Goal: Task Accomplishment & Management: Complete application form

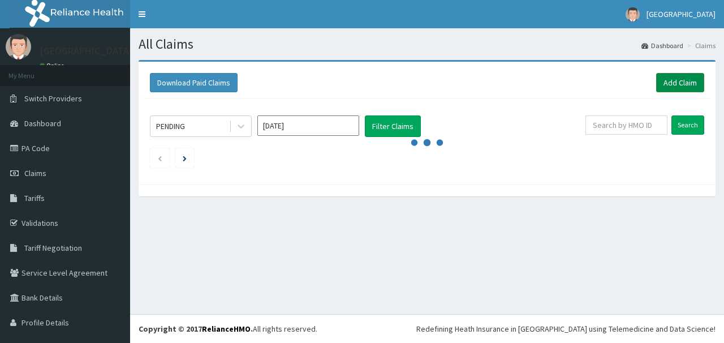
click at [674, 82] on link "Add Claim" at bounding box center [681, 82] width 48 height 19
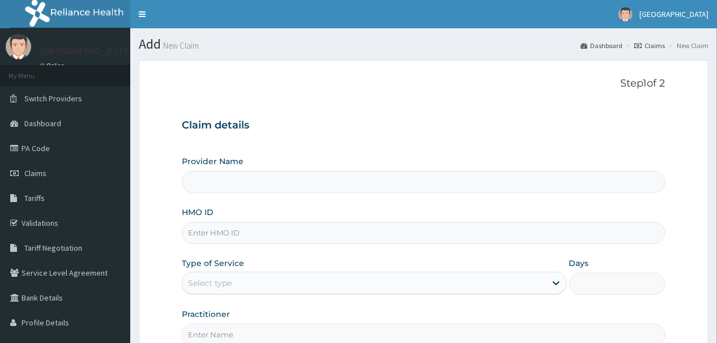
type input "[GEOGRAPHIC_DATA]"
click at [254, 231] on input "HMO ID" at bounding box center [423, 233] width 483 height 22
click at [350, 131] on h3 "Claim details" at bounding box center [423, 125] width 483 height 12
click at [218, 239] on input "rpo/1" at bounding box center [423, 233] width 483 height 22
type input "r"
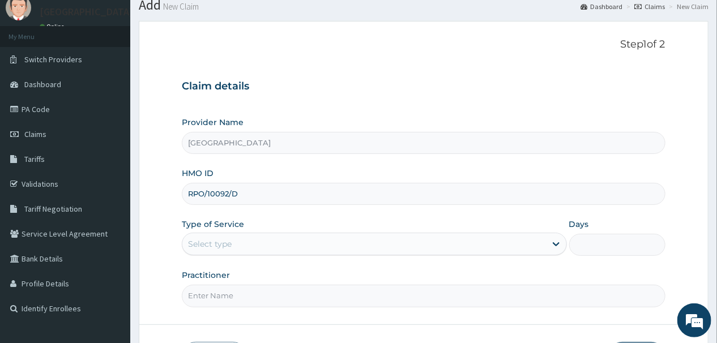
scroll to position [45, 0]
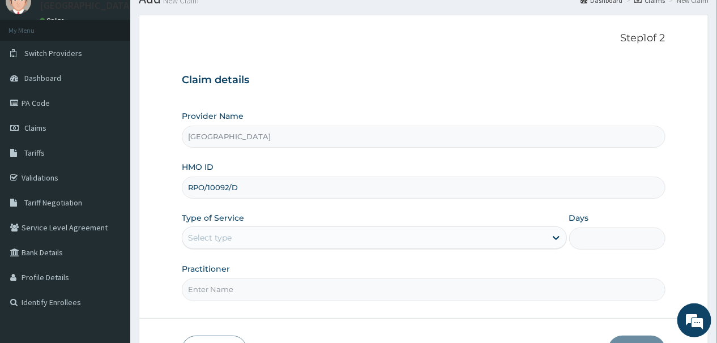
type input "RPO/10092/D"
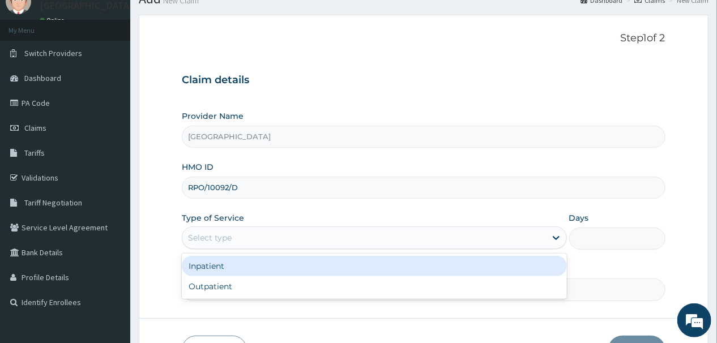
click at [276, 234] on div "Select type" at bounding box center [363, 238] width 363 height 18
click at [242, 272] on div "Inpatient" at bounding box center [374, 266] width 385 height 20
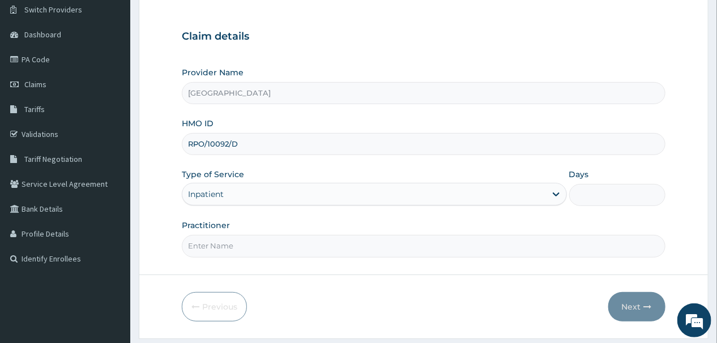
scroll to position [121, 0]
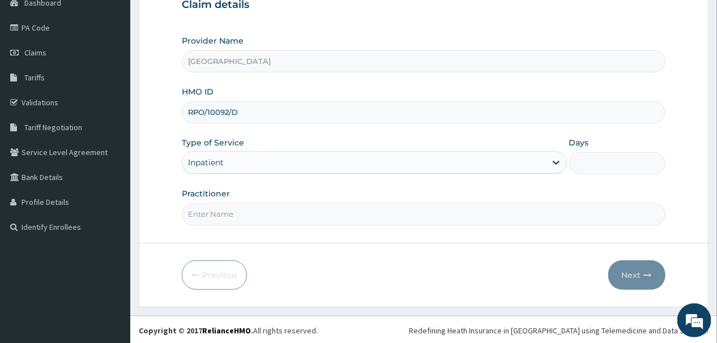
click at [597, 162] on input "Days" at bounding box center [617, 163] width 96 height 22
type input "1"
click at [267, 215] on input "Practitioner" at bounding box center [423, 214] width 483 height 22
type input "DR. EBERE"
click at [635, 272] on button "Next" at bounding box center [636, 274] width 57 height 29
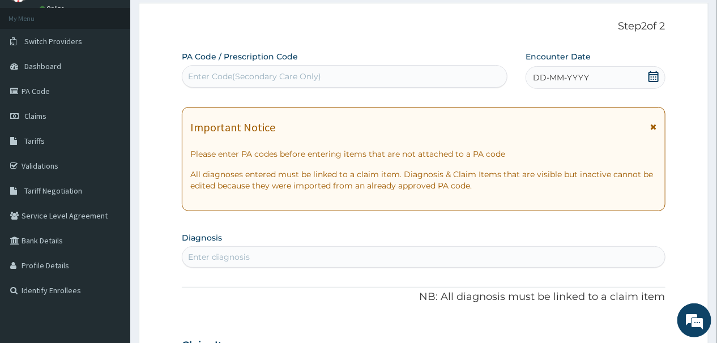
scroll to position [0, 0]
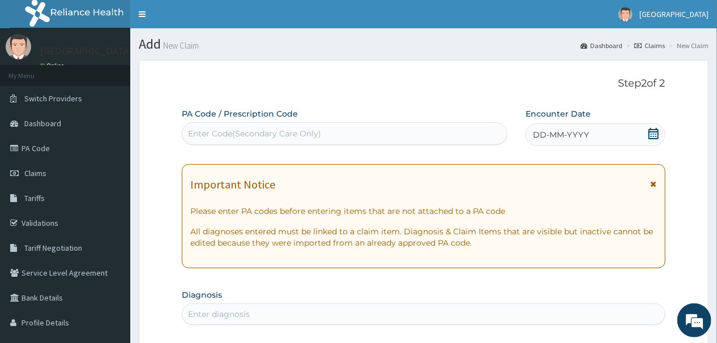
click at [274, 131] on div "Enter Code(Secondary Care Only)" at bounding box center [254, 133] width 133 height 11
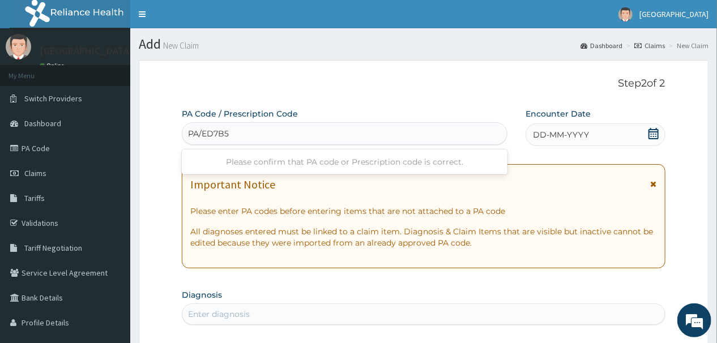
type input "PA/ED7B58"
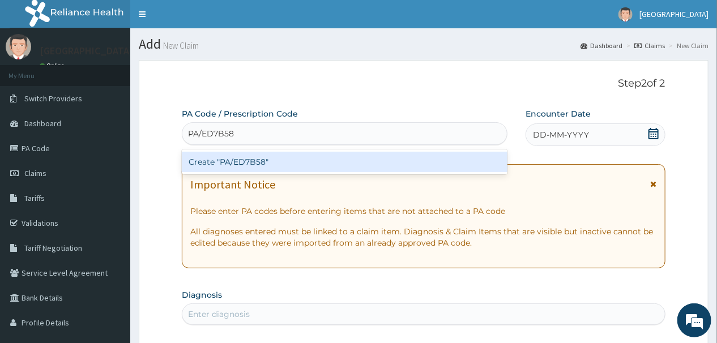
click at [295, 160] on div "Create "PA/ED7B58"" at bounding box center [344, 162] width 325 height 20
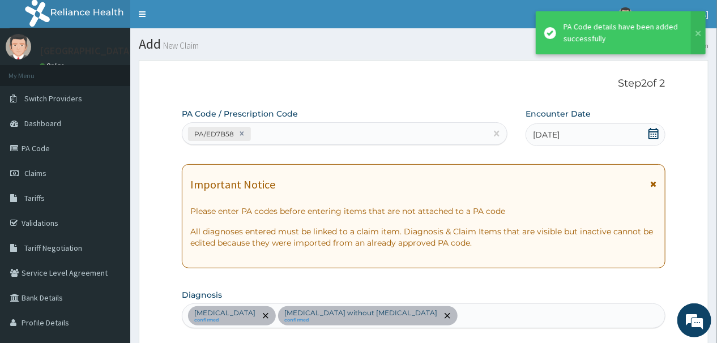
scroll to position [344, 0]
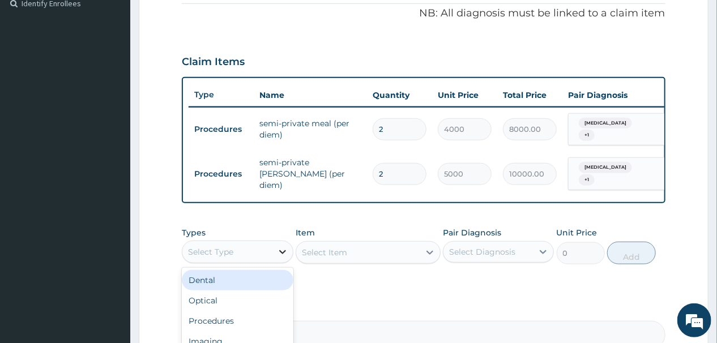
click at [280, 262] on div at bounding box center [282, 252] width 20 height 20
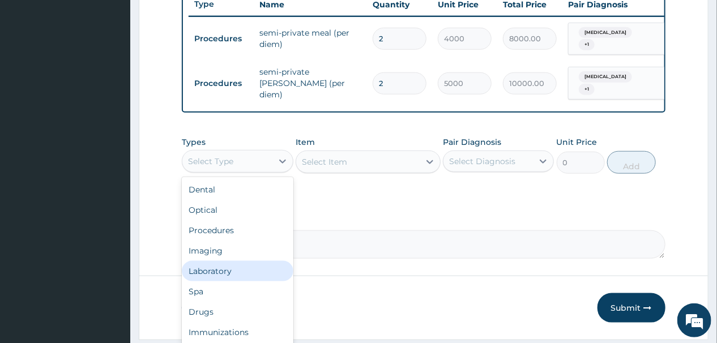
click at [222, 278] on div "Laboratory" at bounding box center [237, 271] width 111 height 20
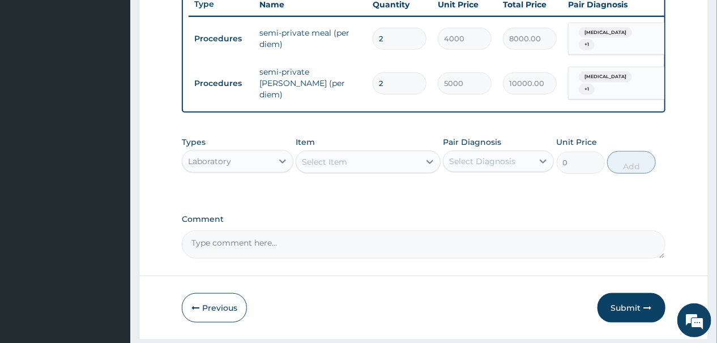
click at [412, 165] on div "Select Item" at bounding box center [357, 162] width 123 height 18
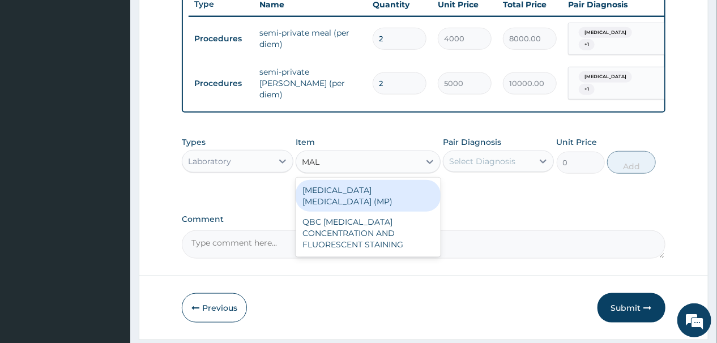
type input "MALA"
click at [350, 194] on div "MALARIA PARASITE (MP)" at bounding box center [367, 196] width 145 height 32
type input "2000"
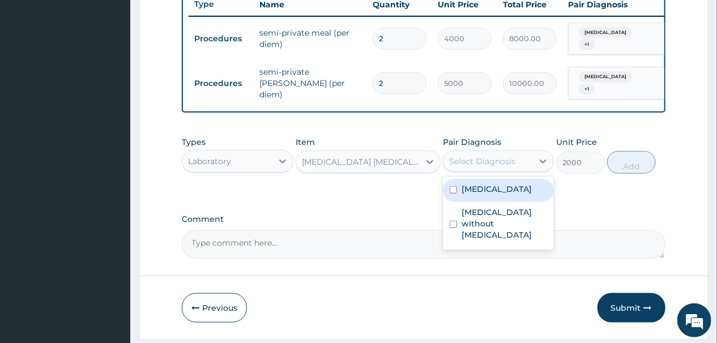
click at [511, 167] on div "Select Diagnosis" at bounding box center [482, 161] width 66 height 11
click at [453, 194] on input "checkbox" at bounding box center [452, 189] width 7 height 7
checkbox input "true"
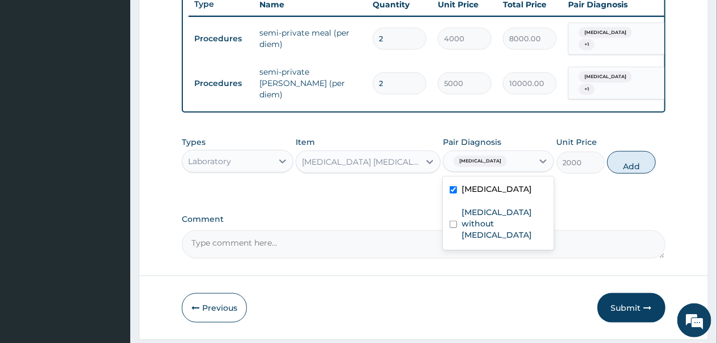
click at [643, 172] on button "Add" at bounding box center [631, 162] width 48 height 23
type input "0"
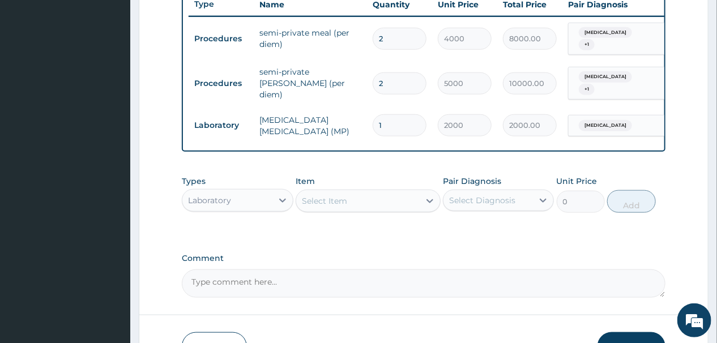
click at [416, 206] on div "Select Item" at bounding box center [357, 201] width 123 height 18
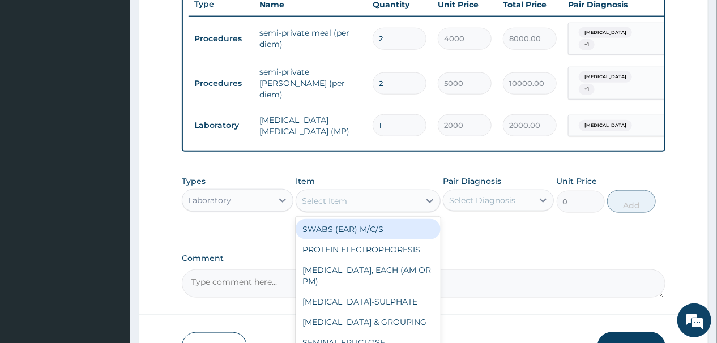
type input "F"
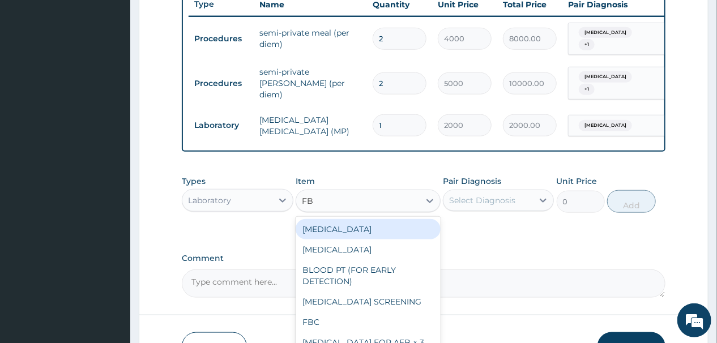
type input "FBC"
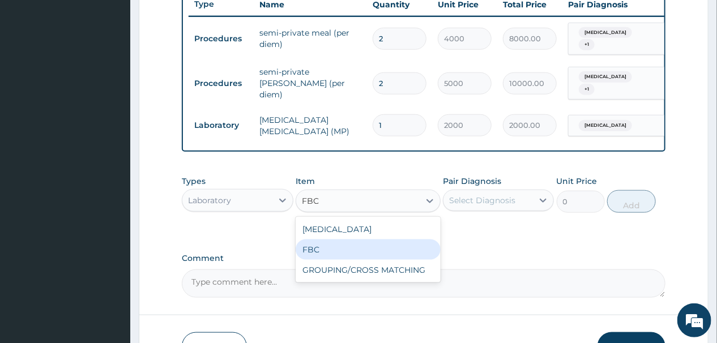
click at [321, 254] on div "FBC" at bounding box center [367, 249] width 145 height 20
type input "6000"
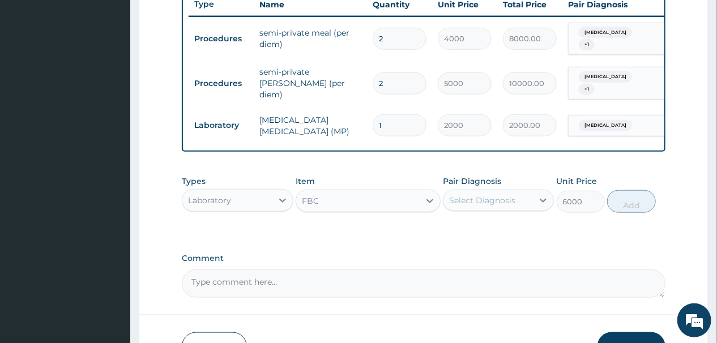
click at [516, 205] on div "Select Diagnosis" at bounding box center [487, 200] width 89 height 18
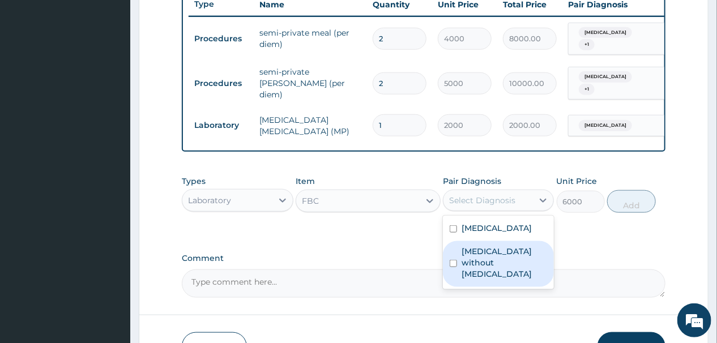
click at [451, 260] on input "checkbox" at bounding box center [452, 263] width 7 height 7
checkbox input "true"
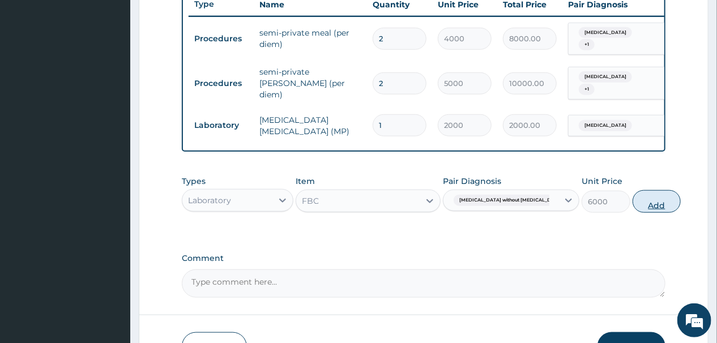
click at [632, 203] on button "Add" at bounding box center [656, 201] width 48 height 23
type input "0"
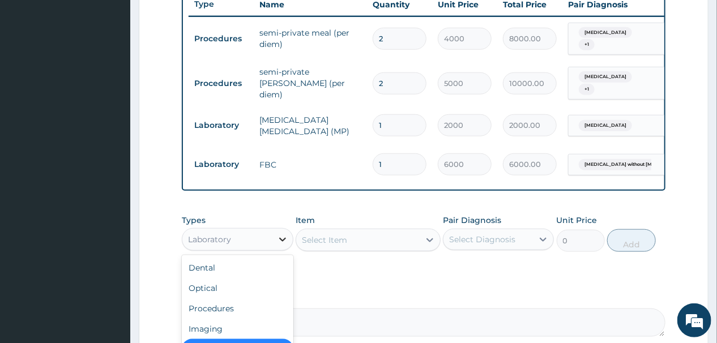
click at [279, 243] on icon at bounding box center [282, 239] width 11 height 11
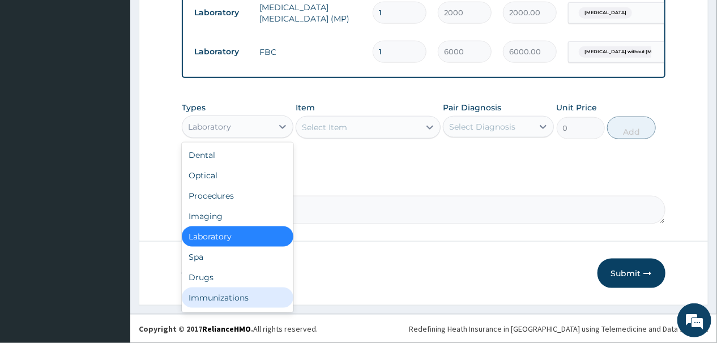
scroll to position [38, 0]
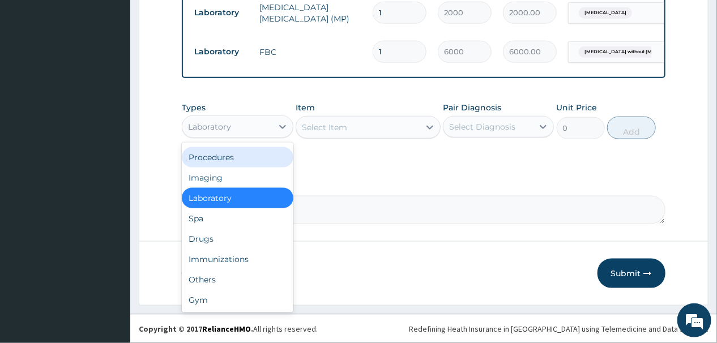
click at [242, 161] on div "Procedures" at bounding box center [237, 157] width 111 height 20
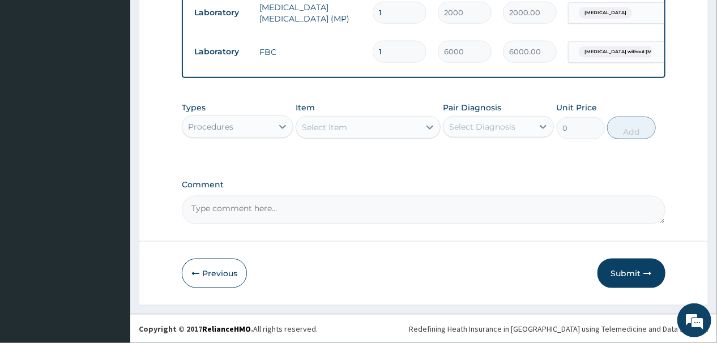
click at [369, 131] on div "Select Item" at bounding box center [357, 127] width 123 height 18
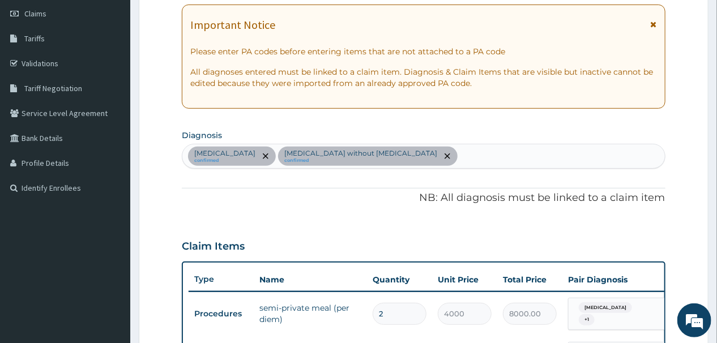
scroll to position [98, 0]
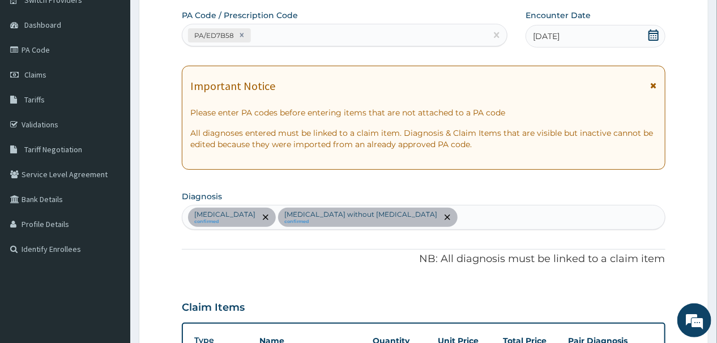
click at [417, 215] on div "Malaria, unspecified confirmed Sepsis without septic shock confirmed" at bounding box center [423, 217] width 482 height 24
type input "UPPER"
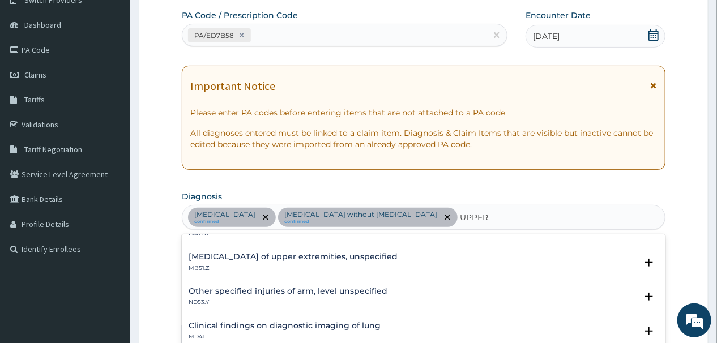
scroll to position [0, 0]
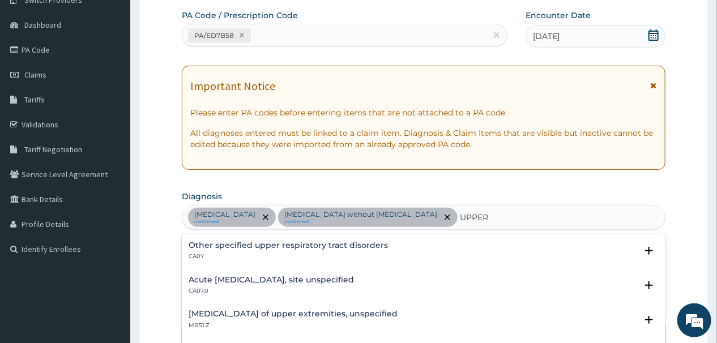
click at [253, 277] on h4 "Acute upper respiratory infection, site unspecified" at bounding box center [270, 280] width 165 height 8
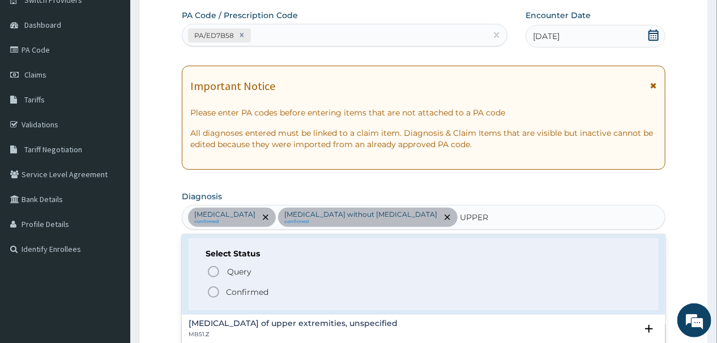
scroll to position [45, 0]
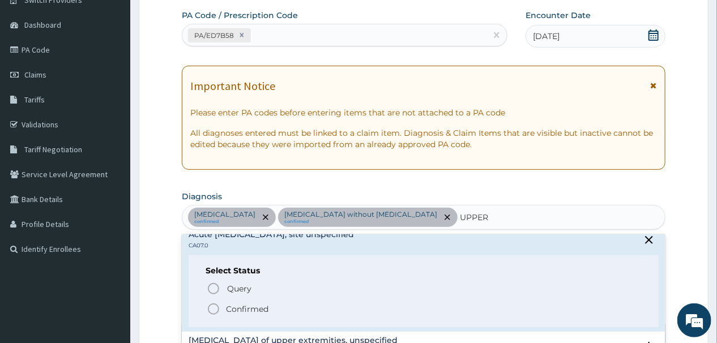
click at [216, 306] on icon "status option filled" at bounding box center [214, 309] width 14 height 14
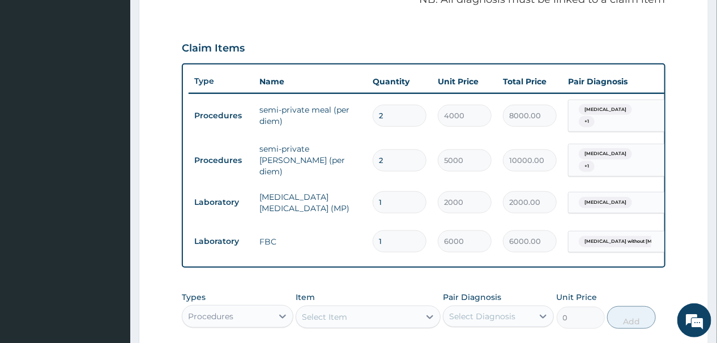
scroll to position [453, 0]
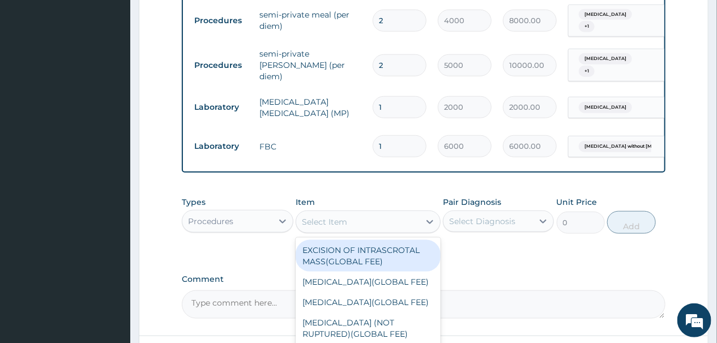
click at [358, 224] on div "Select Item" at bounding box center [357, 222] width 123 height 18
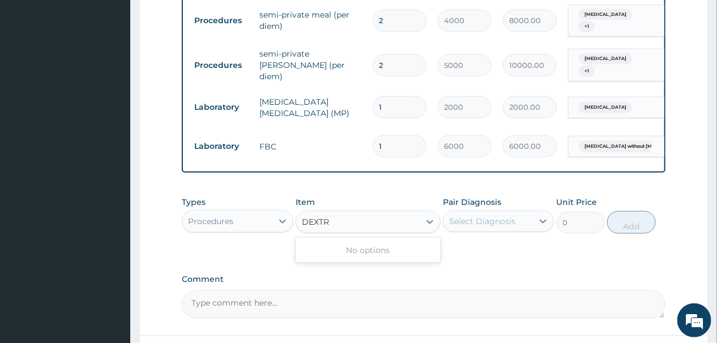
type input "DEXTRO"
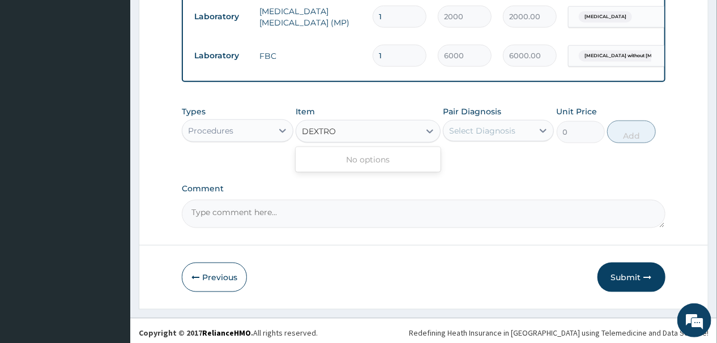
scroll to position [551, 0]
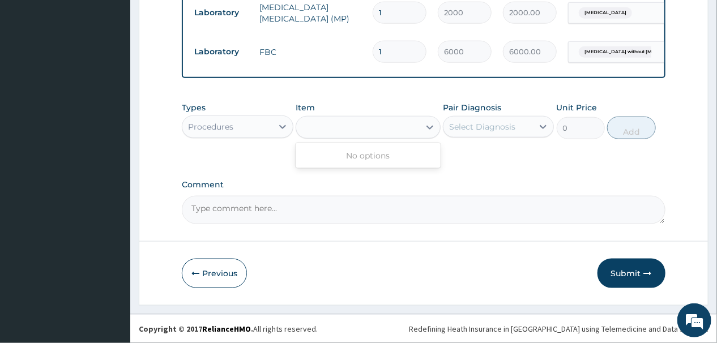
click at [354, 127] on div "DEXTRO" at bounding box center [357, 127] width 123 height 18
click at [352, 127] on div "Select Item" at bounding box center [357, 127] width 123 height 18
type input "DEXTRO"
click at [362, 131] on div "Select Item" at bounding box center [357, 127] width 123 height 18
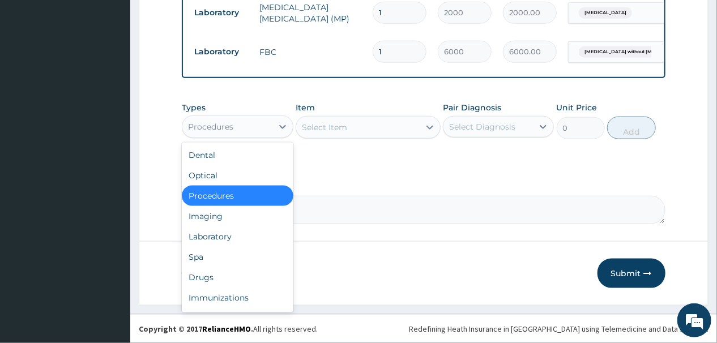
click at [255, 125] on div "Procedures" at bounding box center [226, 127] width 89 height 18
click at [201, 278] on div "Drugs" at bounding box center [237, 277] width 111 height 20
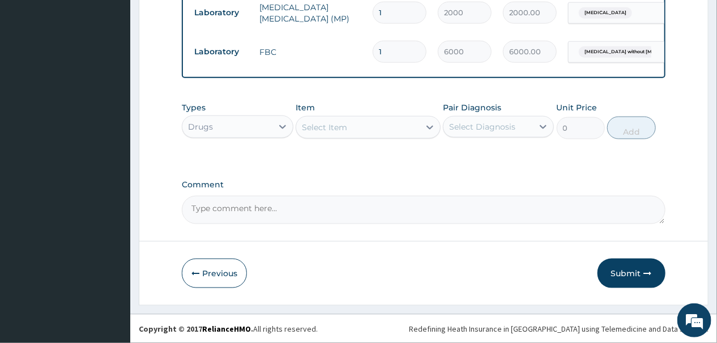
click at [371, 125] on div "Select Item" at bounding box center [357, 127] width 123 height 18
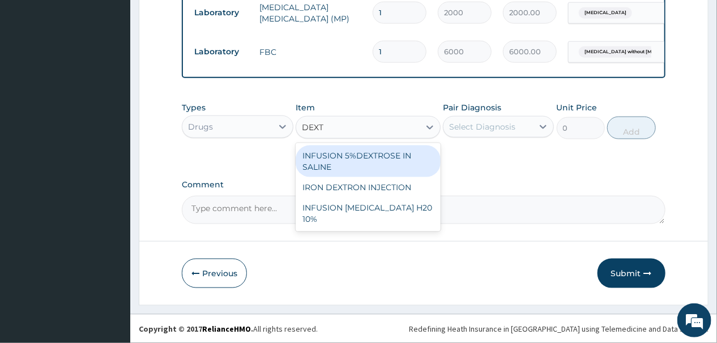
type input "DEXTR"
click at [371, 158] on div "INFUSION 5%DEXTROSE IN SALINE" at bounding box center [367, 161] width 145 height 32
type input "1400"
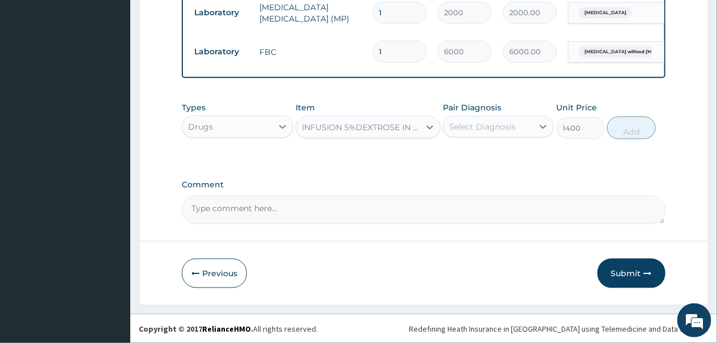
click at [505, 128] on div "Select Diagnosis" at bounding box center [482, 126] width 66 height 11
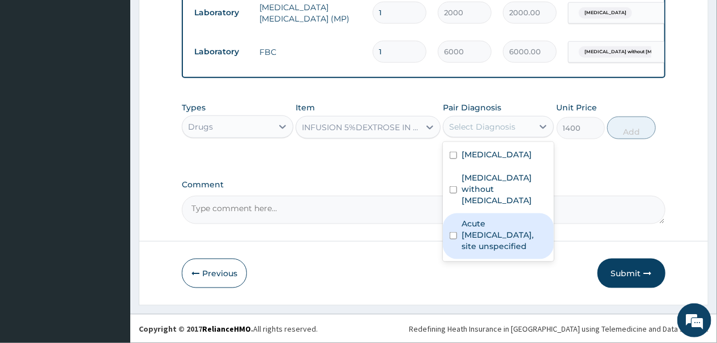
click at [453, 232] on input "checkbox" at bounding box center [452, 235] width 7 height 7
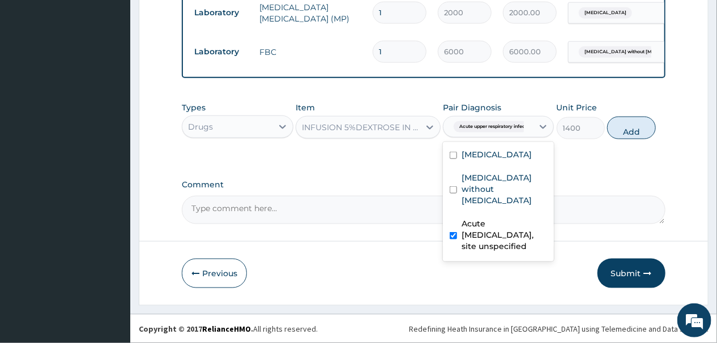
click at [454, 232] on input "checkbox" at bounding box center [452, 235] width 7 height 7
checkbox input "false"
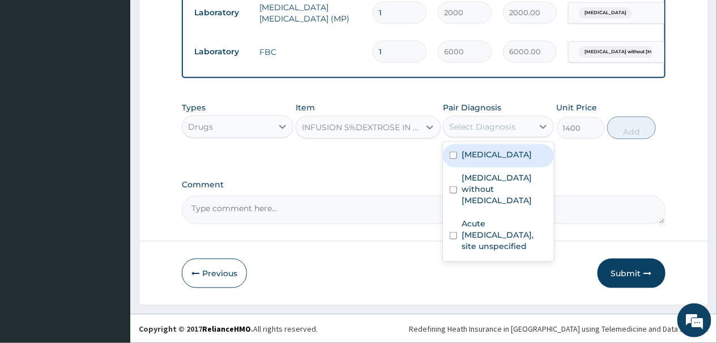
click at [453, 155] on input "checkbox" at bounding box center [452, 155] width 7 height 7
checkbox input "true"
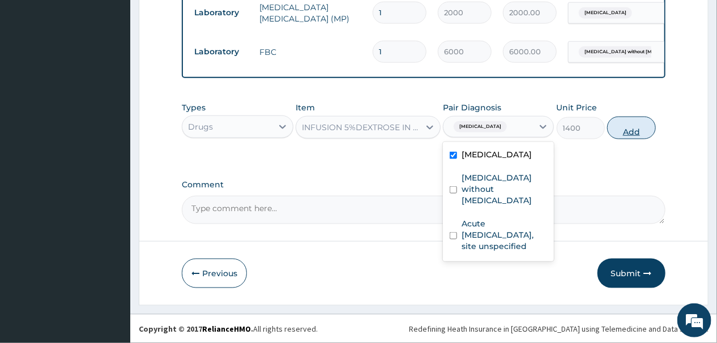
click at [631, 128] on button "Add" at bounding box center [631, 128] width 48 height 23
type input "0"
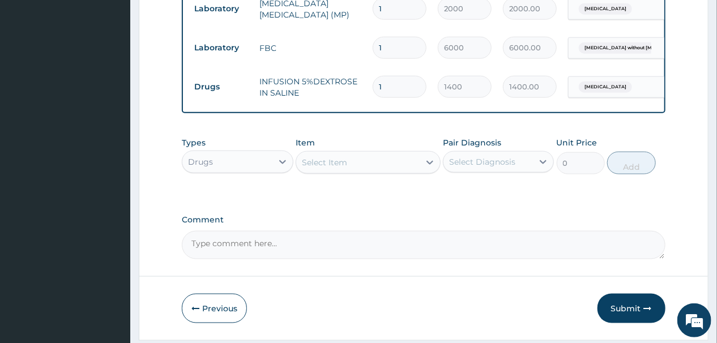
click at [355, 166] on div "Select Item" at bounding box center [357, 162] width 123 height 18
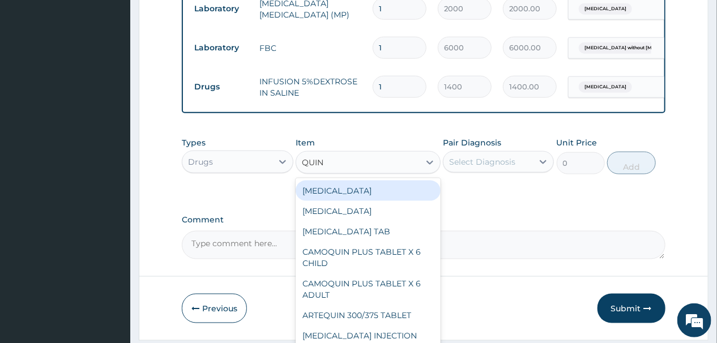
type input "QUINI"
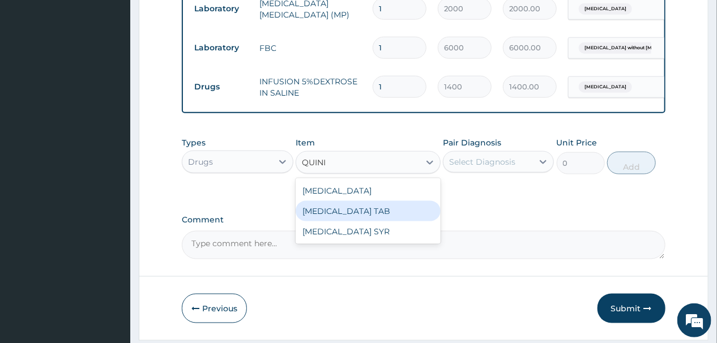
click at [351, 215] on div "QUININE TAB" at bounding box center [367, 211] width 145 height 20
type input "70"
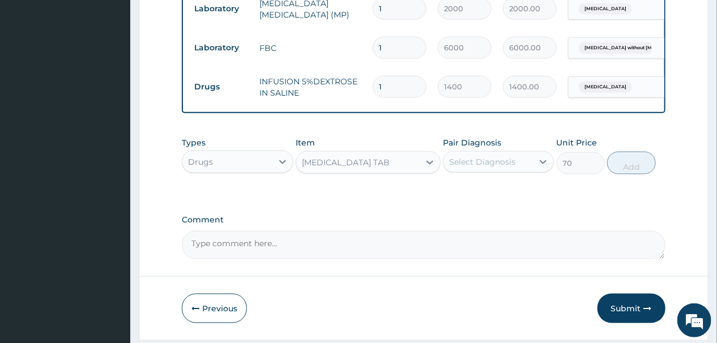
click at [417, 167] on div "QUININE TAB" at bounding box center [357, 162] width 123 height 18
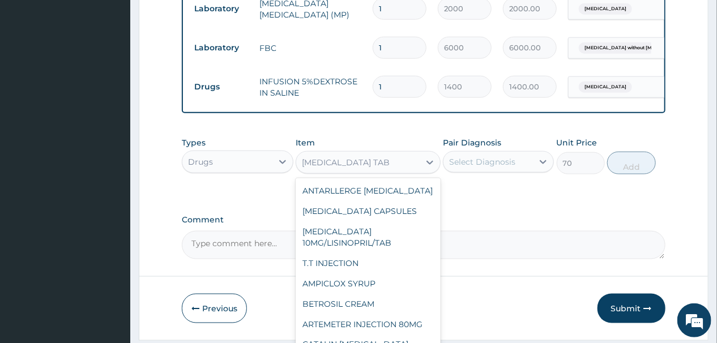
scroll to position [4838, 0]
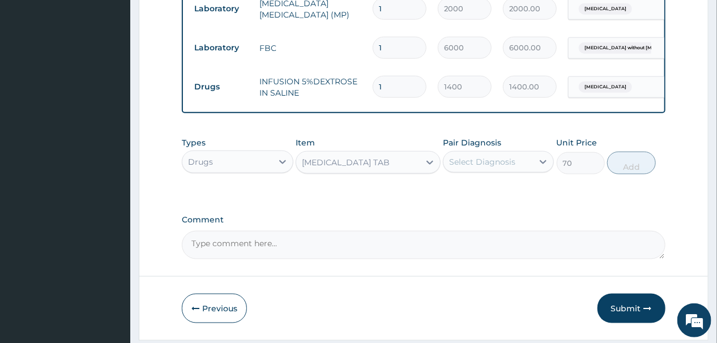
click at [358, 168] on div "QUININE TAB" at bounding box center [357, 162] width 123 height 18
click at [366, 166] on div "QUININE TAB" at bounding box center [357, 162] width 123 height 18
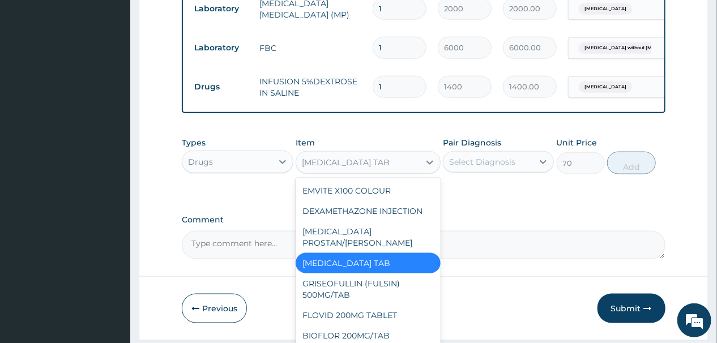
click at [366, 166] on div "QUININE TAB" at bounding box center [357, 162] width 123 height 18
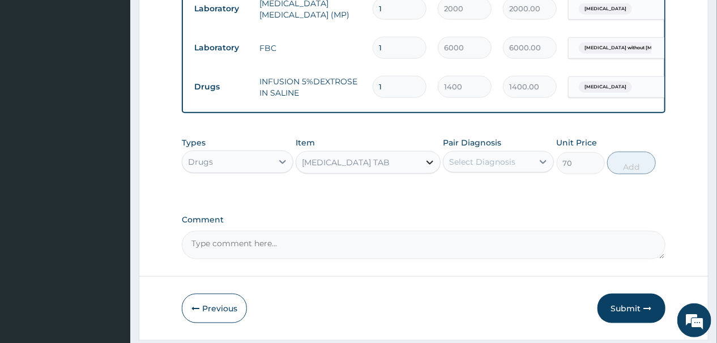
click at [421, 166] on div at bounding box center [429, 162] width 20 height 20
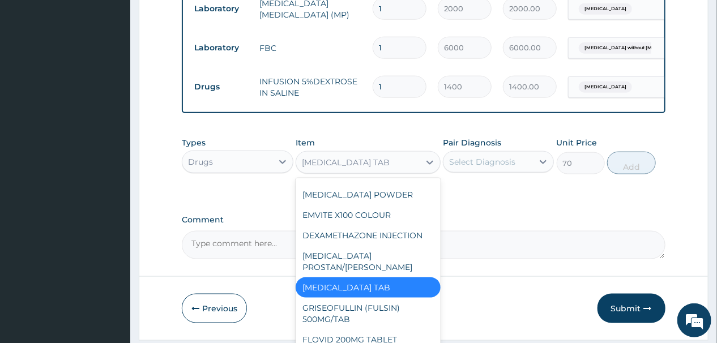
scroll to position [4702, 0]
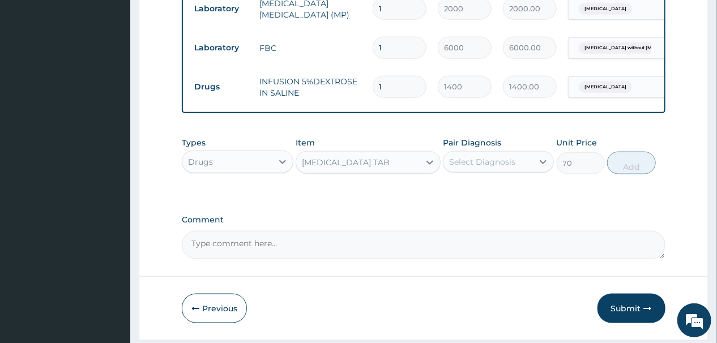
click at [404, 163] on div "QUININE TAB" at bounding box center [357, 162] width 123 height 18
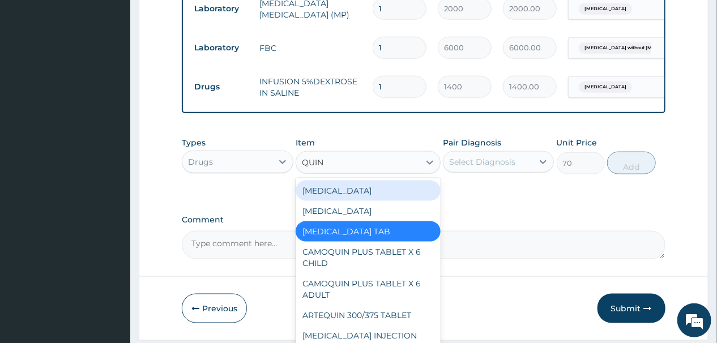
type input "QUINI"
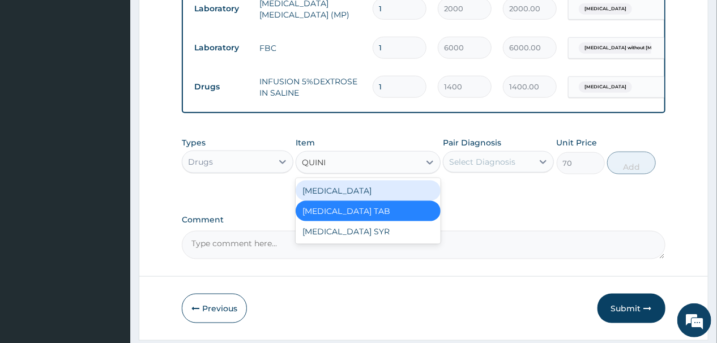
click at [315, 192] on div "QUININE" at bounding box center [367, 191] width 145 height 20
type input "420"
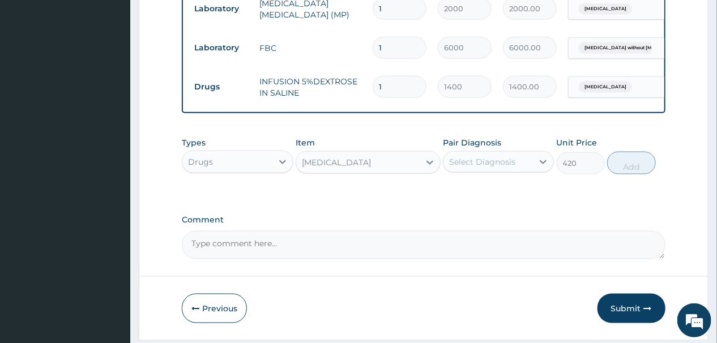
click at [509, 161] on div "Select Diagnosis" at bounding box center [482, 161] width 66 height 11
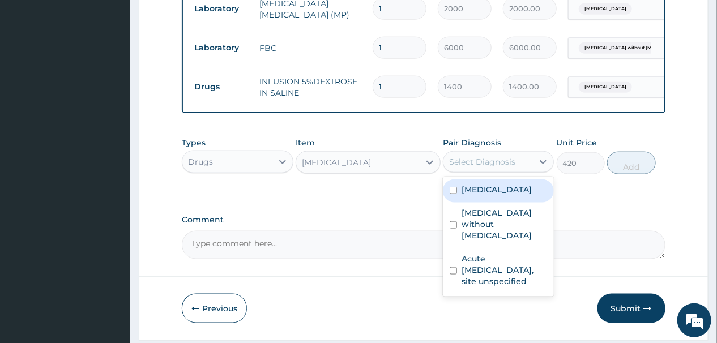
click at [452, 194] on input "checkbox" at bounding box center [452, 190] width 7 height 7
checkbox input "true"
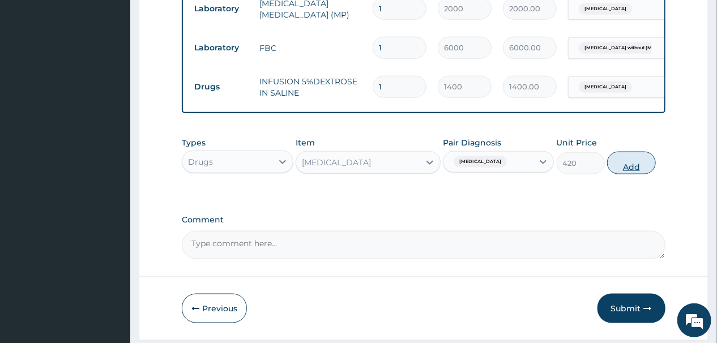
click at [642, 161] on button "Add" at bounding box center [631, 163] width 48 height 23
type input "0"
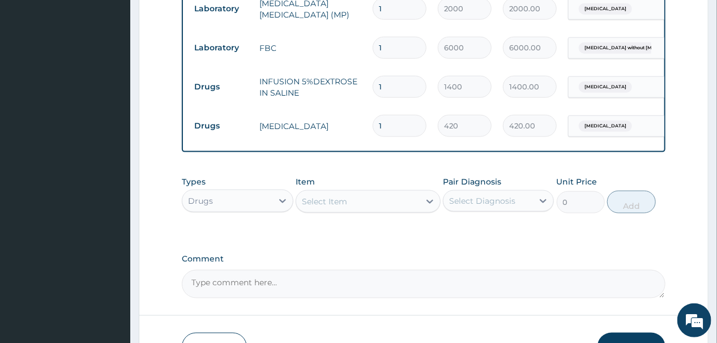
click at [378, 202] on div "Select Item" at bounding box center [357, 201] width 123 height 18
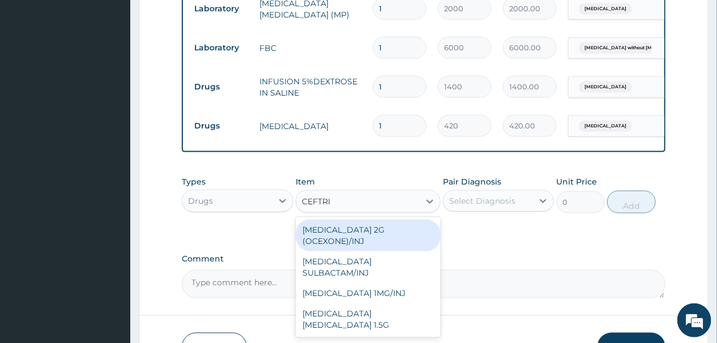
type input "CEFTRIA"
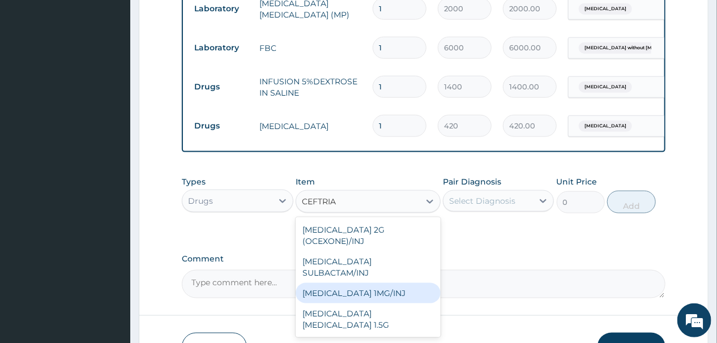
click at [355, 286] on div "CEFTRIAXONE 1MG/INJ" at bounding box center [367, 293] width 145 height 20
type input "1400"
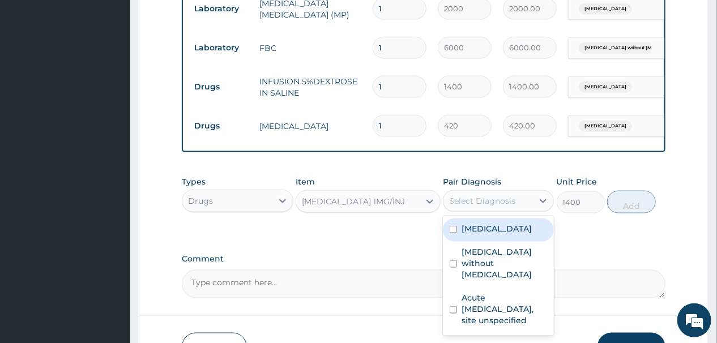
click at [514, 204] on div "Select Diagnosis" at bounding box center [482, 200] width 66 height 11
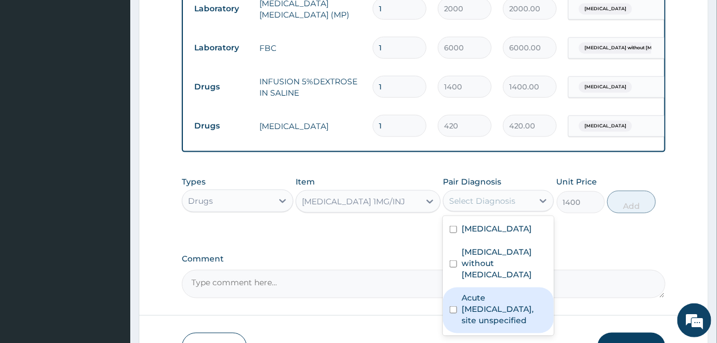
click at [453, 306] on input "checkbox" at bounding box center [452, 309] width 7 height 7
checkbox input "true"
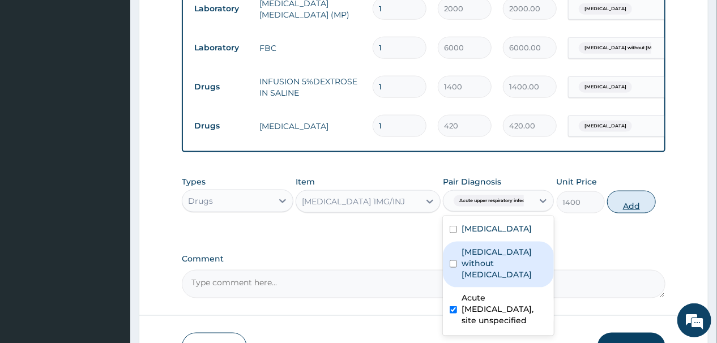
click at [634, 205] on button "Add" at bounding box center [631, 202] width 48 height 23
type input "0"
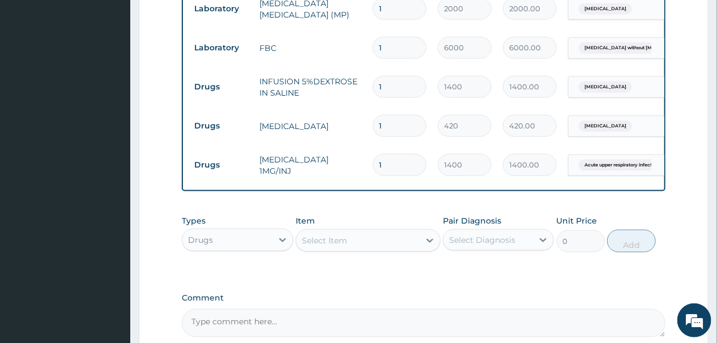
click at [411, 246] on div "Select Item" at bounding box center [357, 240] width 123 height 18
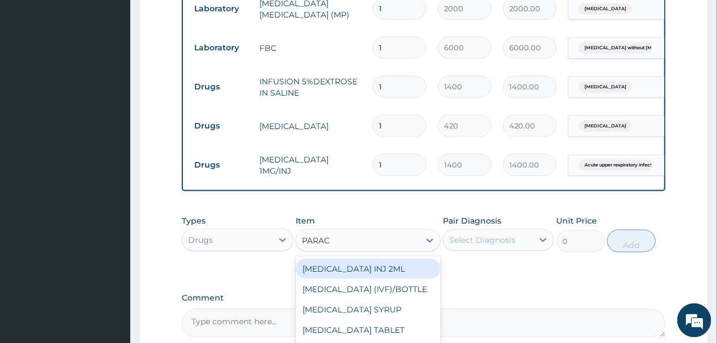
type input "PARACE"
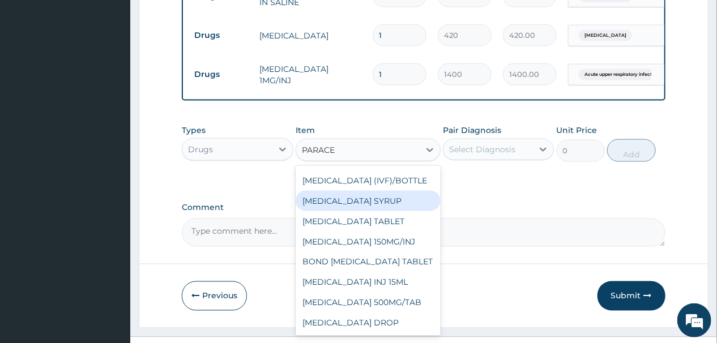
scroll to position [0, 0]
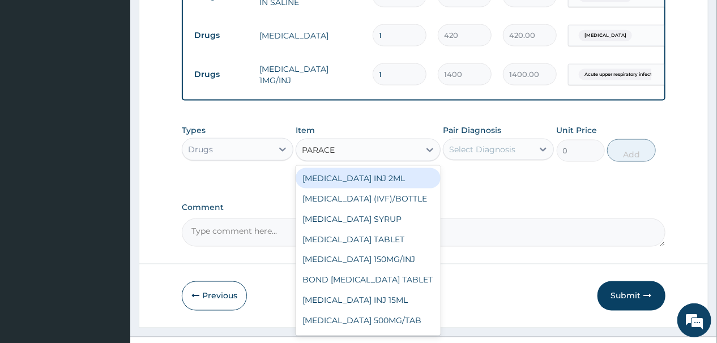
click at [359, 183] on div "PARACETAMOL INJ 2ML" at bounding box center [367, 178] width 145 height 20
type input "420"
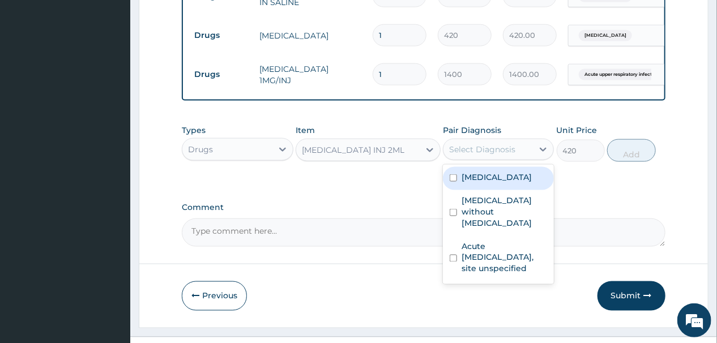
click at [511, 152] on div "Select Diagnosis" at bounding box center [482, 149] width 66 height 11
click at [451, 181] on input "checkbox" at bounding box center [452, 177] width 7 height 7
checkbox input "true"
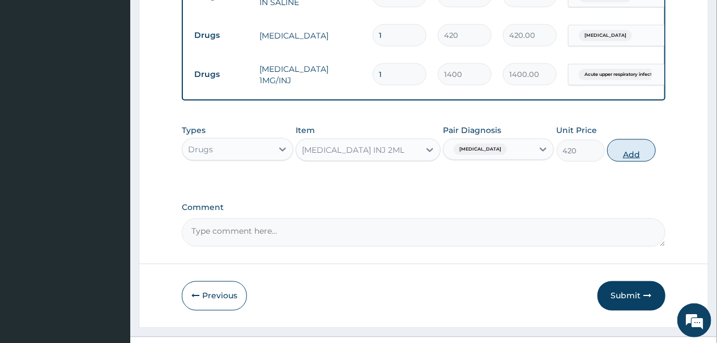
click at [625, 159] on button "Add" at bounding box center [631, 150] width 48 height 23
type input "0"
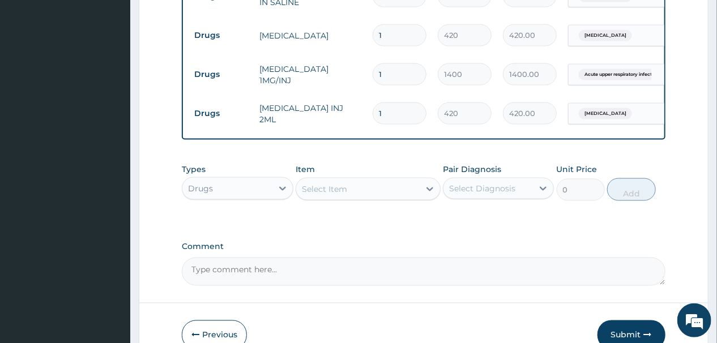
scroll to position [707, 0]
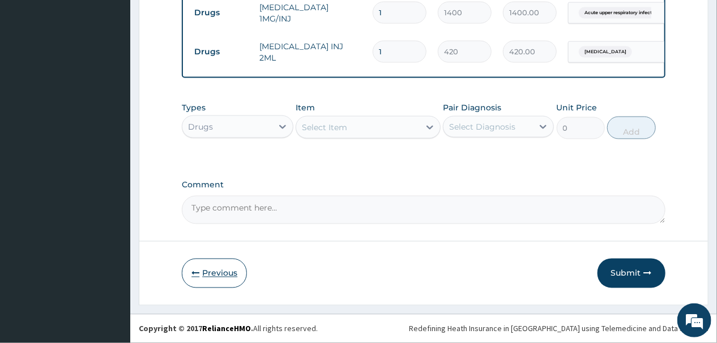
click at [213, 274] on button "Previous" at bounding box center [214, 273] width 65 height 29
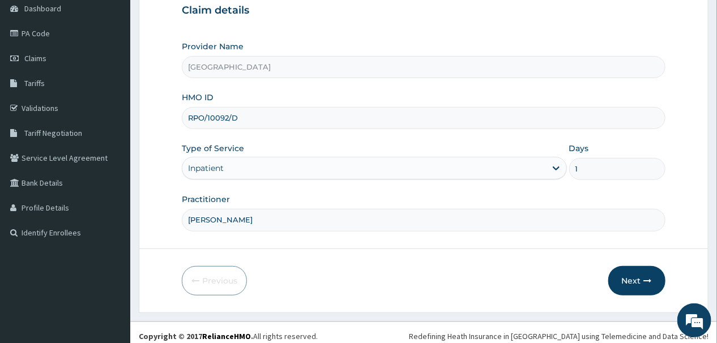
scroll to position [121, 0]
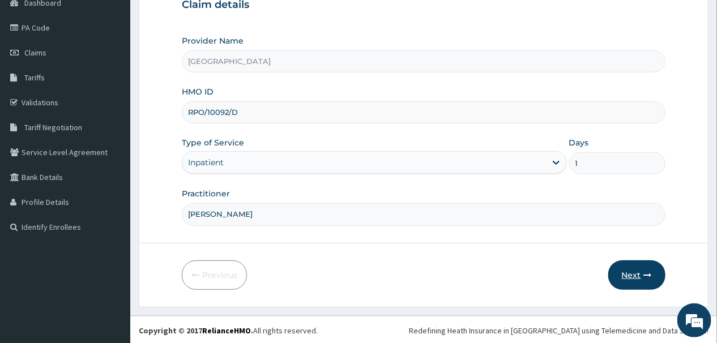
click at [634, 273] on button "Next" at bounding box center [636, 274] width 57 height 29
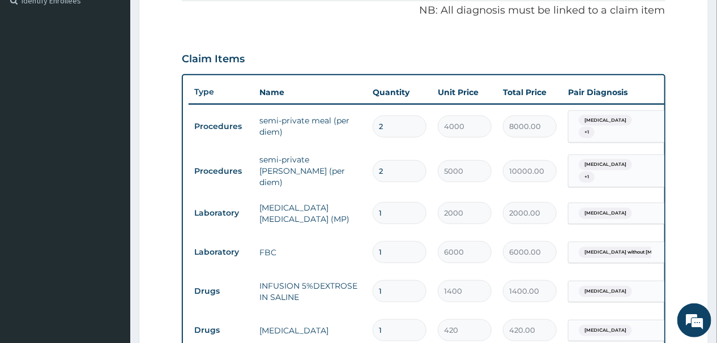
scroll to position [619, 0]
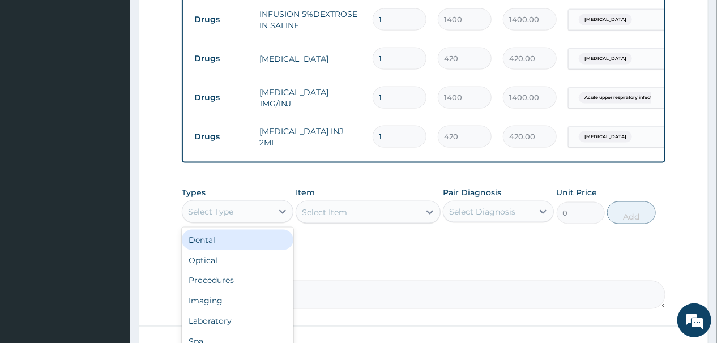
click at [260, 218] on div "Select Type" at bounding box center [226, 212] width 89 height 18
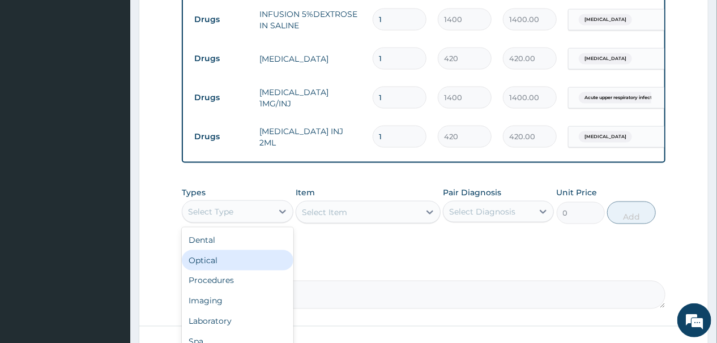
scroll to position [38, 0]
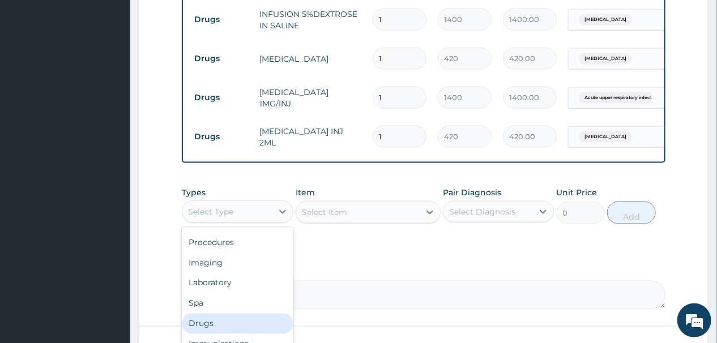
click at [220, 327] on div "Drugs" at bounding box center [237, 324] width 111 height 20
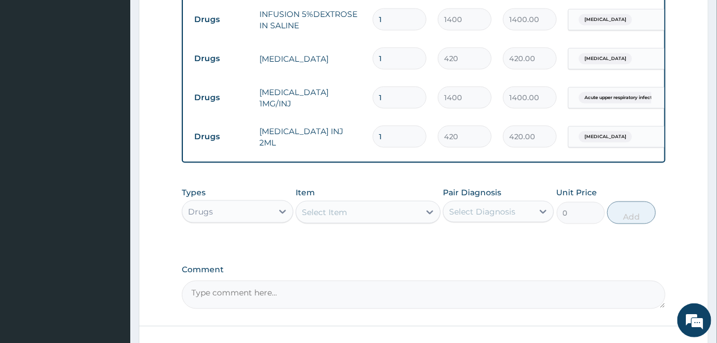
click at [387, 211] on div "Select Item" at bounding box center [357, 212] width 123 height 18
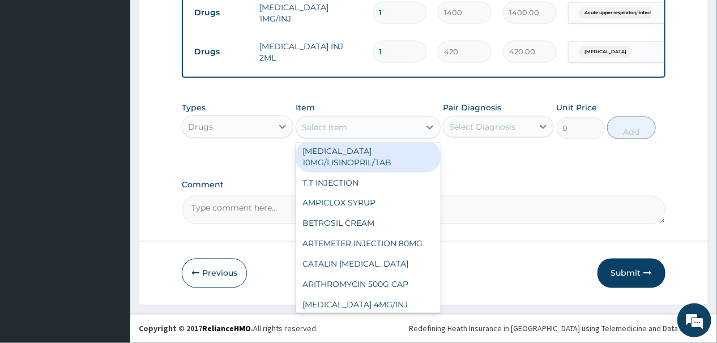
scroll to position [0, 0]
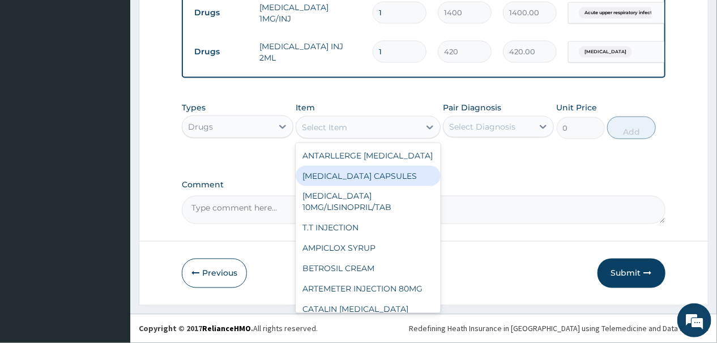
drag, startPoint x: 334, startPoint y: 127, endPoint x: 338, endPoint y: 119, distance: 8.4
click at [334, 126] on div "Select Item" at bounding box center [324, 127] width 45 height 11
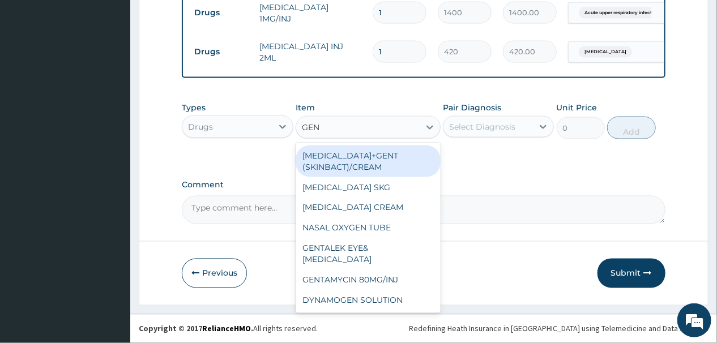
type input "GENT"
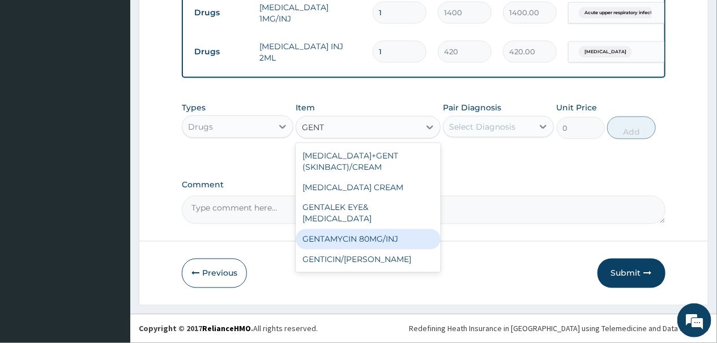
click at [358, 229] on div "GENTAMYCIN 80MG/INJ" at bounding box center [367, 239] width 145 height 20
type input "210"
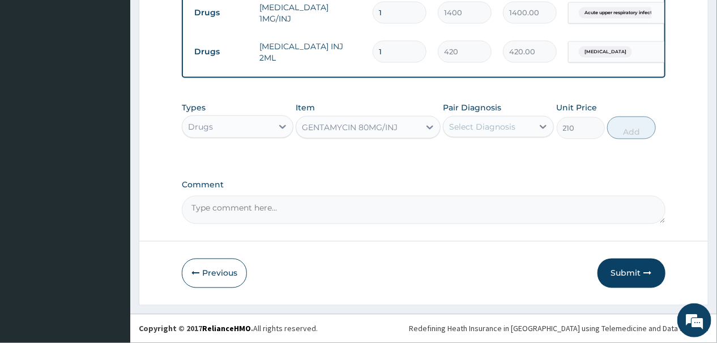
click at [494, 127] on div "Select Diagnosis" at bounding box center [482, 126] width 66 height 11
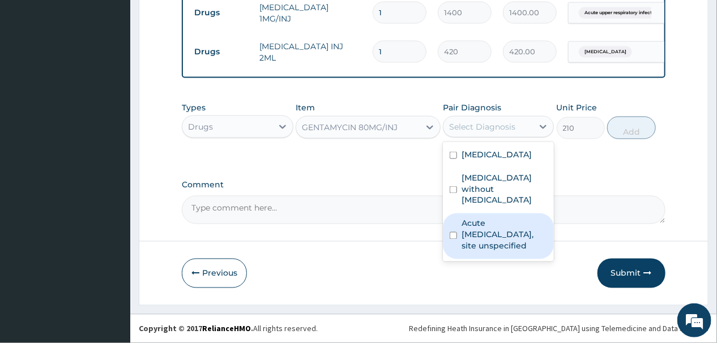
click at [453, 232] on input "checkbox" at bounding box center [452, 235] width 7 height 7
checkbox input "true"
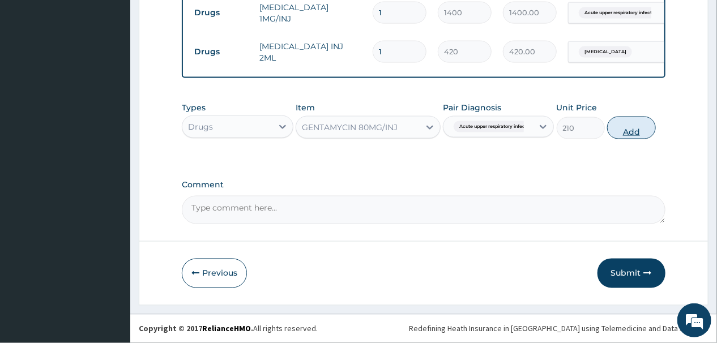
click at [619, 130] on button "Add" at bounding box center [631, 128] width 48 height 23
type input "0"
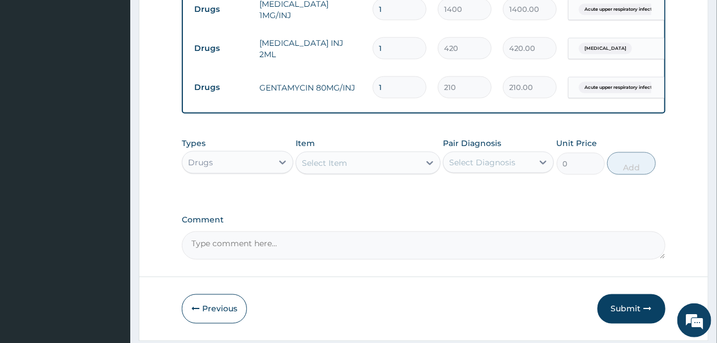
type input "0.00"
type input "3"
type input "630.00"
type input "3"
click at [380, 41] on input "1" at bounding box center [399, 48] width 54 height 22
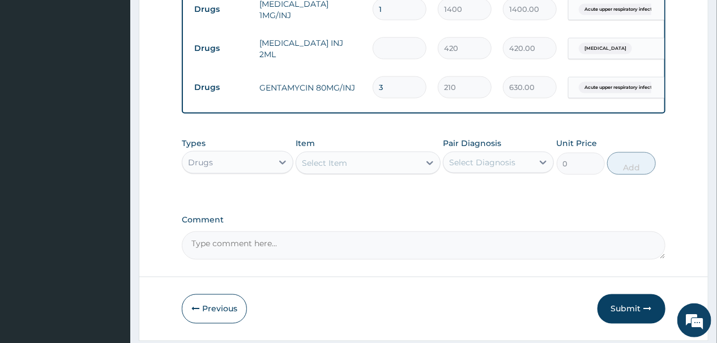
type input "0.00"
type input "3"
type input "1260.00"
type input "4"
type input "1680.00"
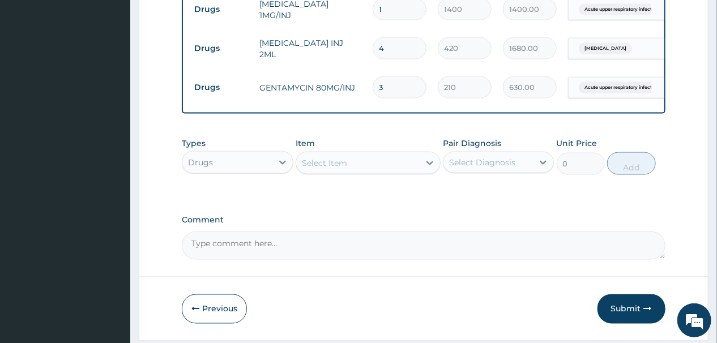
scroll to position [616, 0]
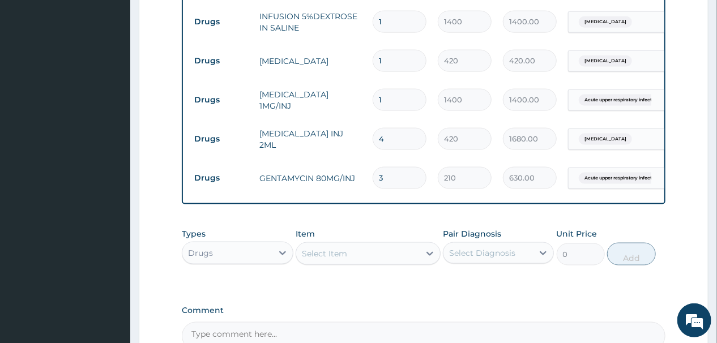
type input "4"
click at [385, 96] on input "1" at bounding box center [399, 100] width 54 height 22
type input "0.00"
type input "3"
type input "4200.00"
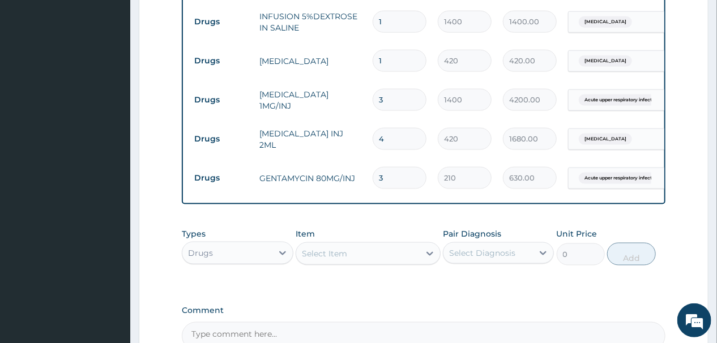
type input "3"
click at [398, 59] on input "1" at bounding box center [399, 61] width 54 height 22
type input "0.00"
type input "3"
type input "1260.00"
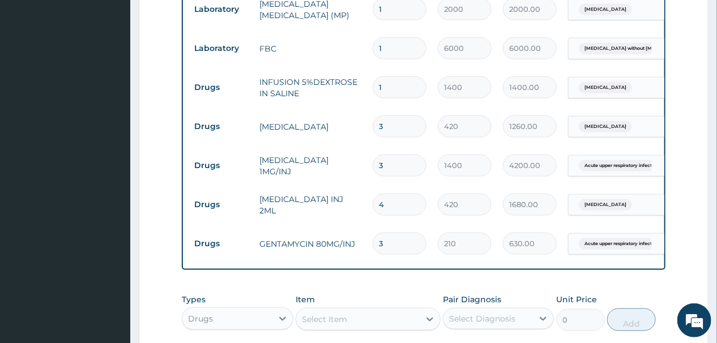
scroll to position [526, 0]
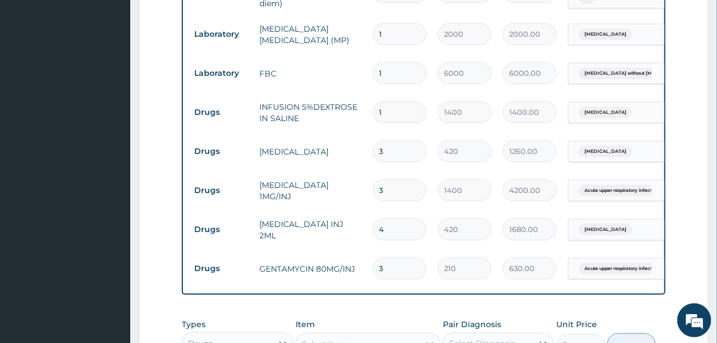
type input "3"
click at [389, 104] on input "1" at bounding box center [399, 112] width 54 height 22
type input "0.00"
type input "3"
type input "4200.00"
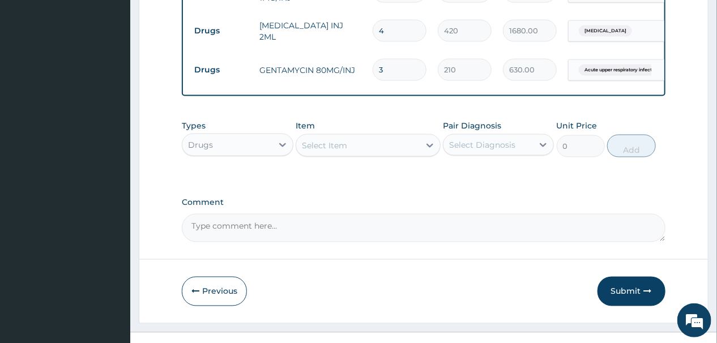
scroll to position [746, 0]
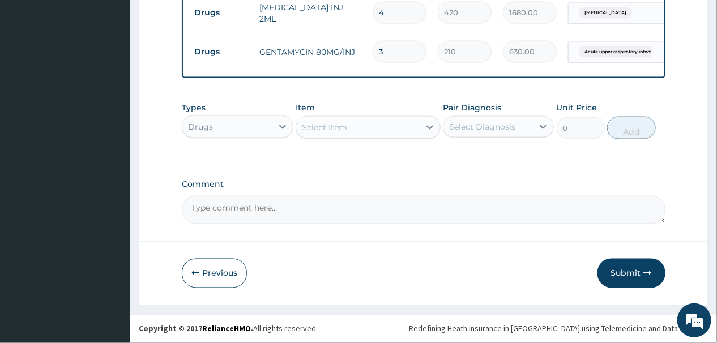
type input "3"
click at [374, 128] on div "Select Item" at bounding box center [357, 127] width 123 height 18
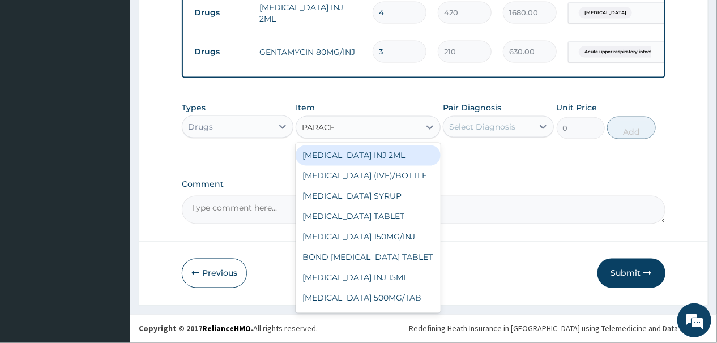
type input "PARACET"
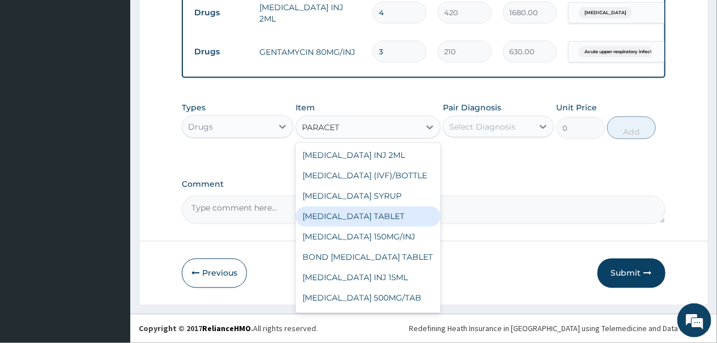
scroll to position [29, 0]
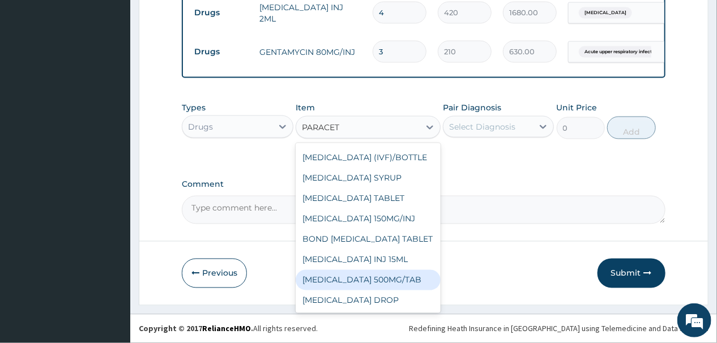
click at [367, 279] on div "PARACETAMOL 500MG/TAB" at bounding box center [367, 280] width 145 height 20
type input "14"
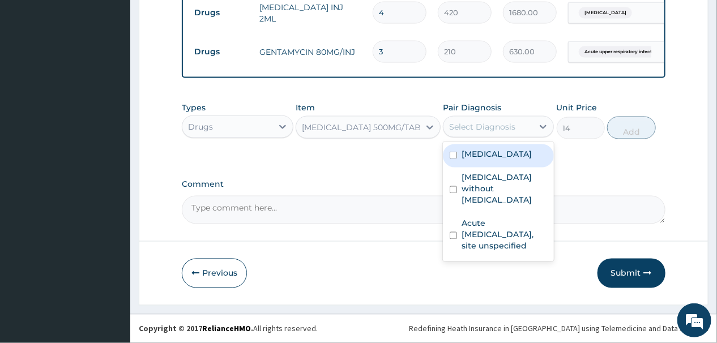
click at [502, 127] on div "Select Diagnosis" at bounding box center [482, 126] width 66 height 11
click at [456, 157] on input "checkbox" at bounding box center [452, 155] width 7 height 7
checkbox input "true"
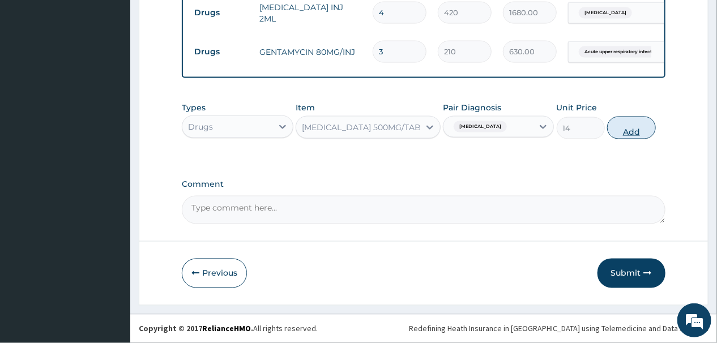
click at [630, 128] on button "Add" at bounding box center [631, 128] width 48 height 23
type input "0"
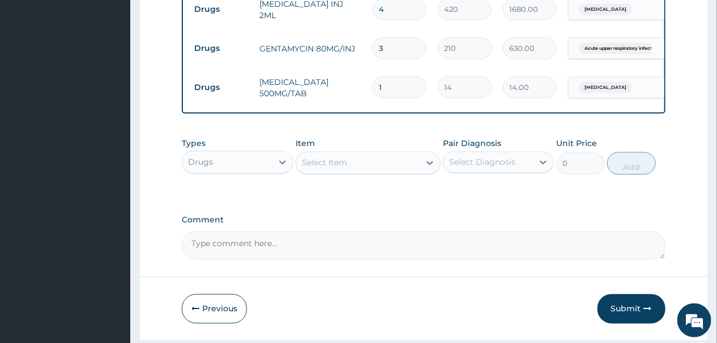
type input "18"
type input "252.00"
type input "18"
click at [375, 167] on div "Select Item" at bounding box center [357, 163] width 123 height 18
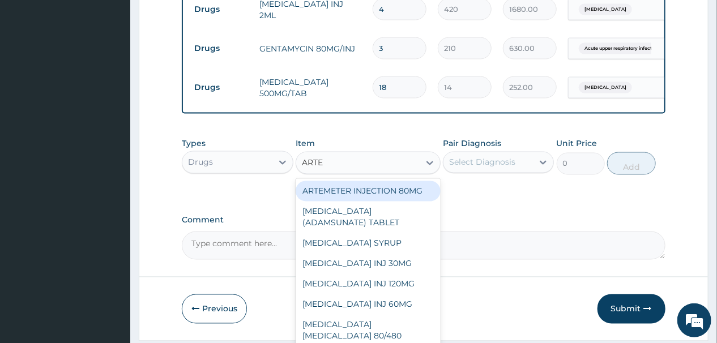
type input "ARTEM"
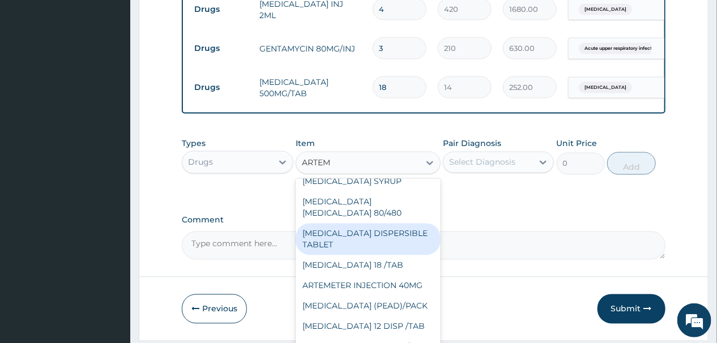
scroll to position [0, 0]
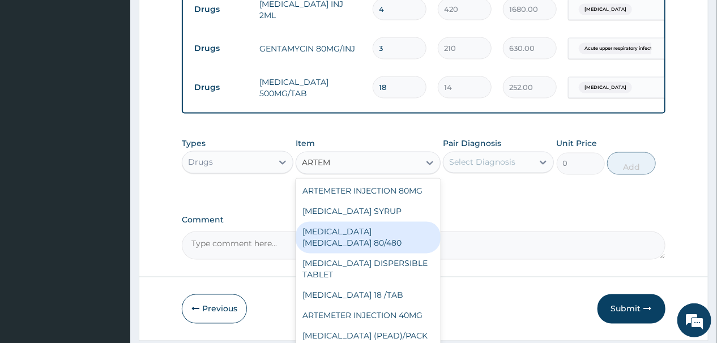
click at [363, 249] on div "COARTEM D TAB 80/480" at bounding box center [367, 238] width 145 height 32
type input "1540"
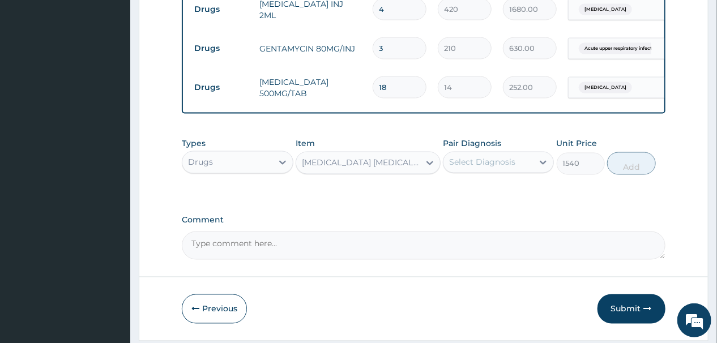
click at [524, 166] on div "Select Diagnosis" at bounding box center [487, 162] width 89 height 18
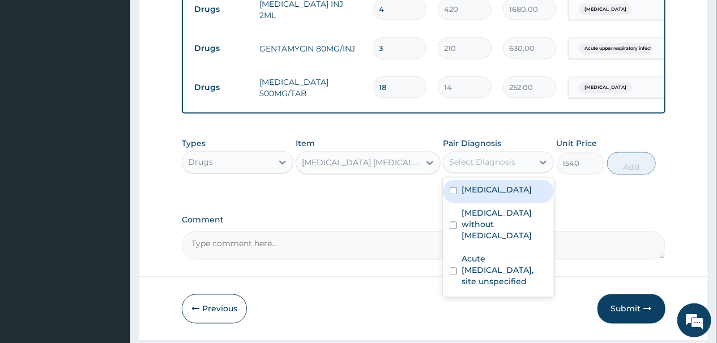
click at [454, 194] on input "checkbox" at bounding box center [452, 190] width 7 height 7
checkbox input "true"
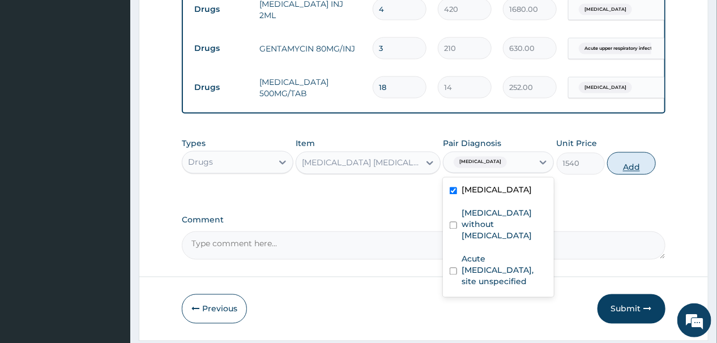
click at [637, 168] on button "Add" at bounding box center [631, 163] width 48 height 23
type input "0"
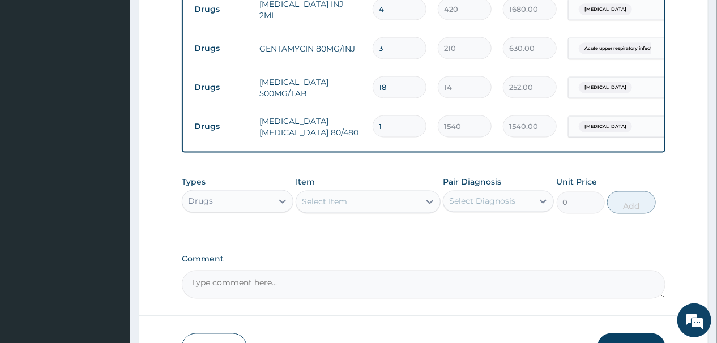
type input "0.00"
type input "6"
type input "9240.00"
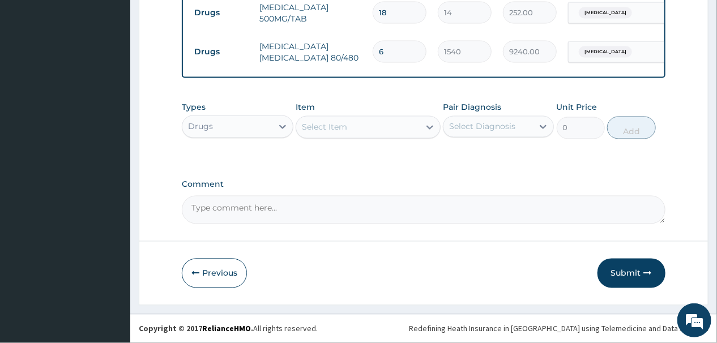
type input "6"
click at [369, 125] on div "Select Item" at bounding box center [357, 127] width 123 height 18
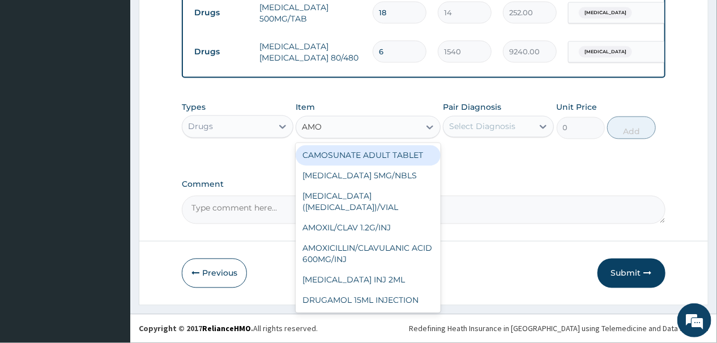
type input "AMOX"
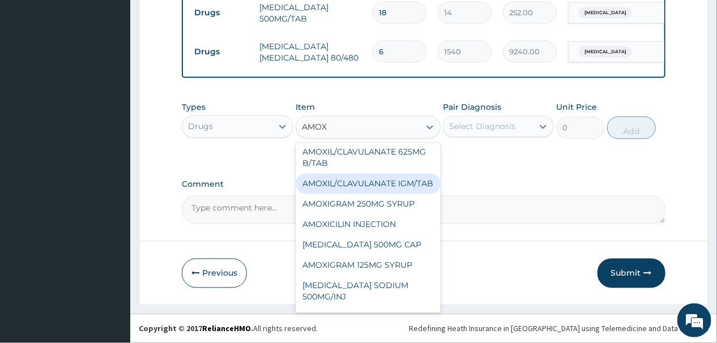
scroll to position [136, 0]
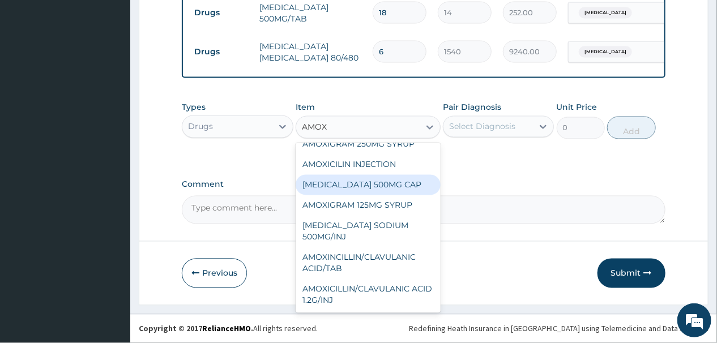
click at [355, 195] on div "AMOXYCILLIN 500MG CAP" at bounding box center [367, 185] width 145 height 20
type input "42"
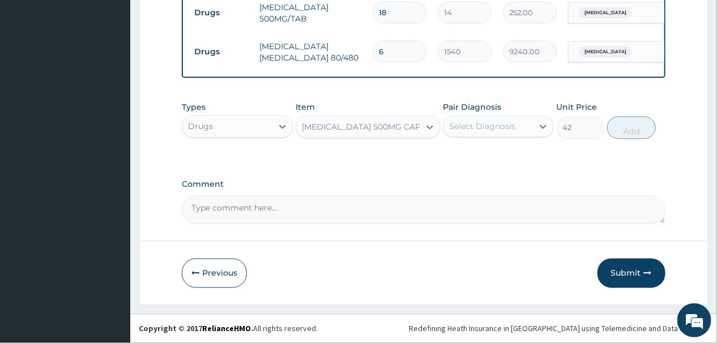
click at [526, 121] on div "Select Diagnosis" at bounding box center [487, 127] width 89 height 18
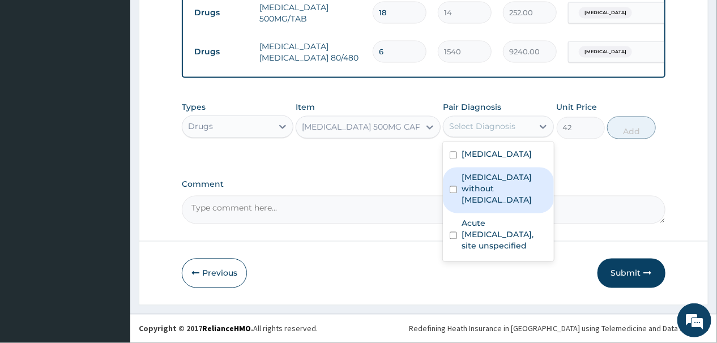
click at [451, 186] on input "checkbox" at bounding box center [452, 189] width 7 height 7
checkbox input "true"
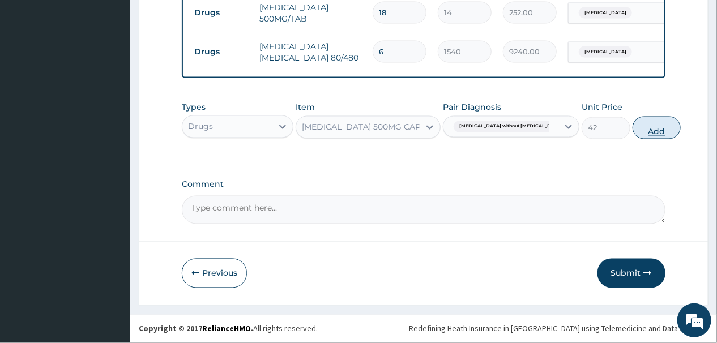
click at [632, 131] on button "Add" at bounding box center [656, 128] width 48 height 23
type input "0"
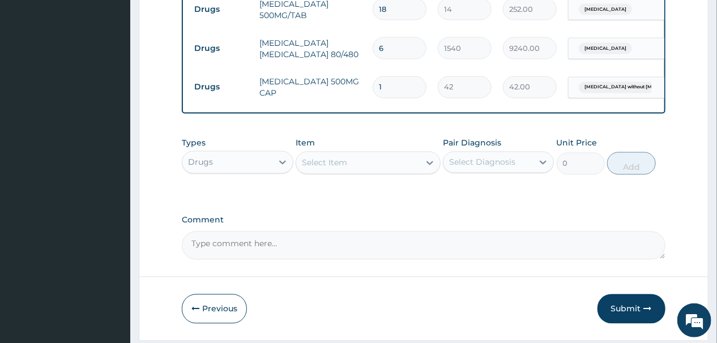
type input "0.00"
type input "1"
type input "42.00"
click at [392, 83] on input "1" at bounding box center [399, 87] width 54 height 22
type input "10"
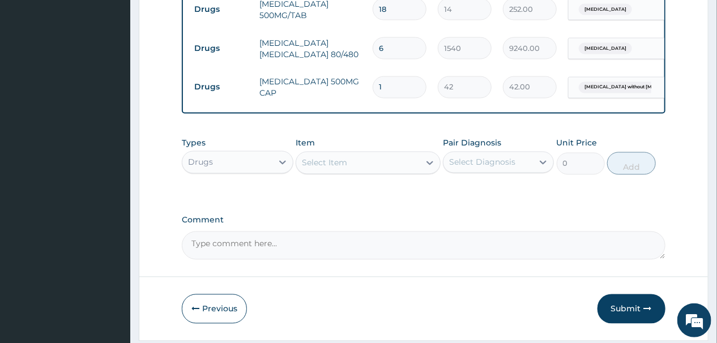
type input "420.00"
type input "10"
click at [380, 166] on div "Select Item" at bounding box center [357, 163] width 123 height 18
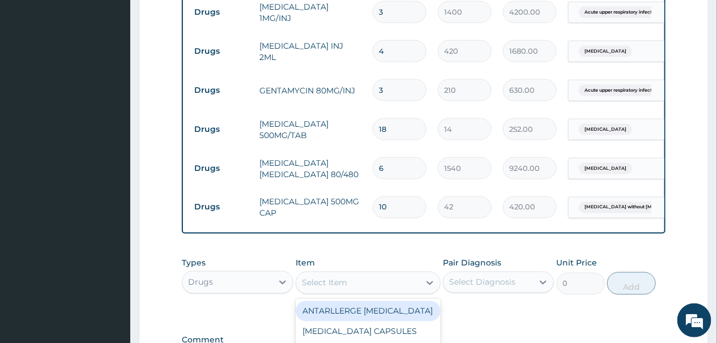
scroll to position [824, 0]
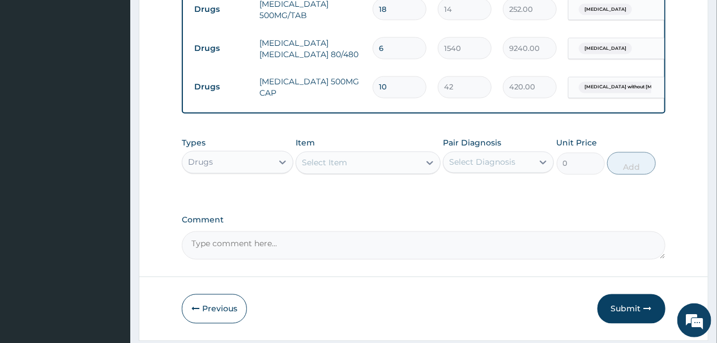
click at [373, 163] on div "Select Item" at bounding box center [357, 163] width 123 height 18
type input "GP CONS"
click at [238, 165] on div "Drugs" at bounding box center [226, 162] width 89 height 18
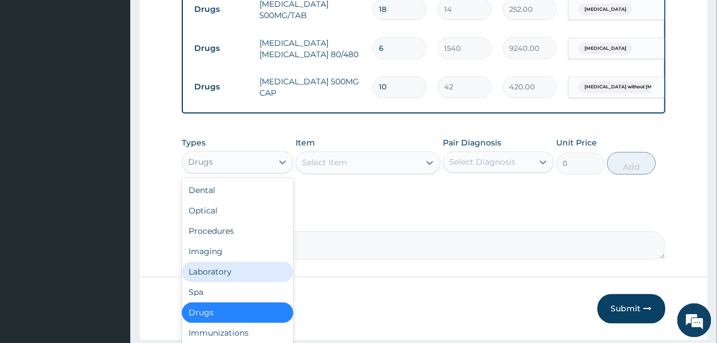
click at [210, 278] on div "Laboratory" at bounding box center [237, 272] width 111 height 20
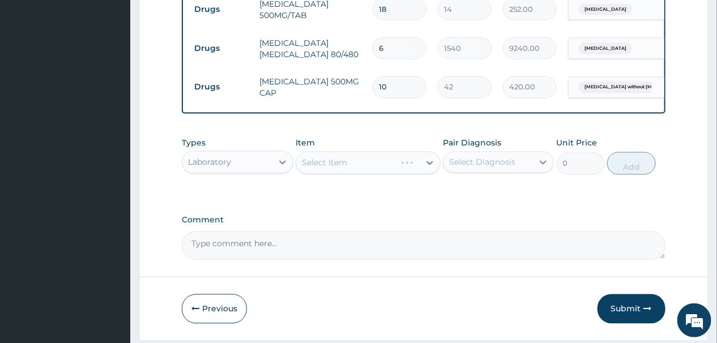
click at [231, 161] on div "Laboratory" at bounding box center [226, 162] width 89 height 18
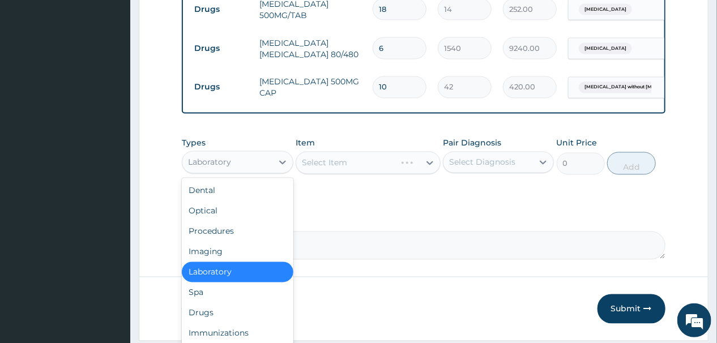
scroll to position [38, 0]
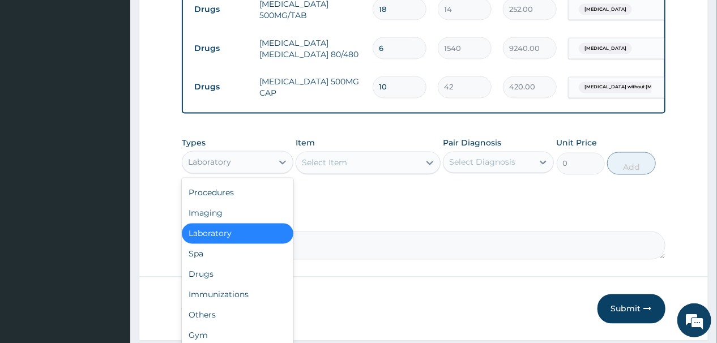
click at [221, 235] on div "Laboratory" at bounding box center [237, 234] width 111 height 20
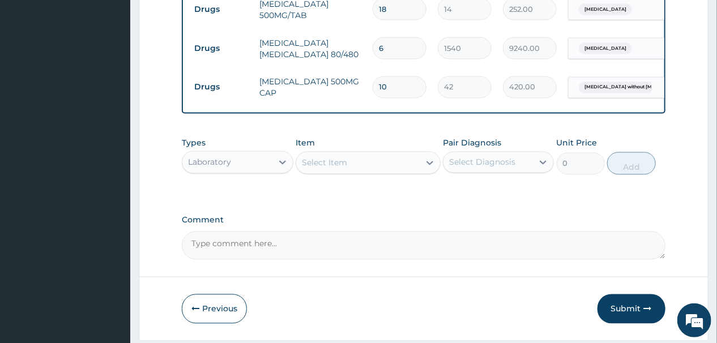
click at [354, 165] on div "Select Item" at bounding box center [357, 163] width 123 height 18
type input "IST CON"
click at [353, 168] on div "Select Item" at bounding box center [357, 163] width 123 height 18
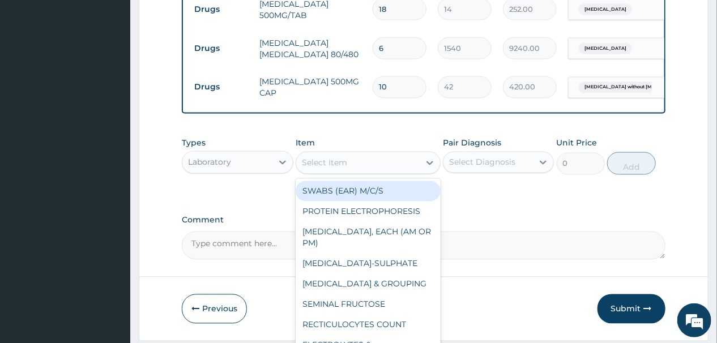
click at [324, 168] on div "Select Item" at bounding box center [324, 162] width 45 height 11
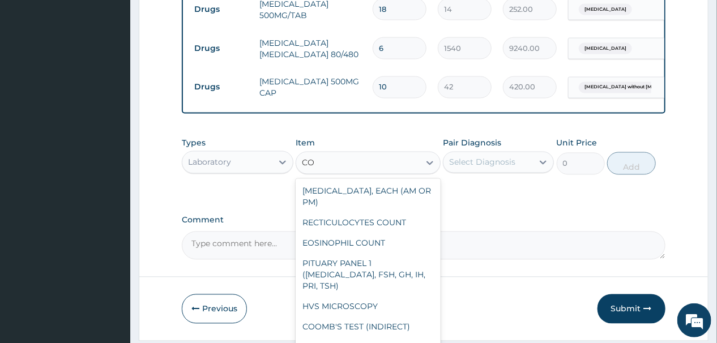
type input "C"
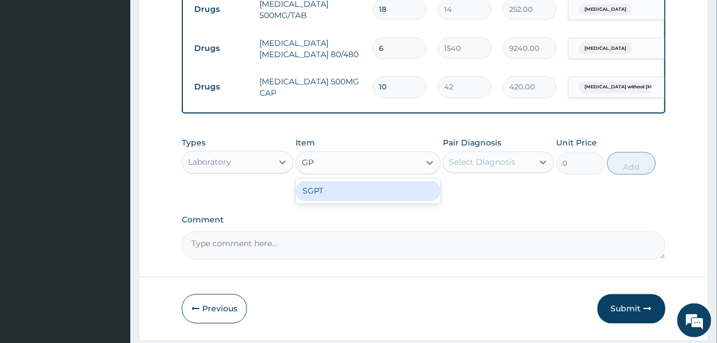
type input "G"
type input "V"
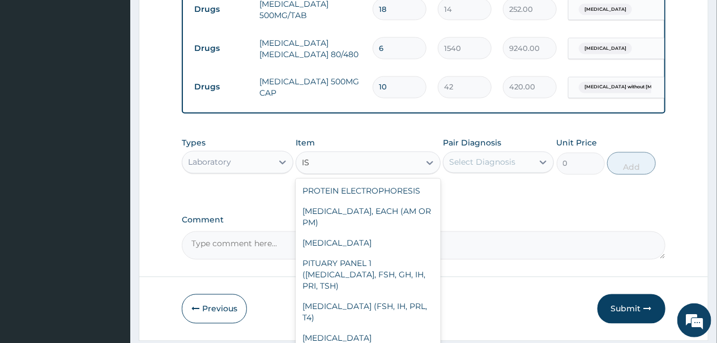
type input "I"
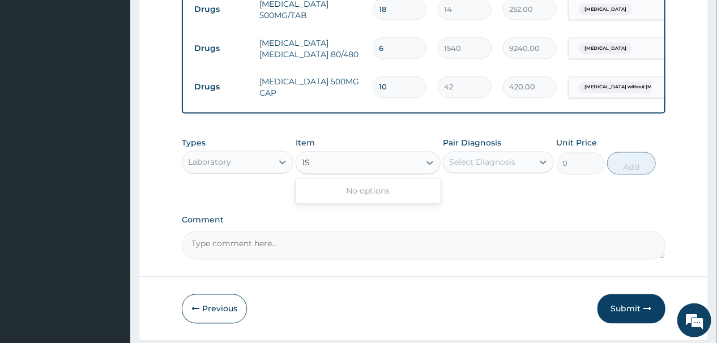
type input "1"
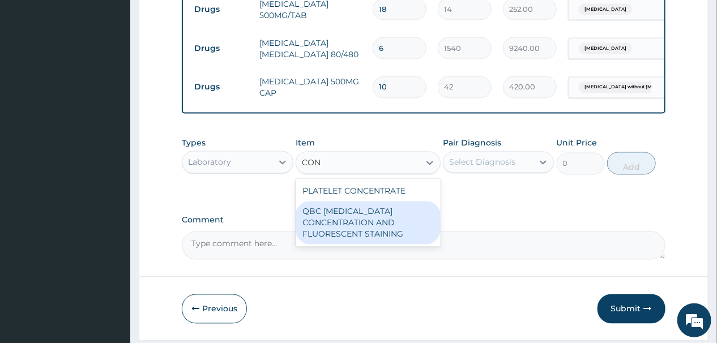
type input "CON"
click at [483, 222] on label "Comment" at bounding box center [423, 221] width 483 height 10
click at [483, 231] on textarea "Comment" at bounding box center [423, 245] width 483 height 28
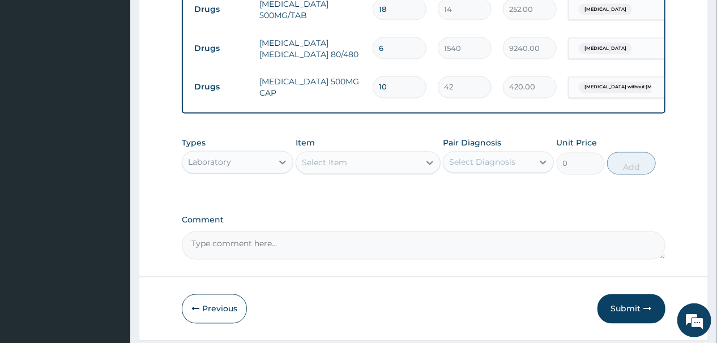
click at [355, 167] on div "Select Item" at bounding box center [357, 163] width 123 height 18
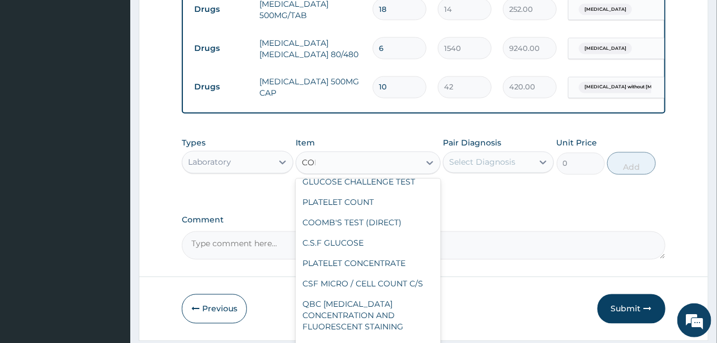
scroll to position [0, 0]
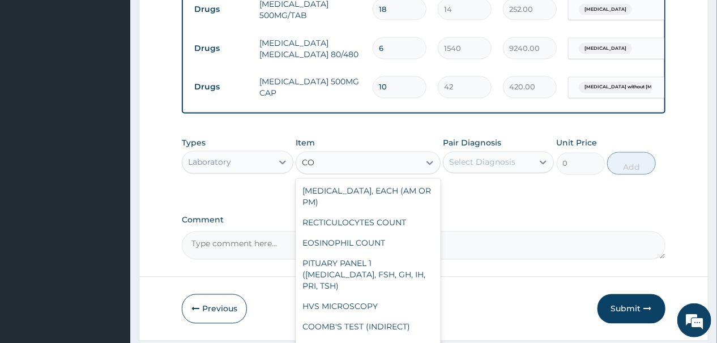
type input "C"
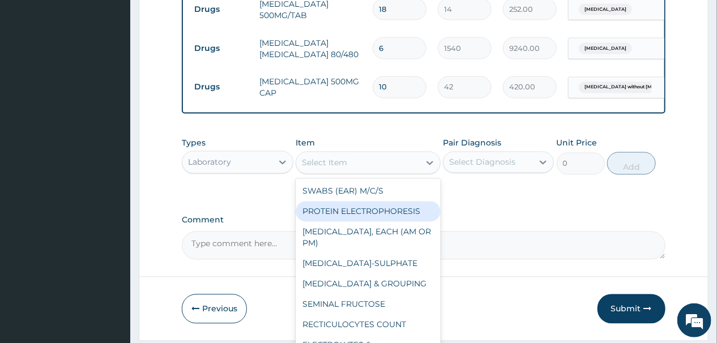
scroll to position [863, 0]
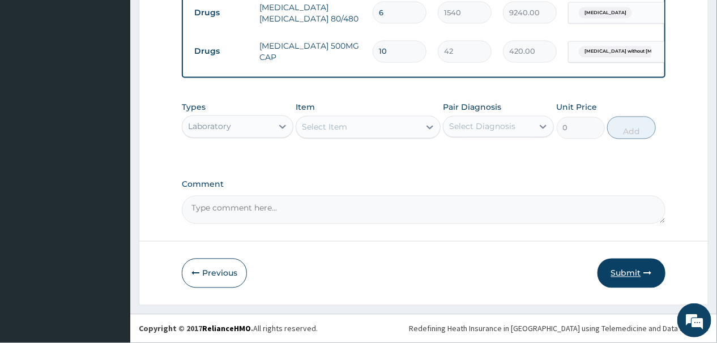
click at [621, 271] on button "Submit" at bounding box center [631, 273] width 68 height 29
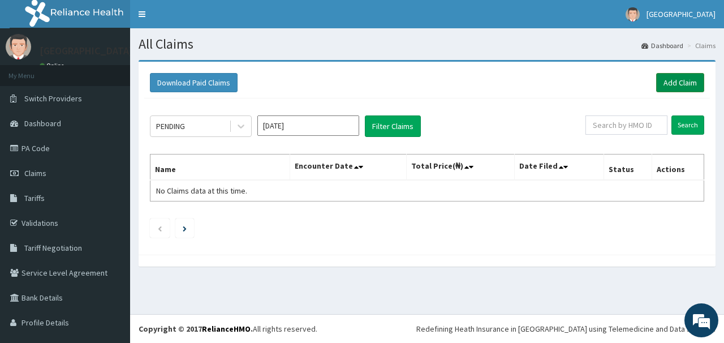
click at [670, 80] on link "Add Claim" at bounding box center [681, 82] width 48 height 19
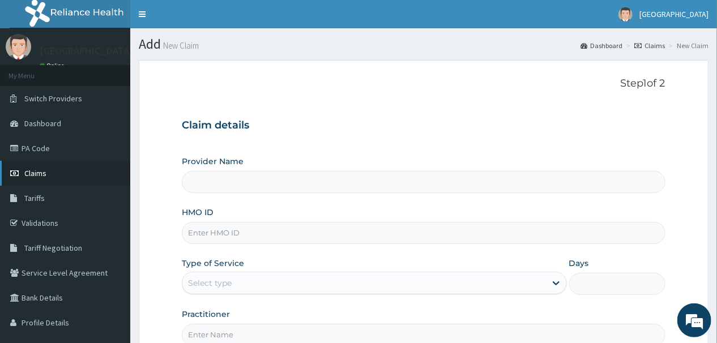
type input "[GEOGRAPHIC_DATA]"
click at [248, 232] on input "HMO ID" at bounding box center [423, 233] width 483 height 22
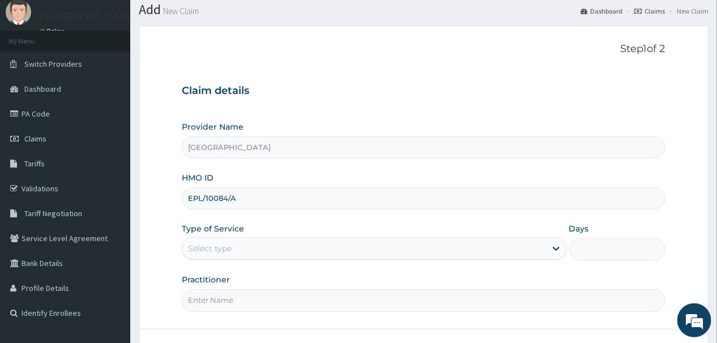
scroll to position [45, 0]
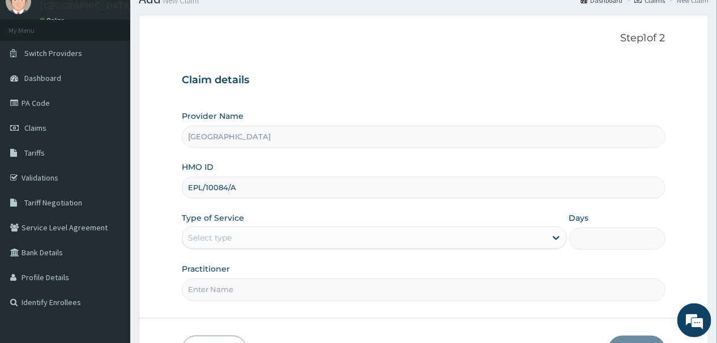
type input "EPL/10084/A"
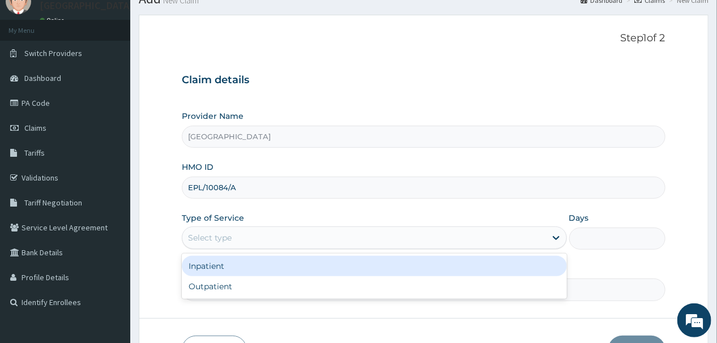
click at [269, 235] on div "Select type" at bounding box center [363, 238] width 363 height 18
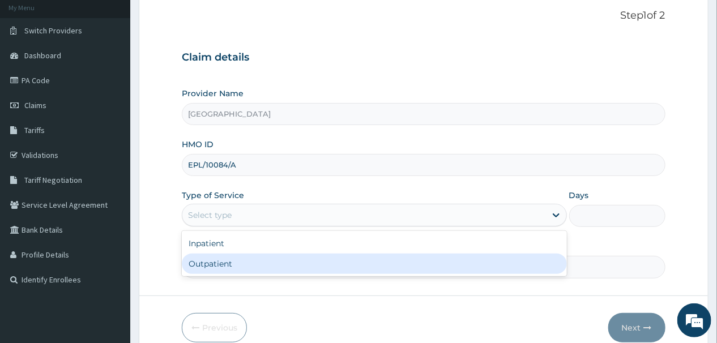
scroll to position [91, 0]
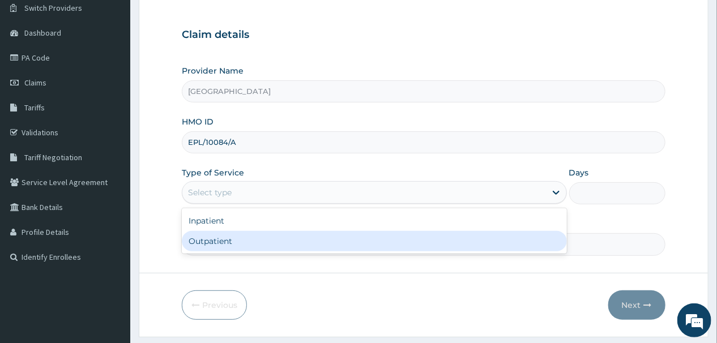
click at [220, 238] on div "Outpatient" at bounding box center [374, 241] width 385 height 20
type input "1"
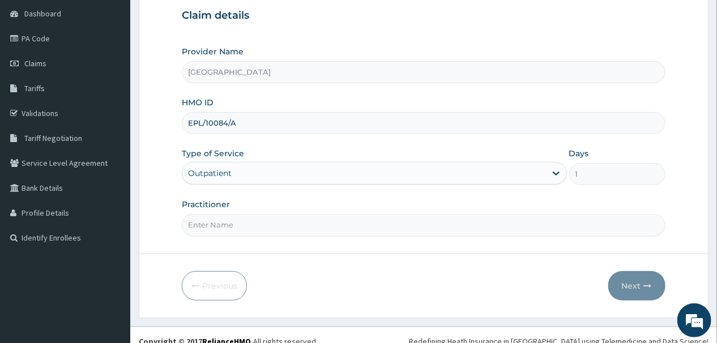
scroll to position [121, 0]
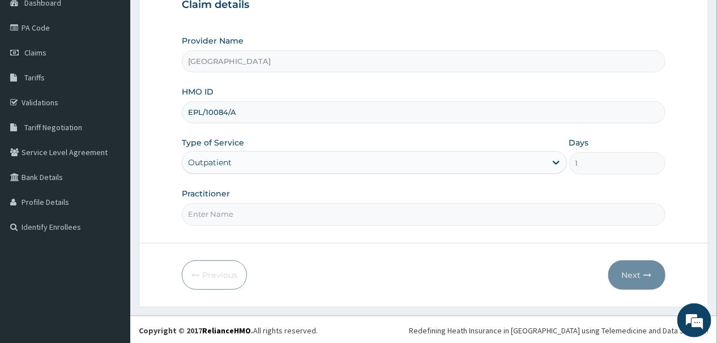
click at [281, 210] on input "Practitioner" at bounding box center [423, 214] width 483 height 22
type input "DR [PERSON_NAME]"
click at [632, 274] on button "Next" at bounding box center [636, 274] width 57 height 29
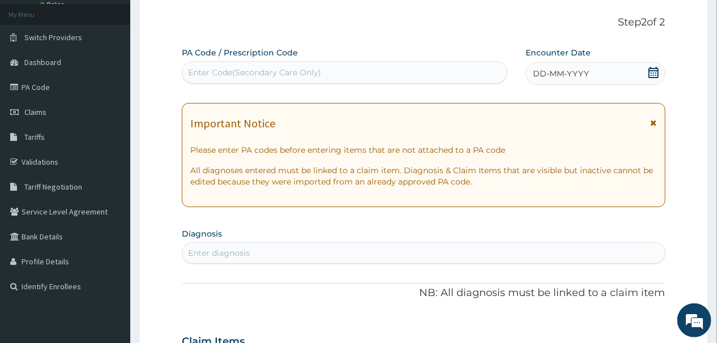
scroll to position [0, 0]
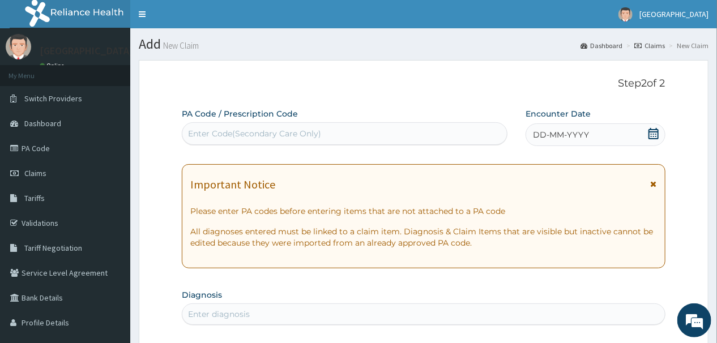
click at [566, 135] on span "DD-MM-YYYY" at bounding box center [561, 134] width 56 height 11
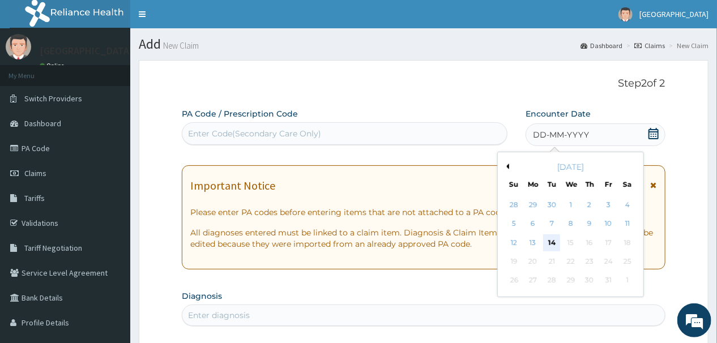
click at [547, 244] on div "14" at bounding box center [551, 242] width 17 height 17
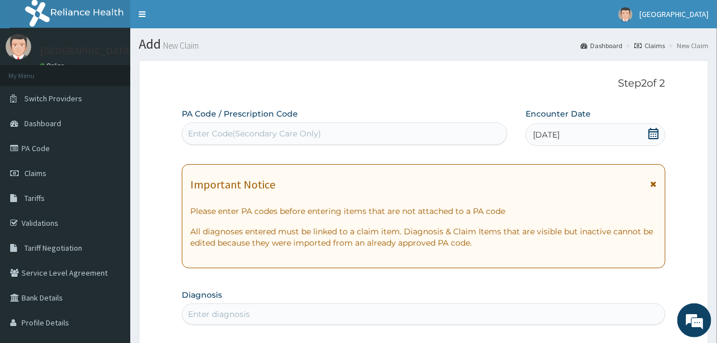
click at [259, 131] on div "Enter Code(Secondary Care Only)" at bounding box center [254, 133] width 133 height 11
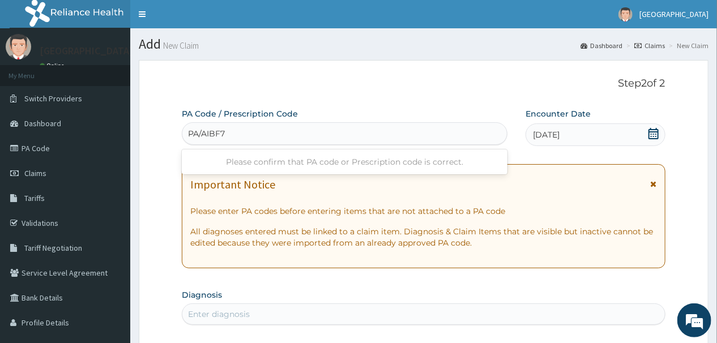
type input "PA/AIBF7S"
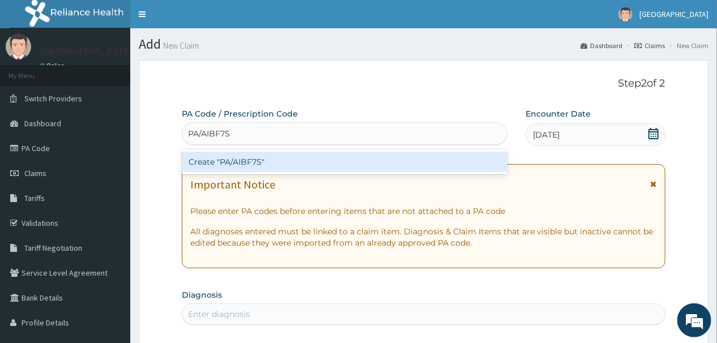
click at [272, 161] on div "Create "PA/AIBF7S"" at bounding box center [344, 162] width 325 height 20
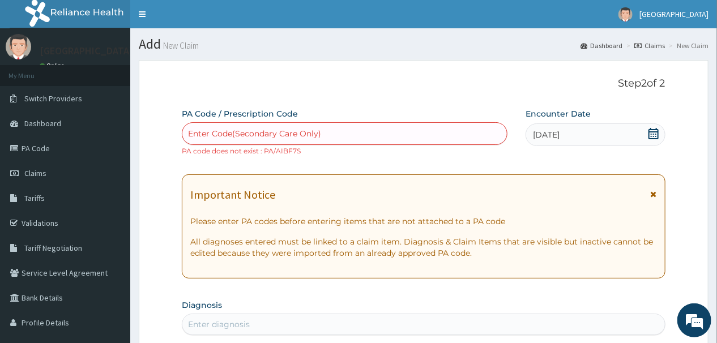
click at [270, 134] on div "Enter Code(Secondary Care Only)" at bounding box center [254, 133] width 133 height 11
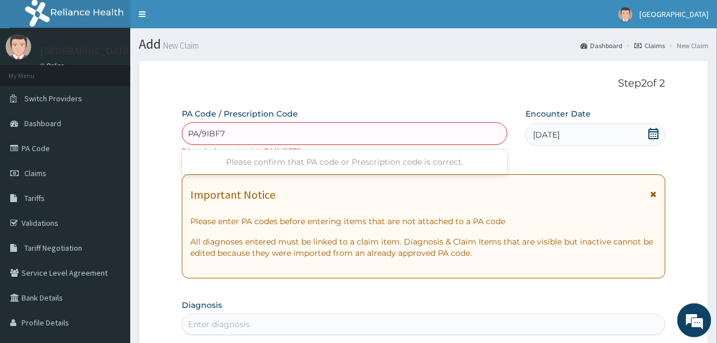
type input "PA/9IBF75"
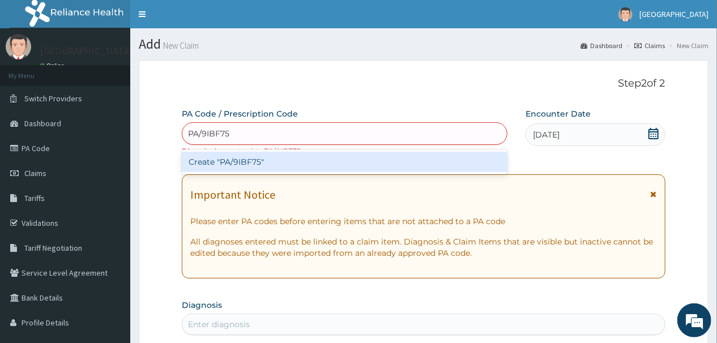
click at [310, 161] on div "Create "PA/9IBF75"" at bounding box center [344, 162] width 325 height 20
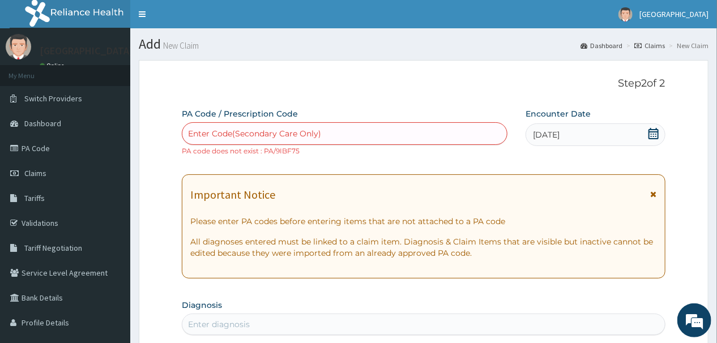
click at [268, 135] on div "Enter Code(Secondary Care Only)" at bounding box center [254, 133] width 133 height 11
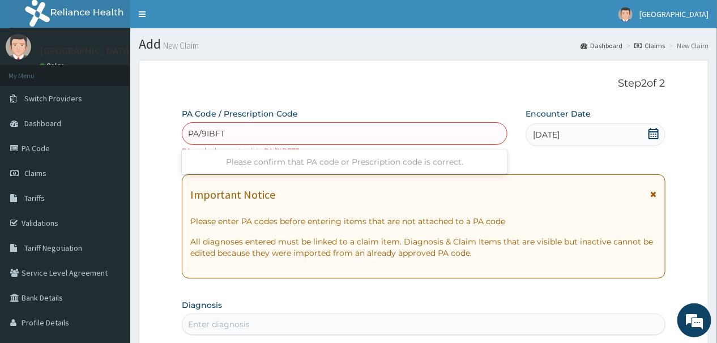
type input "PA/9IBFT5"
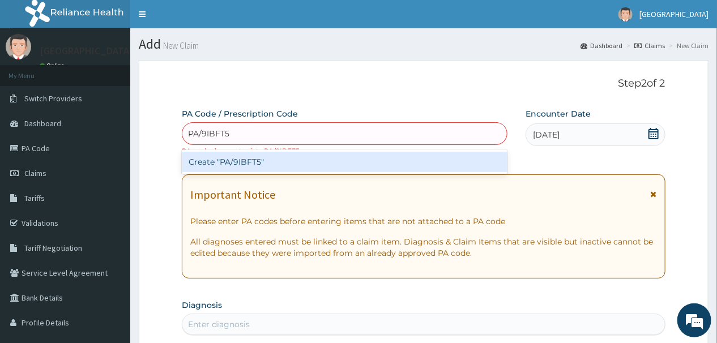
click at [273, 158] on div "Create "PA/9IBFT5"" at bounding box center [344, 162] width 325 height 20
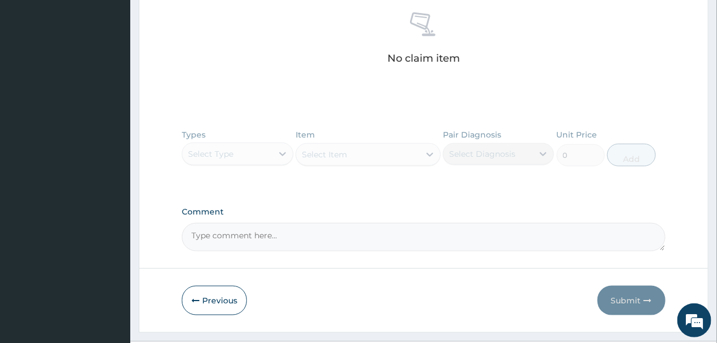
scroll to position [479, 0]
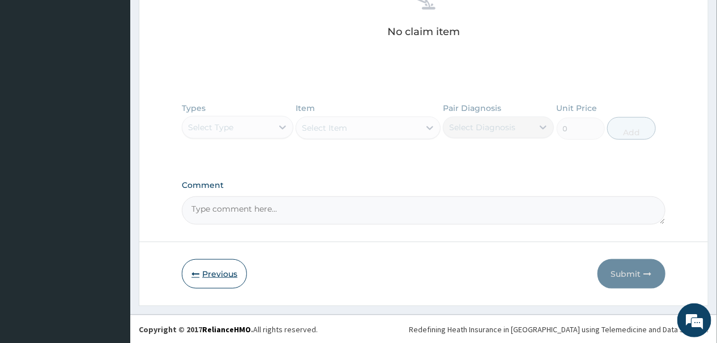
click at [212, 270] on button "Previous" at bounding box center [214, 273] width 65 height 29
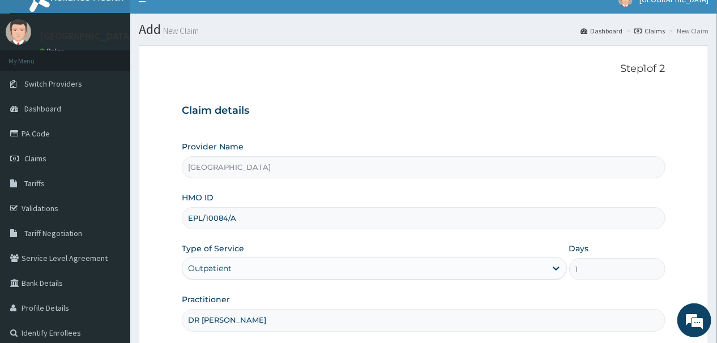
scroll to position [0, 0]
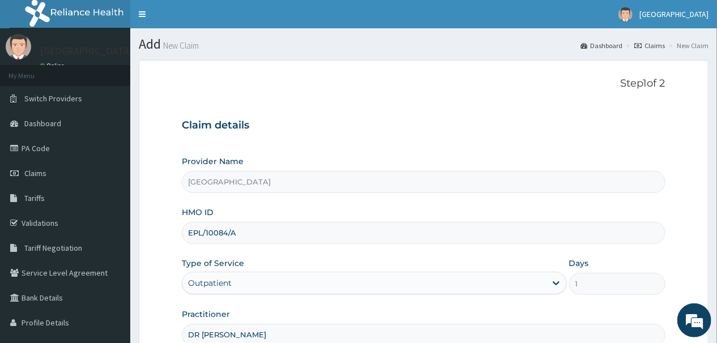
click at [308, 237] on input "EPL/10084/A" at bounding box center [423, 233] width 483 height 22
type input "E"
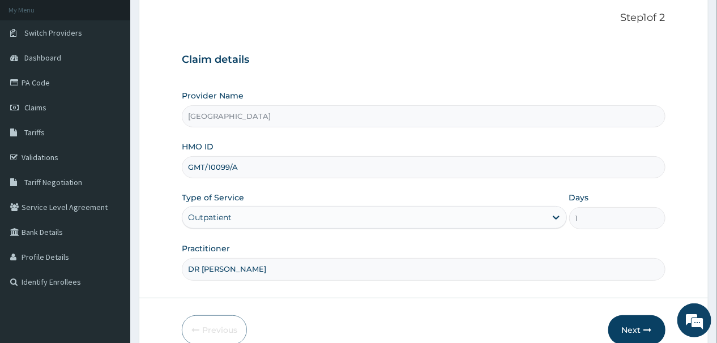
scroll to position [121, 0]
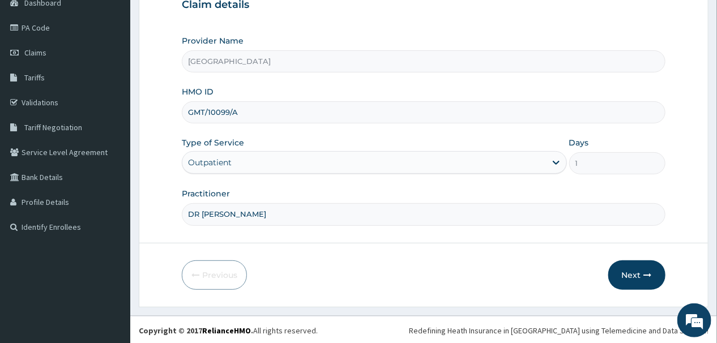
type input "GMT/10099/A"
click at [278, 155] on div "Outpatient" at bounding box center [363, 162] width 363 height 18
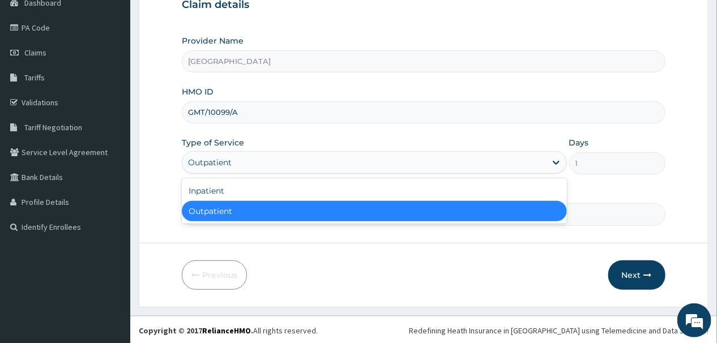
click at [237, 205] on div "Outpatient" at bounding box center [374, 211] width 385 height 20
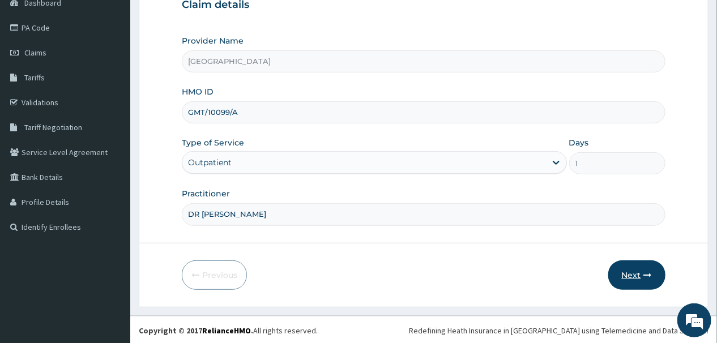
click at [629, 269] on button "Next" at bounding box center [636, 274] width 57 height 29
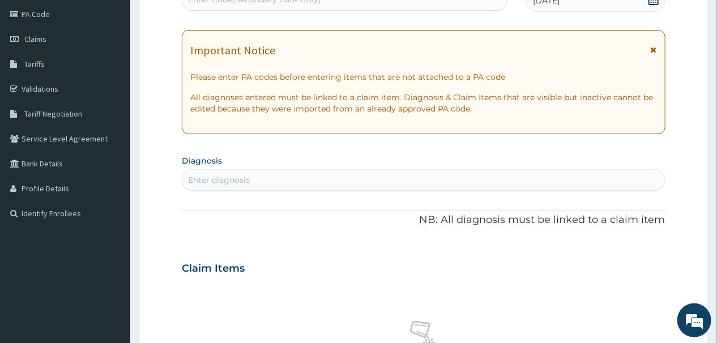
scroll to position [0, 0]
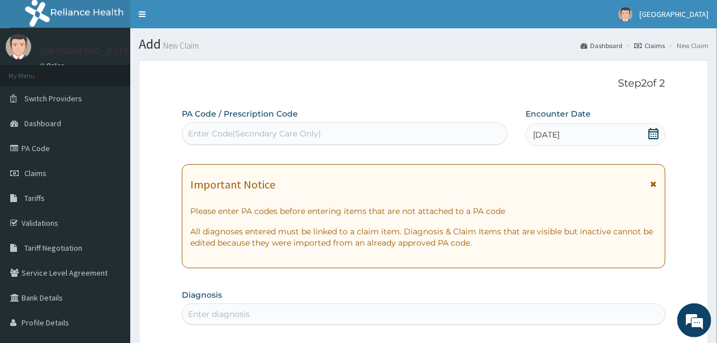
click at [654, 130] on icon at bounding box center [653, 133] width 10 height 11
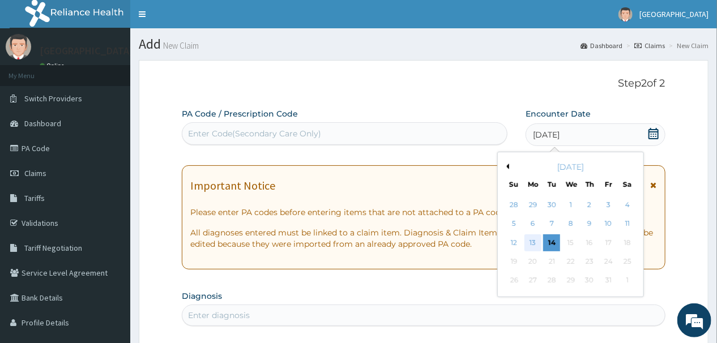
click at [532, 241] on div "13" at bounding box center [532, 242] width 17 height 17
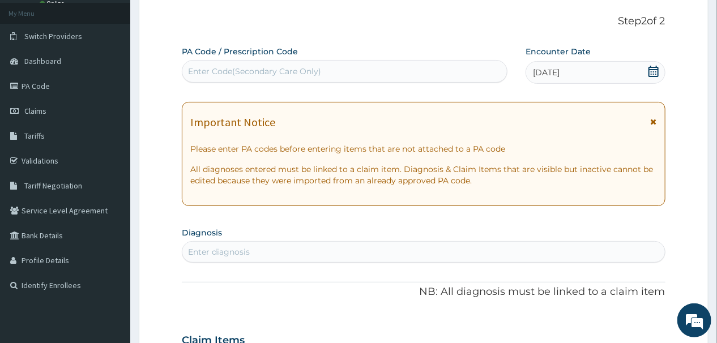
scroll to position [136, 0]
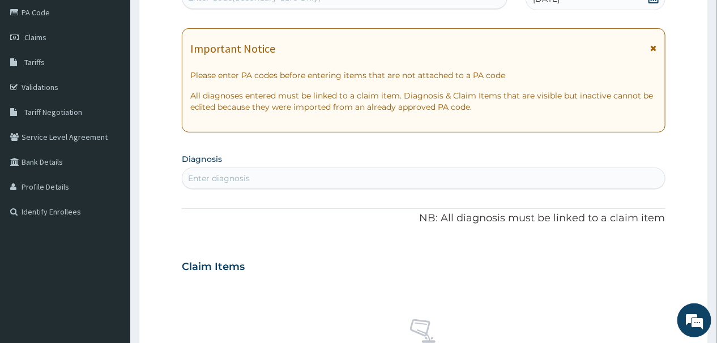
click at [300, 176] on div "Enter diagnosis" at bounding box center [423, 178] width 482 height 18
type input "P"
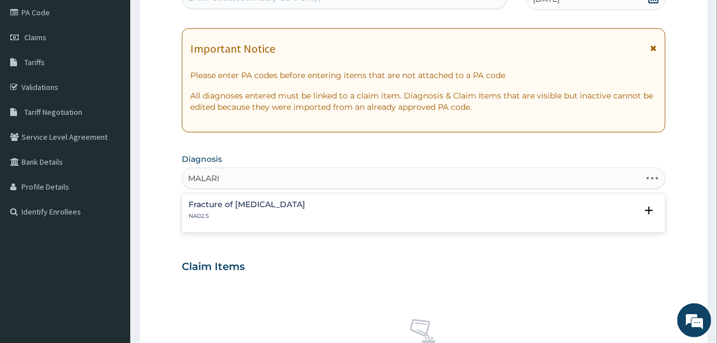
type input "MALARIA"
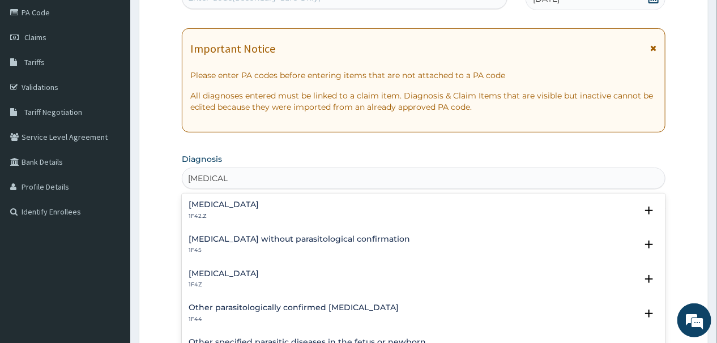
click at [217, 272] on h4 "Malaria, unspecified" at bounding box center [223, 273] width 70 height 8
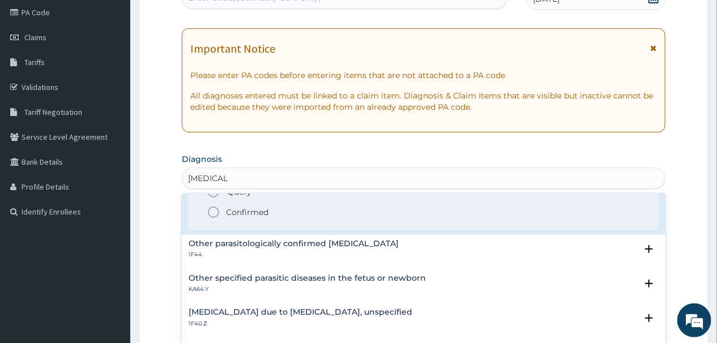
click at [212, 213] on icon "status option filled" at bounding box center [214, 212] width 14 height 14
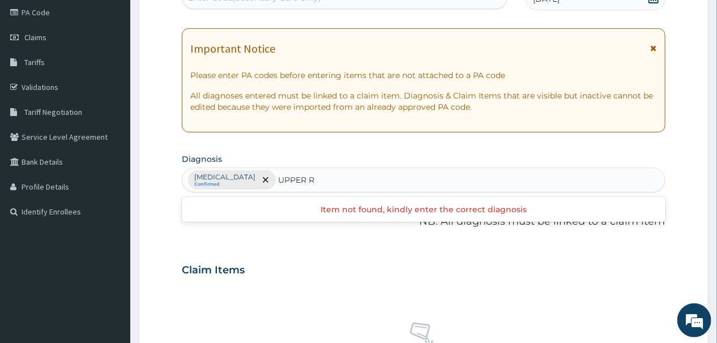
type input "UPPER"
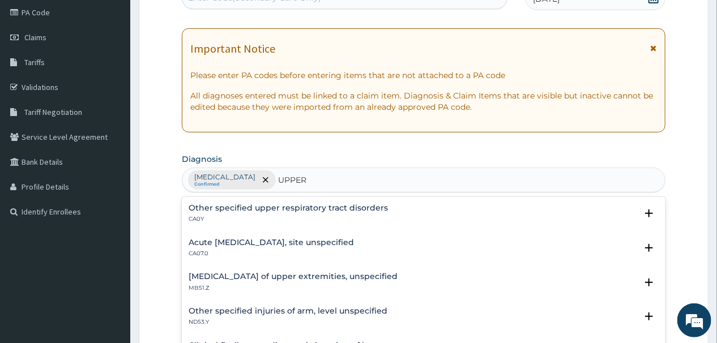
click at [283, 243] on h4 "Acute upper respiratory infection, site unspecified" at bounding box center [270, 242] width 165 height 8
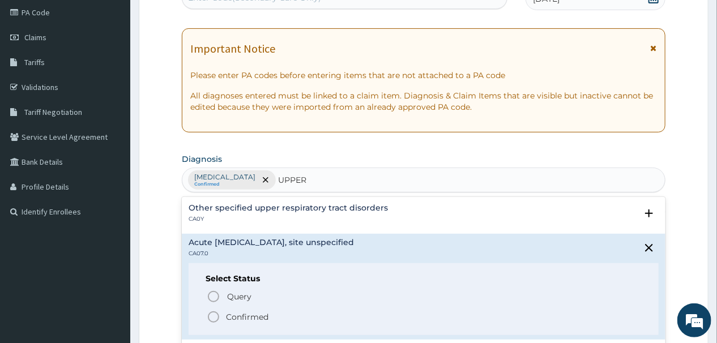
click at [213, 316] on icon "status option filled" at bounding box center [214, 317] width 14 height 14
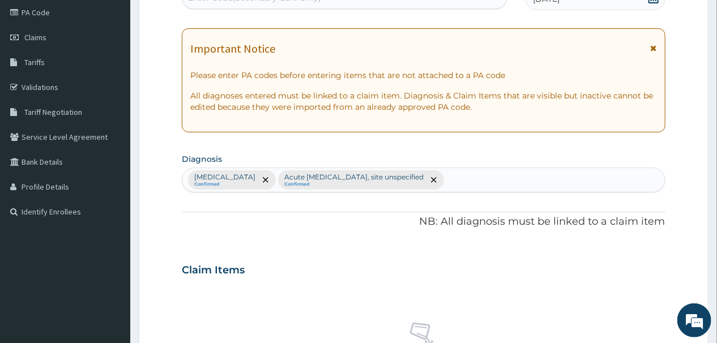
click at [503, 177] on div "Malaria, unspecified Confirmed Acute upper respiratory infection, site unspecif…" at bounding box center [423, 180] width 482 height 24
type input "MUSCLE"
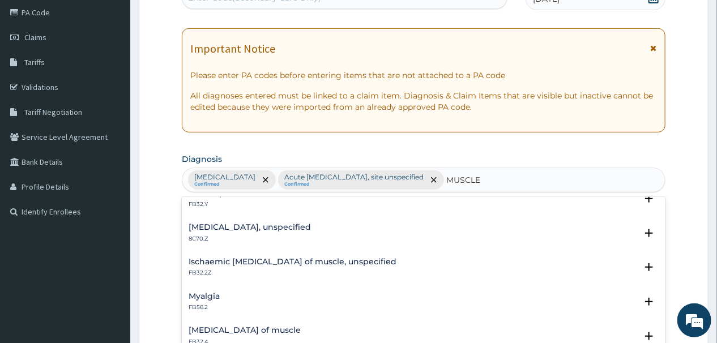
scroll to position [91, 0]
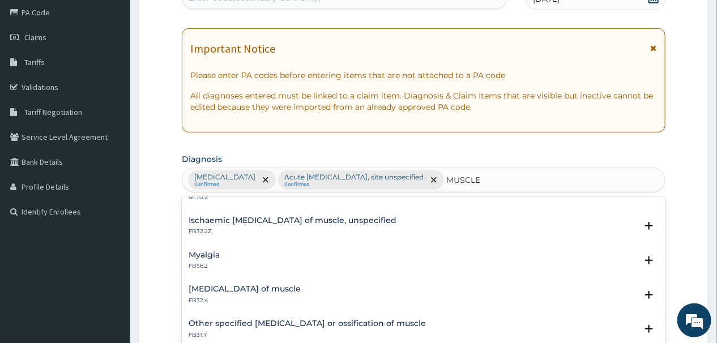
click at [204, 251] on h4 "Myalgia" at bounding box center [203, 255] width 31 height 8
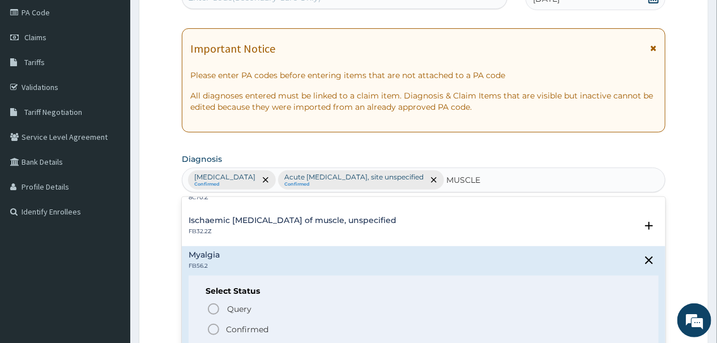
click at [211, 325] on icon "status option filled" at bounding box center [214, 330] width 14 height 14
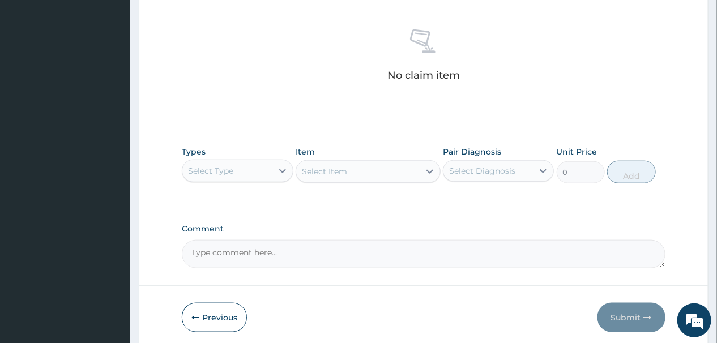
scroll to position [472, 0]
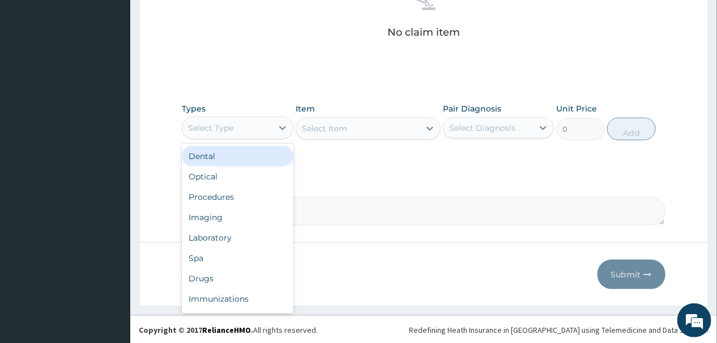
click at [255, 125] on div "Select Type" at bounding box center [226, 128] width 89 height 18
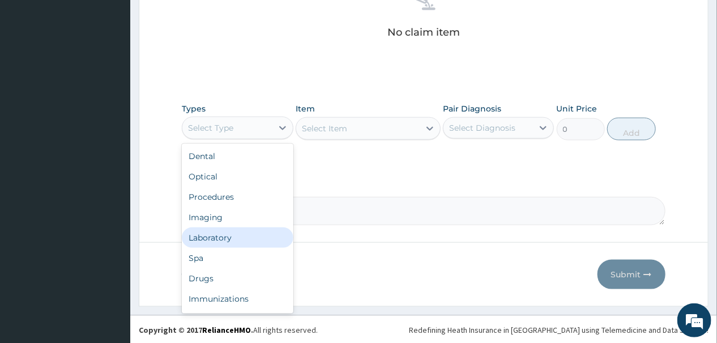
click at [217, 233] on div "Laboratory" at bounding box center [237, 238] width 111 height 20
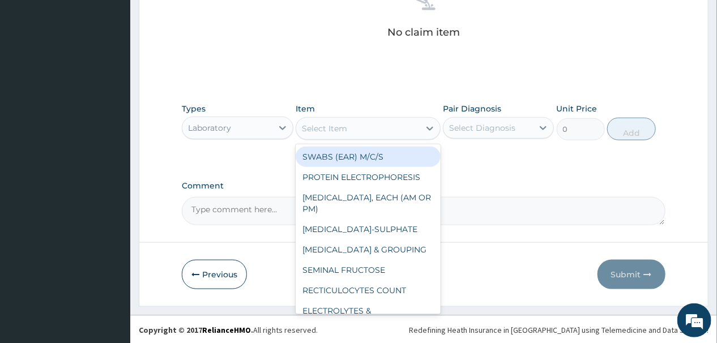
click at [378, 132] on div "Select Item" at bounding box center [357, 128] width 123 height 18
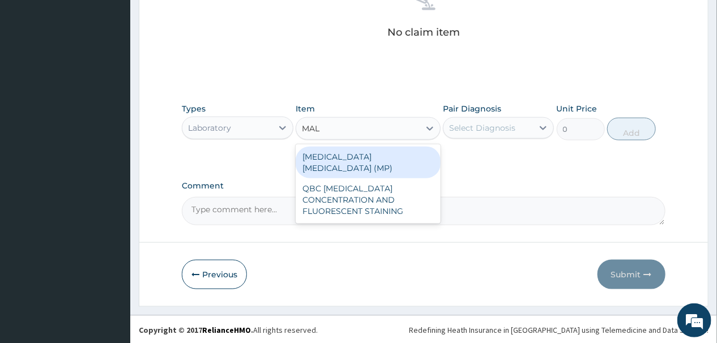
type input "MALA"
click at [353, 154] on div "MALARIA PARASITE (MP)" at bounding box center [367, 163] width 145 height 32
type input "2000"
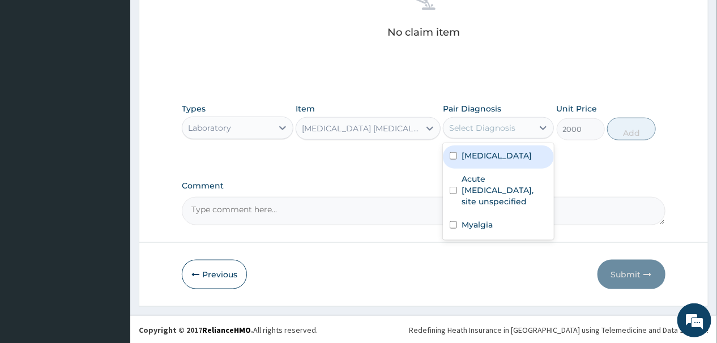
click at [507, 127] on div "Select Diagnosis" at bounding box center [482, 127] width 66 height 11
click at [457, 155] on div "Malaria, unspecified" at bounding box center [498, 156] width 111 height 23
checkbox input "true"
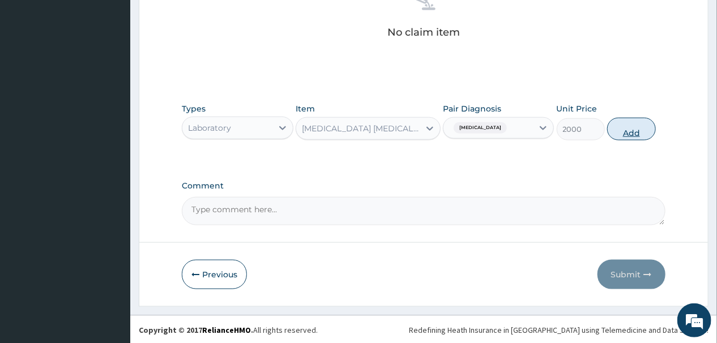
click at [634, 129] on button "Add" at bounding box center [631, 129] width 48 height 23
type input "0"
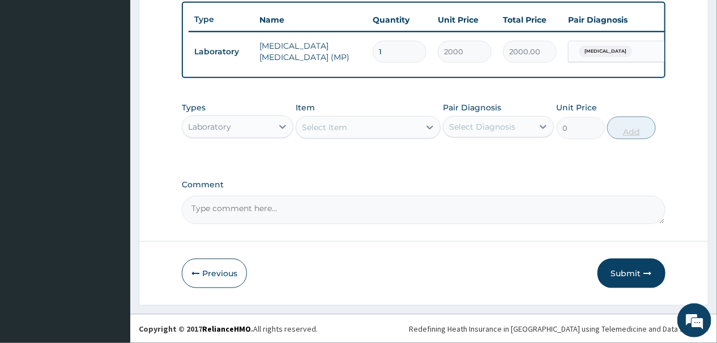
scroll to position [426, 0]
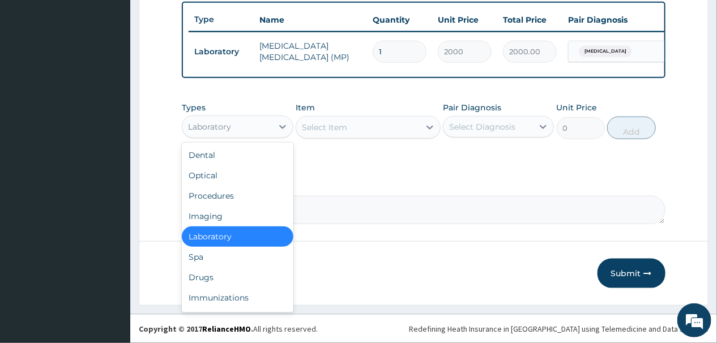
click at [258, 126] on div "Laboratory" at bounding box center [226, 127] width 89 height 18
click at [354, 125] on div "Select Item" at bounding box center [357, 127] width 123 height 18
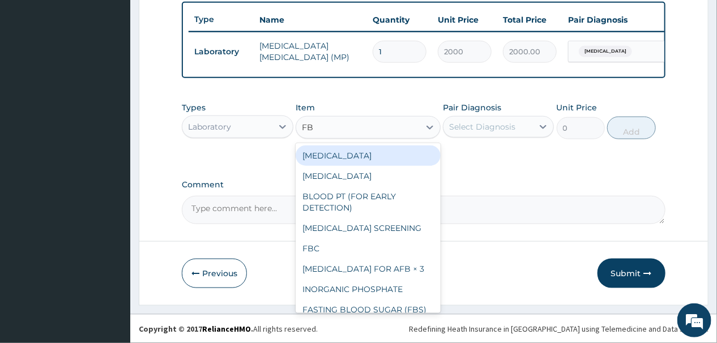
type input "FBC"
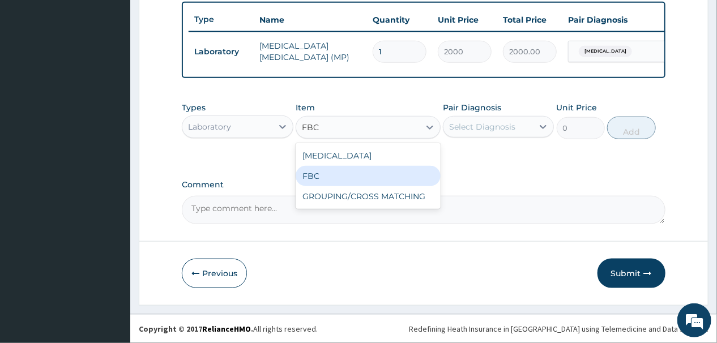
click at [342, 177] on div "FBC" at bounding box center [367, 176] width 145 height 20
type input "6000"
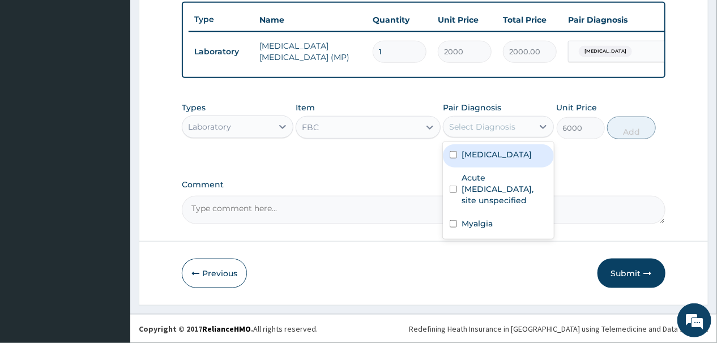
click at [503, 125] on div "Select Diagnosis" at bounding box center [482, 126] width 66 height 11
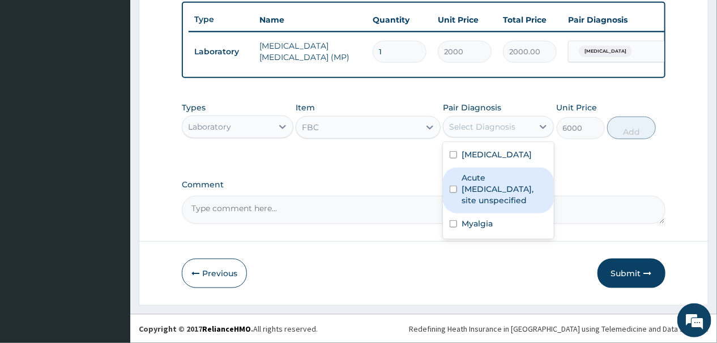
click at [451, 191] on input "checkbox" at bounding box center [452, 189] width 7 height 7
checkbox input "true"
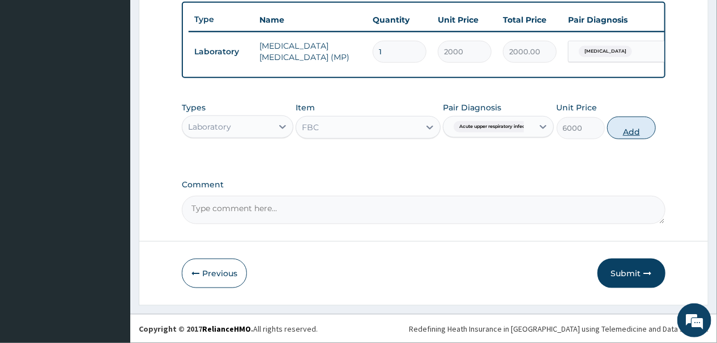
click at [631, 126] on button "Add" at bounding box center [631, 128] width 48 height 23
type input "0"
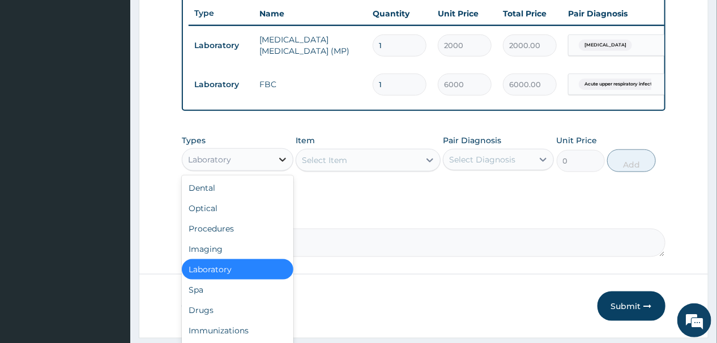
click at [282, 162] on icon at bounding box center [282, 159] width 11 height 11
click at [210, 314] on div "Drugs" at bounding box center [237, 310] width 111 height 20
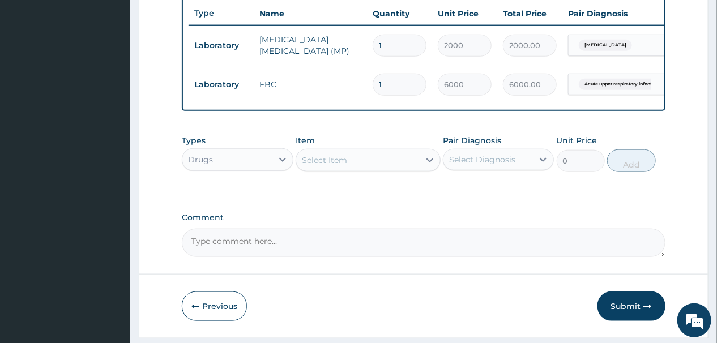
click at [369, 168] on div "Select Item" at bounding box center [357, 160] width 123 height 18
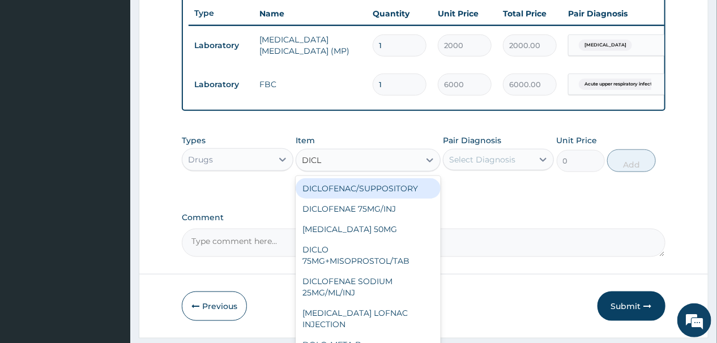
type input "DICLO"
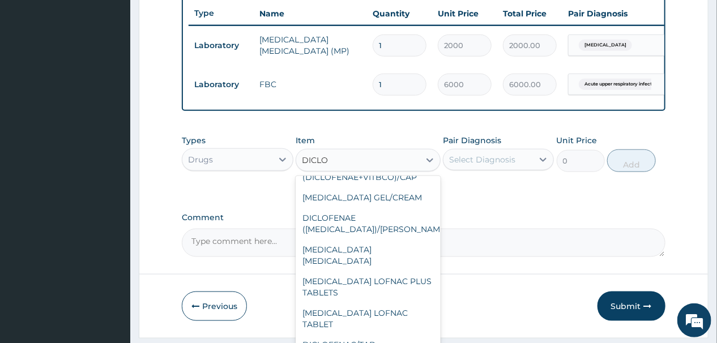
scroll to position [181, 0]
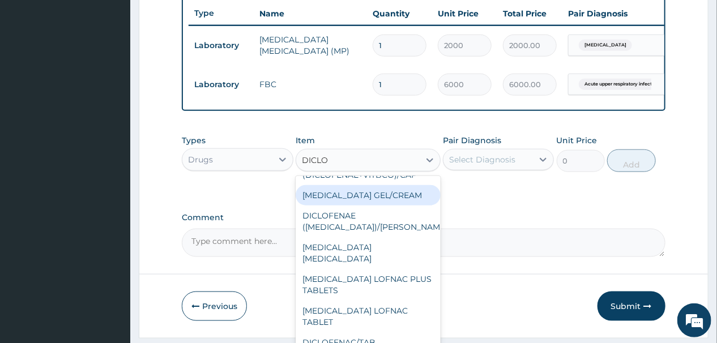
click at [380, 199] on div "DICLOFENAC GEL/CREAM" at bounding box center [367, 195] width 145 height 20
type input "560"
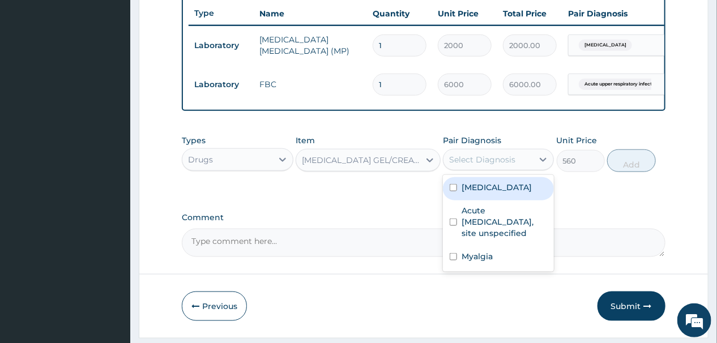
click at [500, 165] on div "Select Diagnosis" at bounding box center [482, 159] width 66 height 11
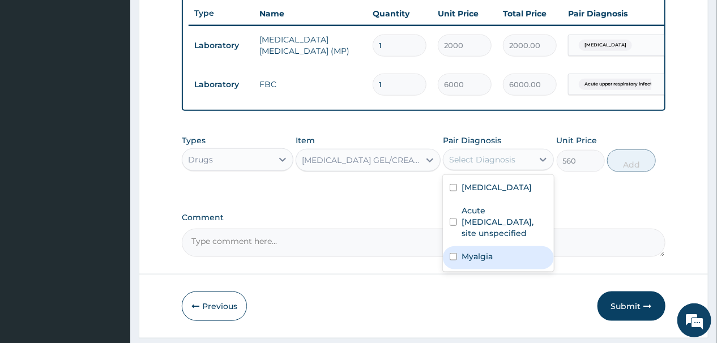
click at [452, 260] on input "checkbox" at bounding box center [452, 256] width 7 height 7
checkbox input "true"
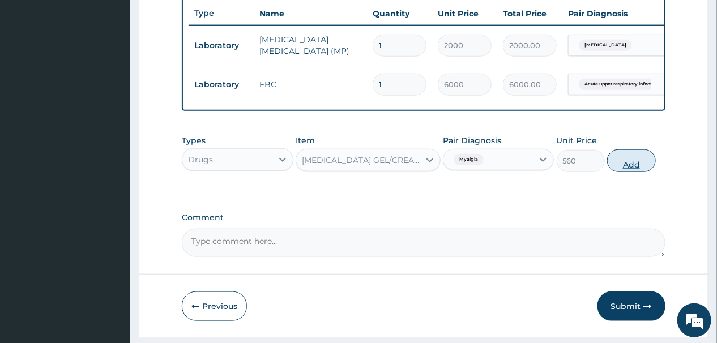
click at [631, 169] on button "Add" at bounding box center [631, 160] width 48 height 23
type input "0"
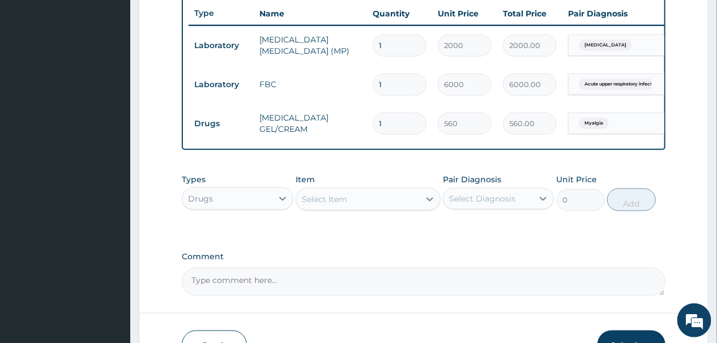
click at [372, 204] on div "Select Item" at bounding box center [357, 199] width 123 height 18
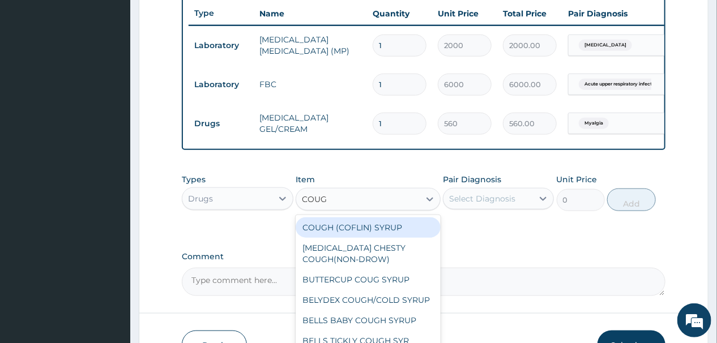
type input "COUGH"
click at [380, 234] on div "COUGH (COFLIN) SYRUP" at bounding box center [367, 227] width 145 height 20
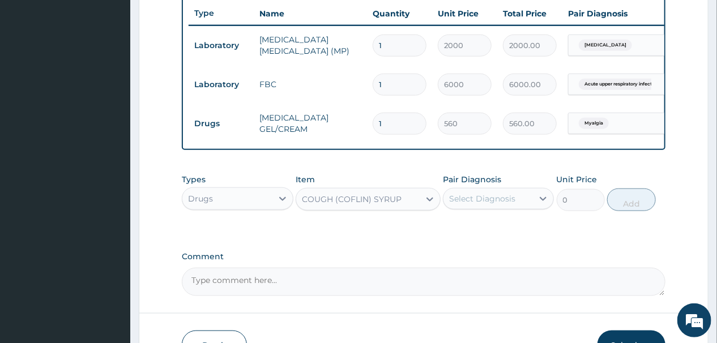
type input "350"
click at [492, 204] on div "Select Diagnosis" at bounding box center [482, 198] width 66 height 11
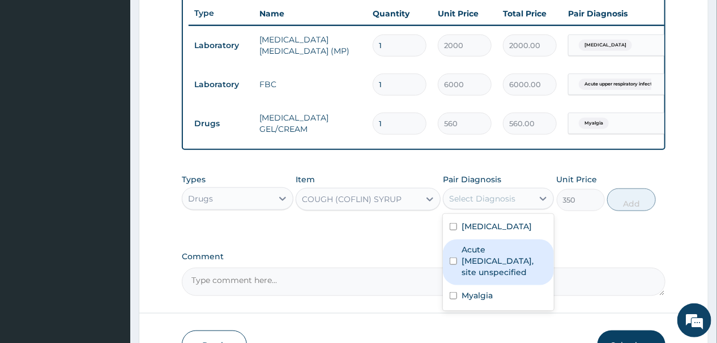
click at [455, 265] on input "checkbox" at bounding box center [452, 261] width 7 height 7
checkbox input "true"
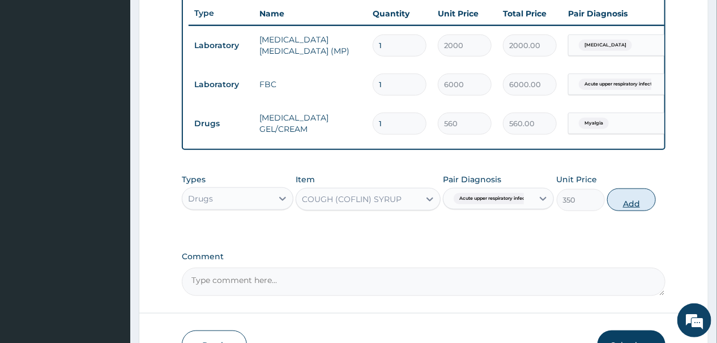
click at [637, 200] on button "Add" at bounding box center [631, 199] width 48 height 23
type input "0"
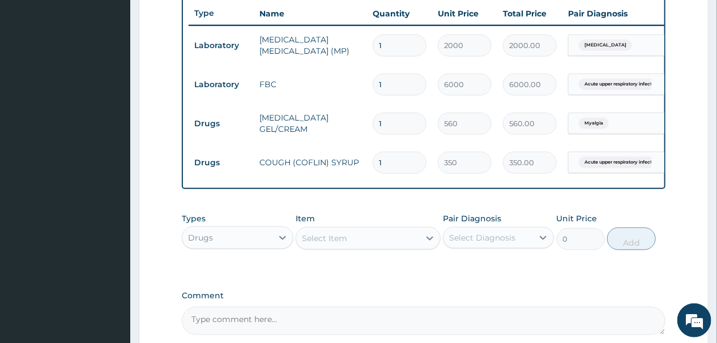
click at [372, 244] on div "Select Item" at bounding box center [357, 238] width 123 height 18
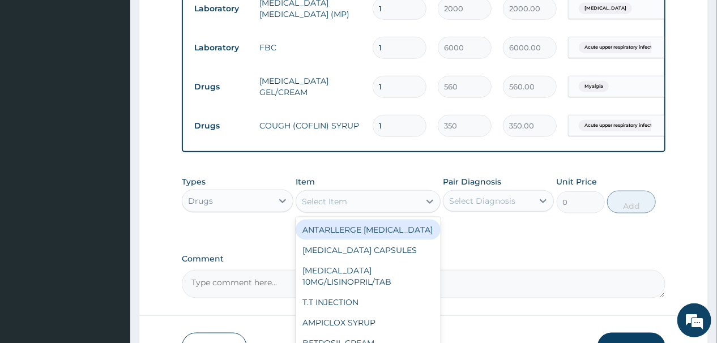
scroll to position [542, 0]
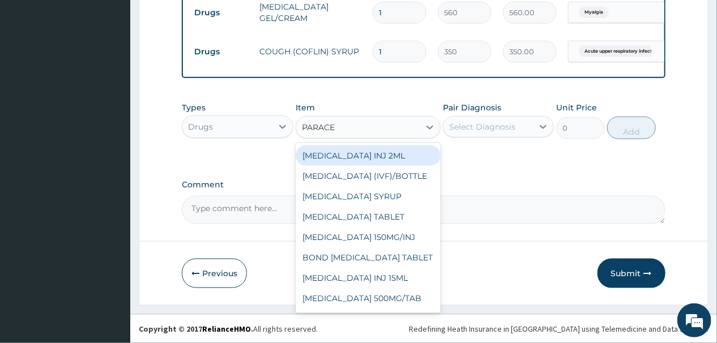
type input "PARACET"
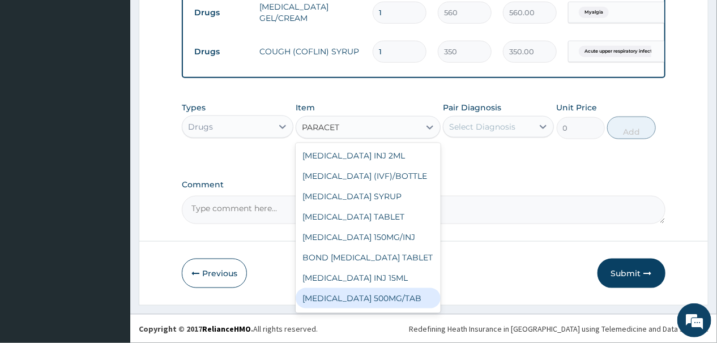
click at [358, 306] on div "PARACETAMOL 500MG/TAB" at bounding box center [367, 298] width 145 height 20
type input "14"
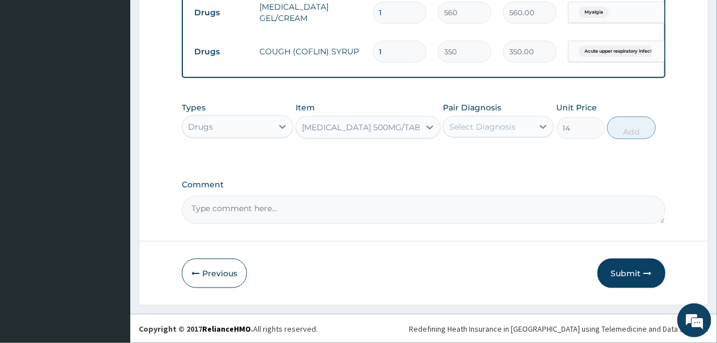
click at [521, 125] on div "Select Diagnosis" at bounding box center [487, 127] width 89 height 18
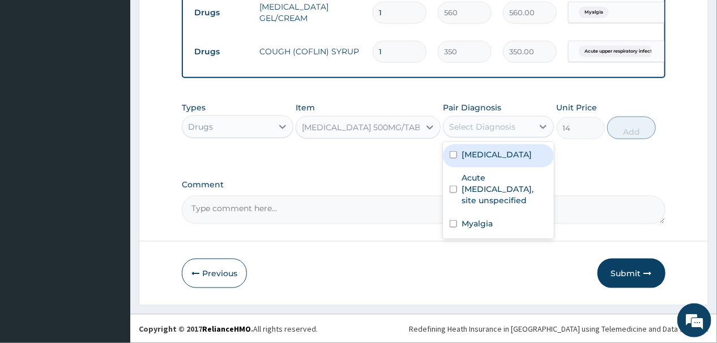
click at [453, 152] on input "checkbox" at bounding box center [452, 154] width 7 height 7
checkbox input "true"
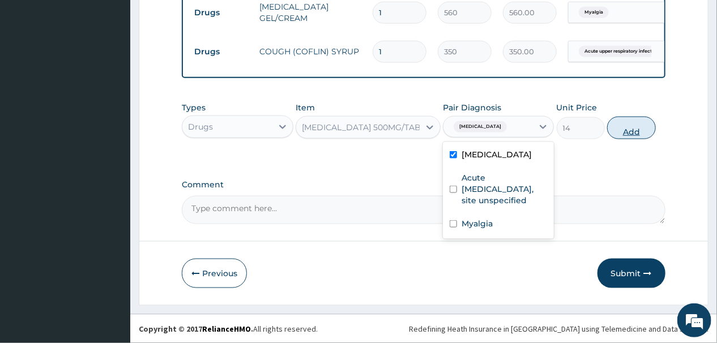
click at [630, 125] on button "Add" at bounding box center [631, 128] width 48 height 23
type input "0"
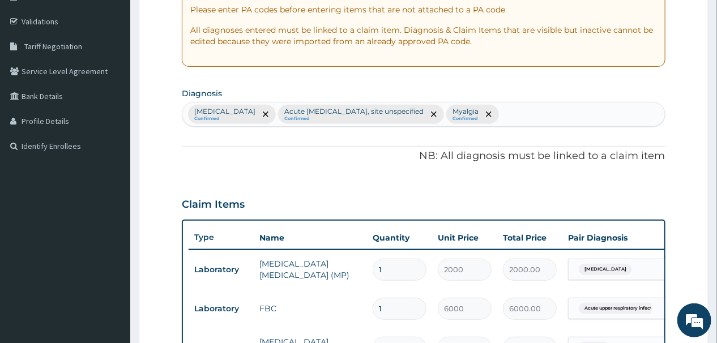
scroll to position [135, 0]
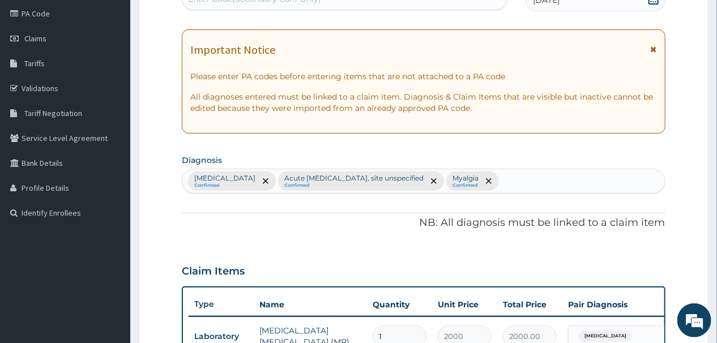
click at [540, 182] on div "Malaria, unspecified Confirmed Acute upper respiratory infection, site unspecif…" at bounding box center [423, 181] width 482 height 24
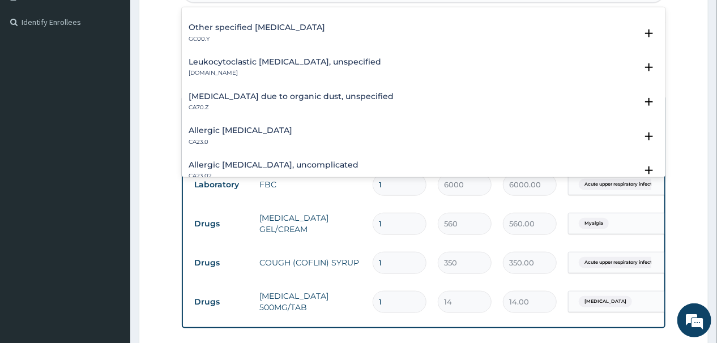
scroll to position [406, 0]
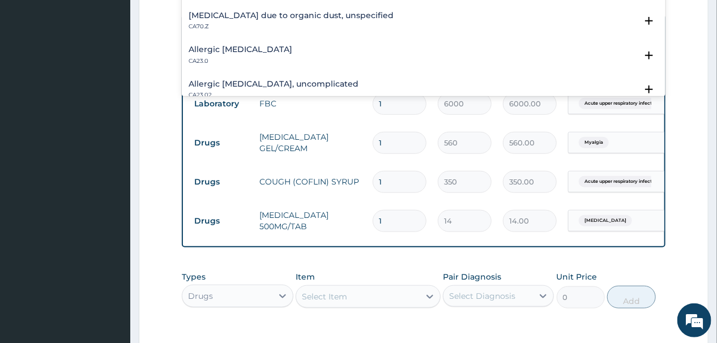
type input "ALLERG"
click at [366, 302] on div "Select Item" at bounding box center [357, 297] width 123 height 18
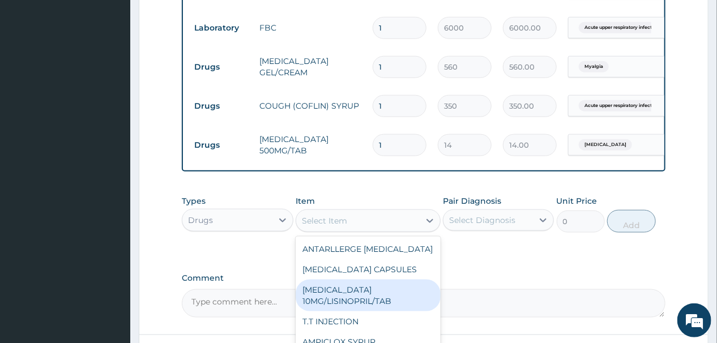
scroll to position [581, 0]
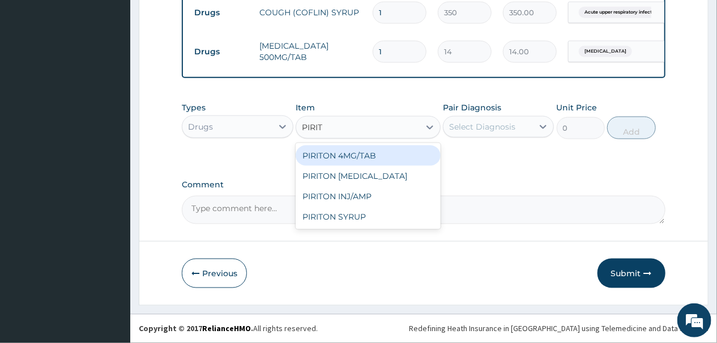
type input "PIRITO"
click at [346, 152] on div "PIRITON 4MG/TAB" at bounding box center [367, 155] width 145 height 20
type input "21"
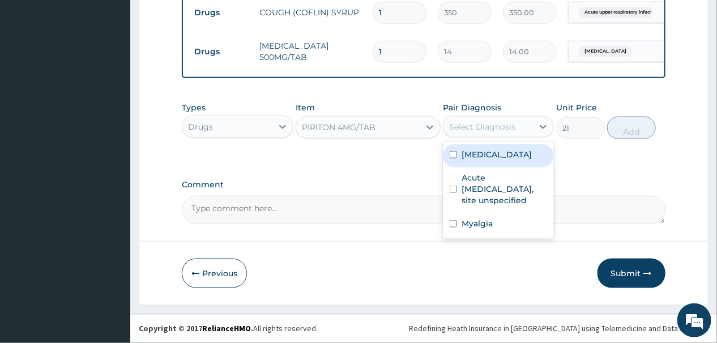
click at [481, 124] on div "Select Diagnosis" at bounding box center [482, 126] width 66 height 11
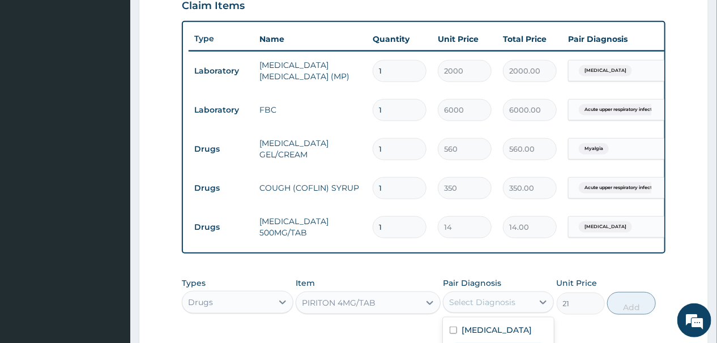
scroll to position [174, 0]
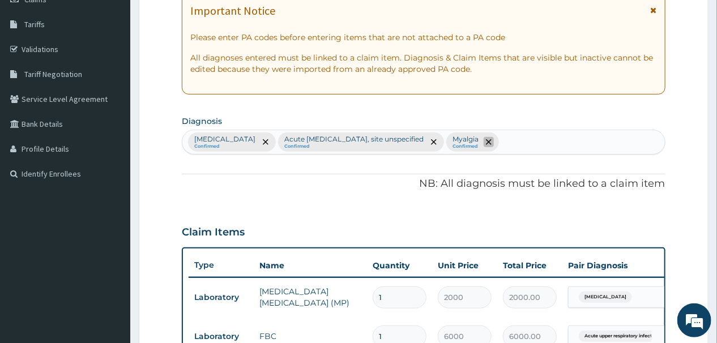
click at [491, 140] on icon "remove selection option" at bounding box center [489, 142] width 6 height 6
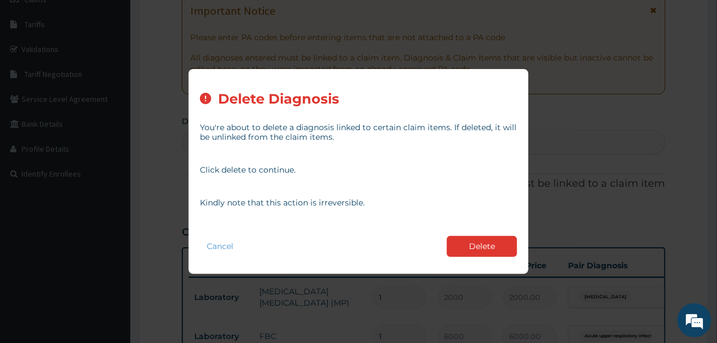
click at [473, 248] on button "Delete" at bounding box center [482, 246] width 70 height 21
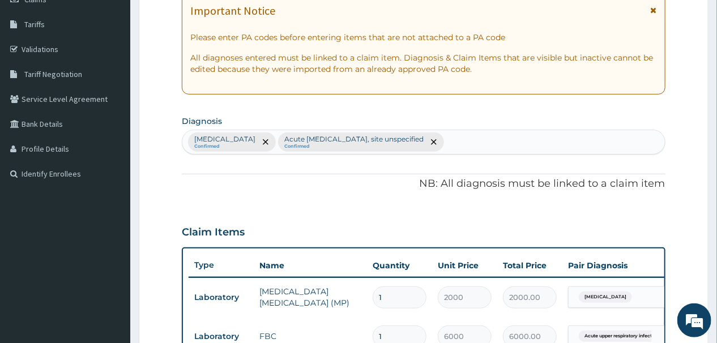
click at [504, 140] on div "Malaria, unspecified Confirmed Acute upper respiratory infection, site unspecif…" at bounding box center [423, 142] width 482 height 24
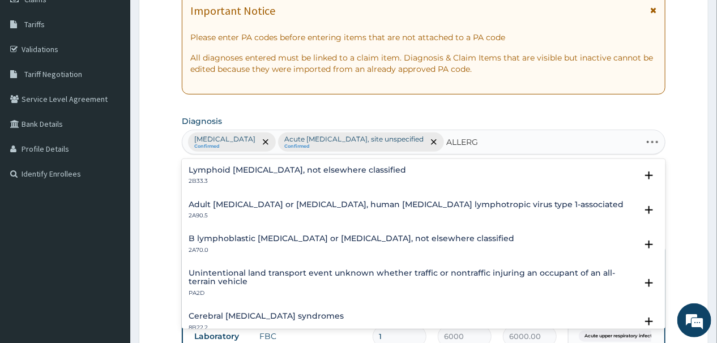
type input "ALLERGY"
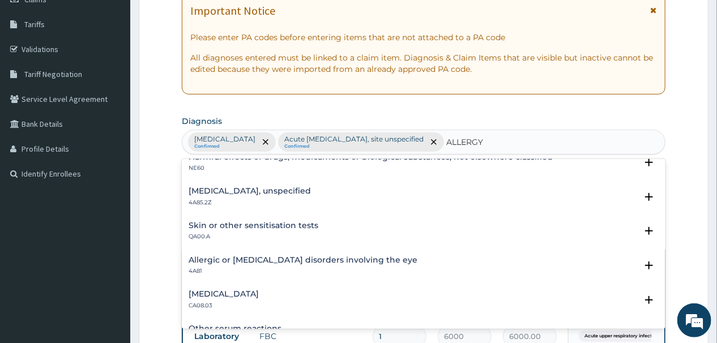
scroll to position [91, 0]
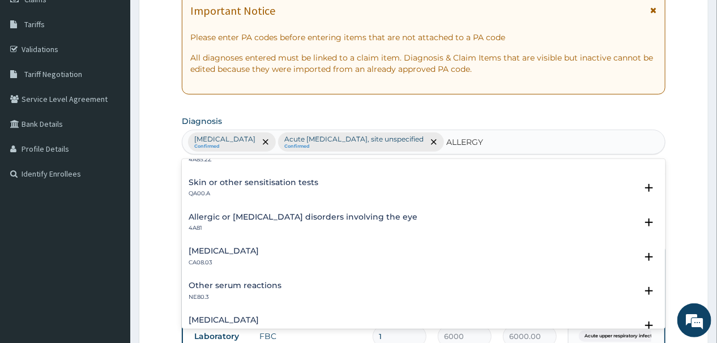
click at [237, 254] on div "Other allergic rhinitis CA08.03" at bounding box center [223, 257] width 70 height 20
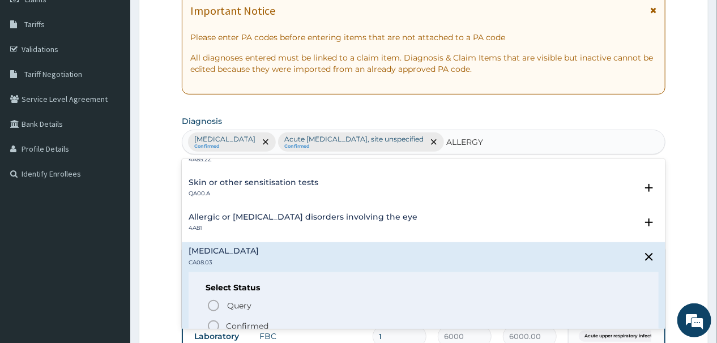
drag, startPoint x: 211, startPoint y: 324, endPoint x: 211, endPoint y: 317, distance: 6.8
click at [212, 323] on icon "status option filled" at bounding box center [214, 326] width 14 height 14
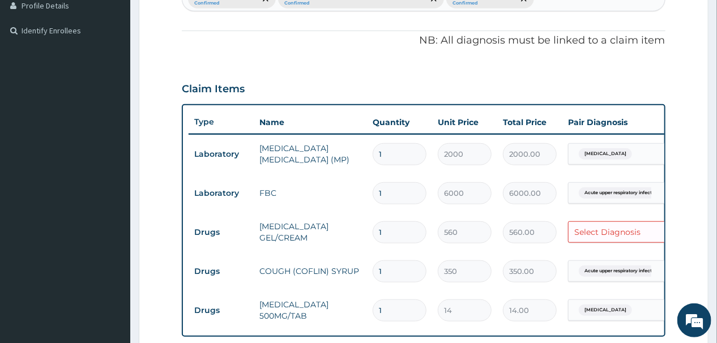
scroll to position [355, 0]
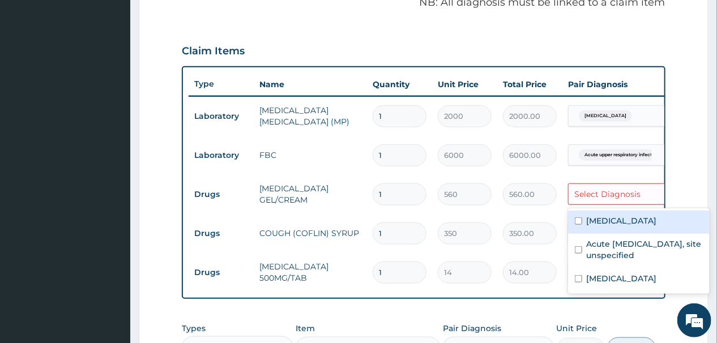
click at [593, 191] on div "Select Diagnosis" at bounding box center [607, 193] width 66 height 11
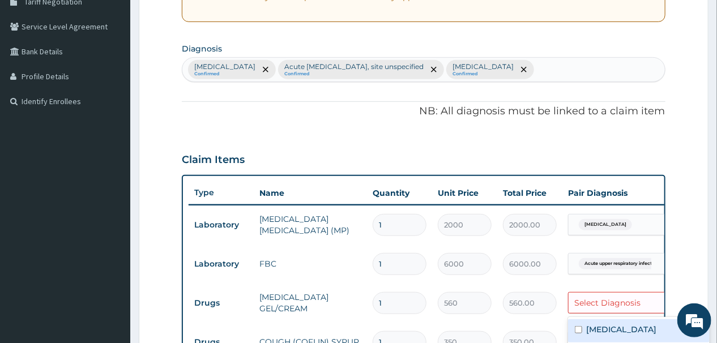
scroll to position [128, 0]
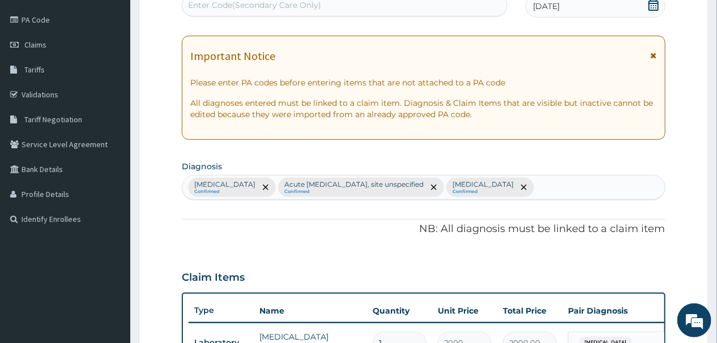
click at [603, 188] on div "Malaria, unspecified Confirmed Acute upper respiratory infection, site unspecif…" at bounding box center [423, 187] width 482 height 24
type input "M"
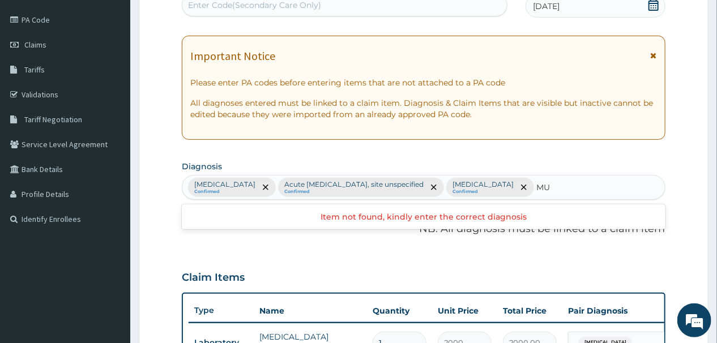
type input "M"
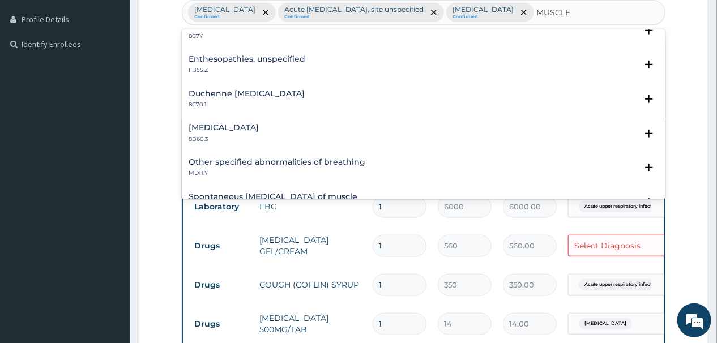
scroll to position [400, 0]
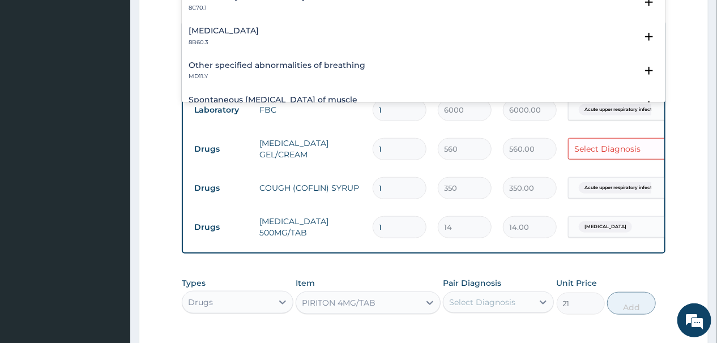
type input "MUSCLE"
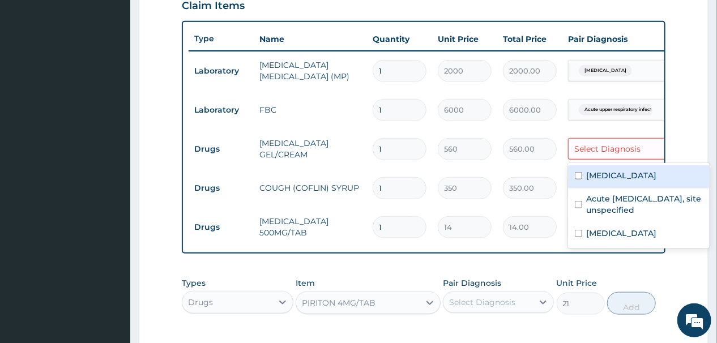
click at [586, 147] on div "Select Diagnosis" at bounding box center [607, 148] width 66 height 11
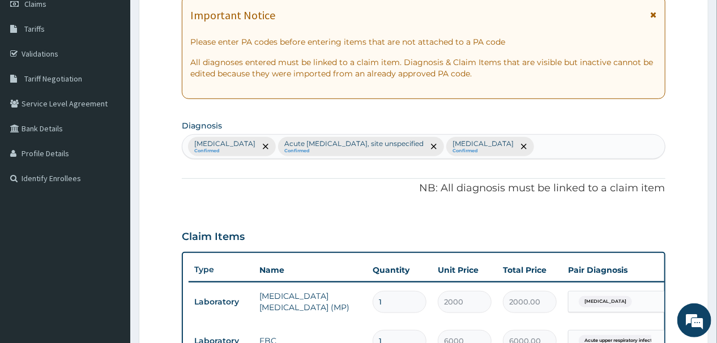
scroll to position [83, 0]
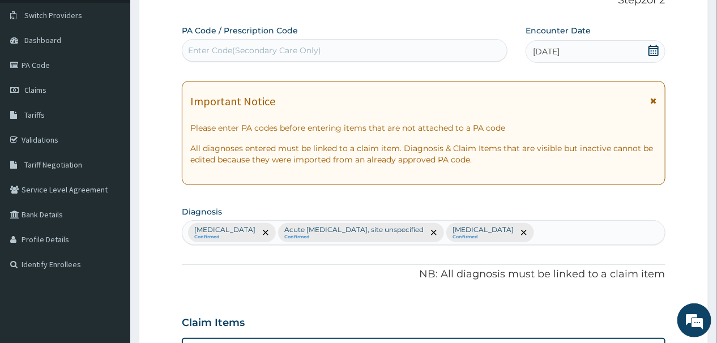
click at [588, 231] on div "Malaria, unspecified Confirmed Acute upper respiratory infection, site unspecif…" at bounding box center [423, 233] width 482 height 24
click at [604, 231] on div "Malaria, unspecified Confirmed Acute upper respiratory infection, site unspecif…" at bounding box center [423, 233] width 482 height 24
click at [604, 233] on div "Malaria, unspecified Confirmed Acute upper respiratory infection, site unspecif…" at bounding box center [423, 233] width 482 height 24
type input "M"
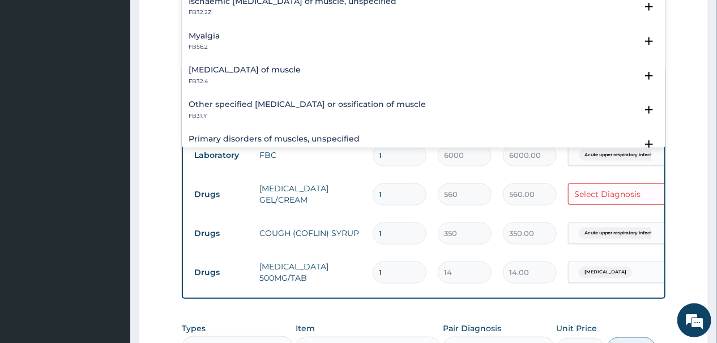
scroll to position [45, 0]
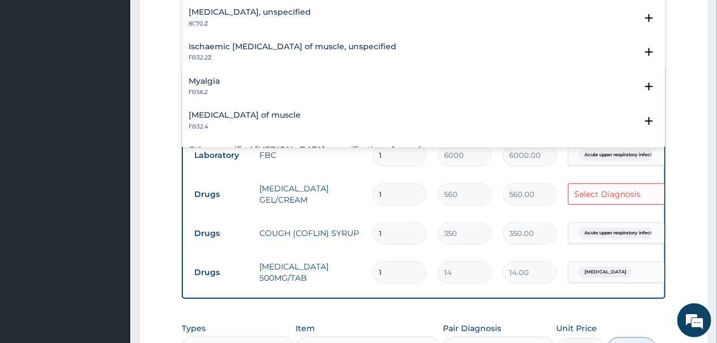
click at [207, 83] on h4 "Myalgia" at bounding box center [203, 81] width 31 height 8
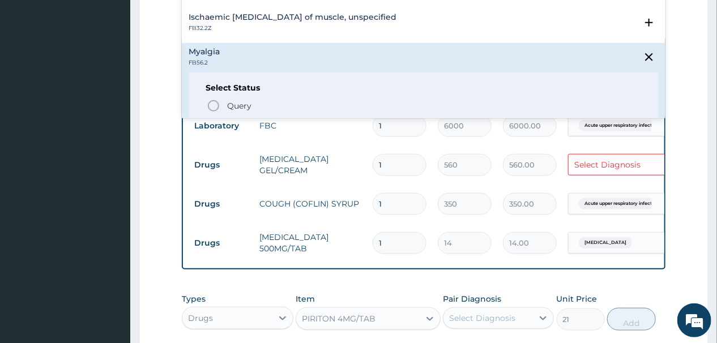
scroll to position [400, 0]
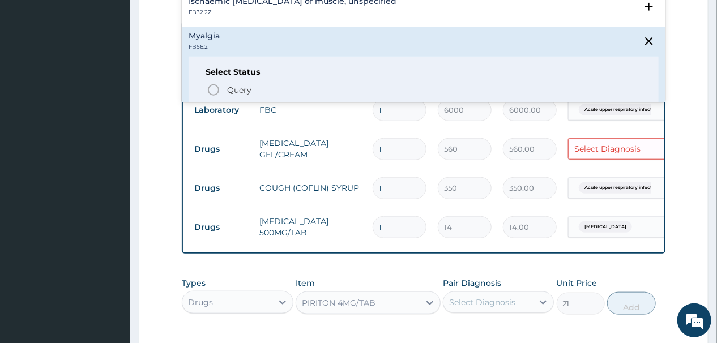
type input "MUSCLE"
click at [601, 148] on div "Select Diagnosis" at bounding box center [607, 148] width 66 height 11
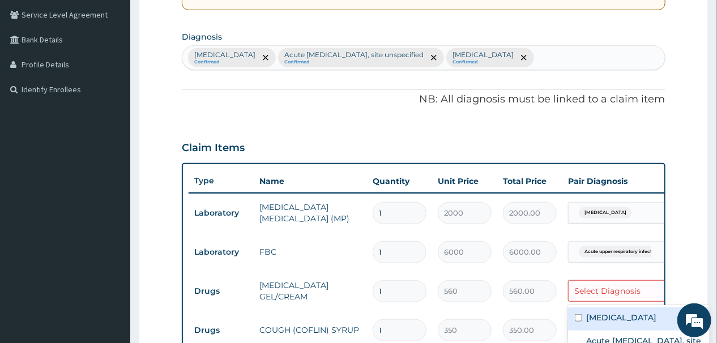
scroll to position [219, 0]
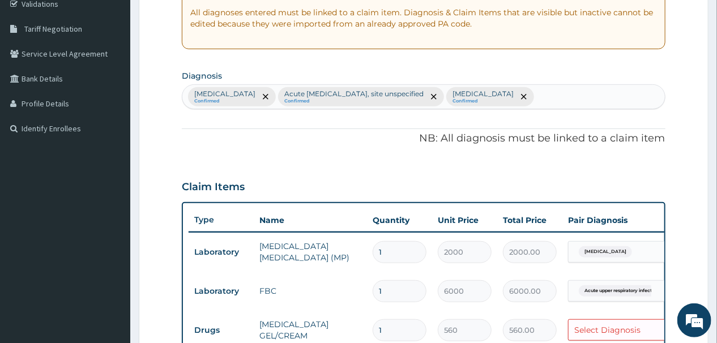
click at [599, 96] on div "Malaria, unspecified Confirmed Acute upper respiratory infection, site unspecif…" at bounding box center [423, 97] width 482 height 24
click at [591, 96] on div "Malaria, unspecified Confirmed Acute upper respiratory infection, site unspecif…" at bounding box center [423, 97] width 482 height 24
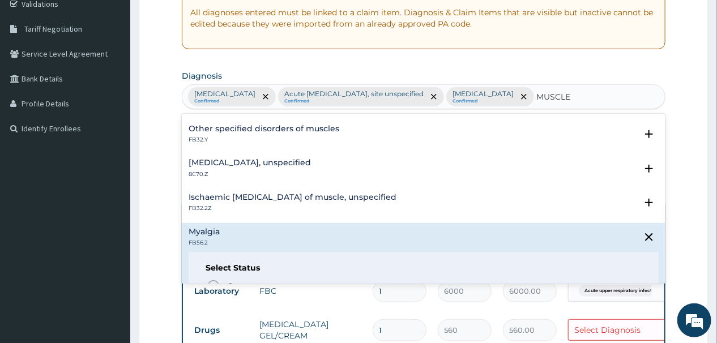
scroll to position [91, 0]
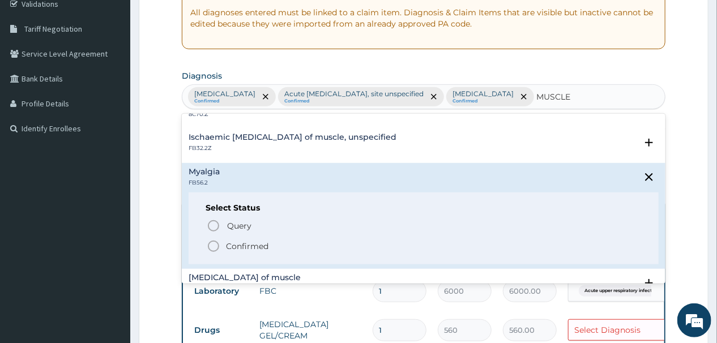
type input "MUSCLE"
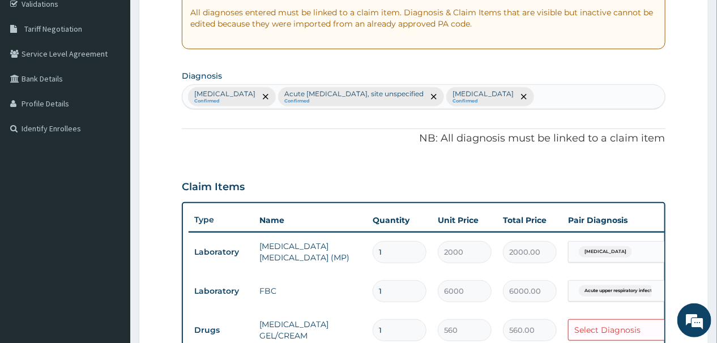
drag, startPoint x: 213, startPoint y: 244, endPoint x: 143, endPoint y: 229, distance: 71.8
click at [143, 229] on form "Step 2 of 2 PA Code / Prescription Code Enter Code(Secondary Care Only) Encount…" at bounding box center [423, 251] width 569 height 821
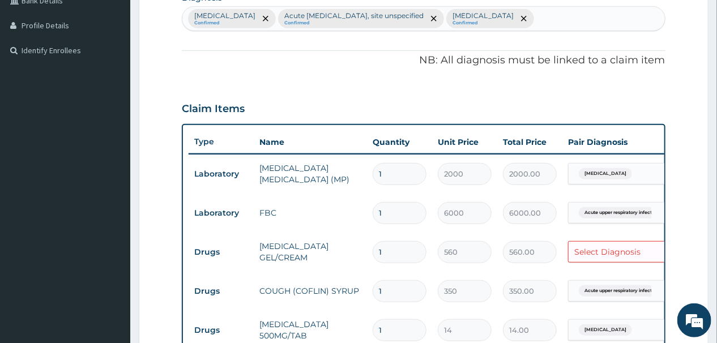
scroll to position [264, 0]
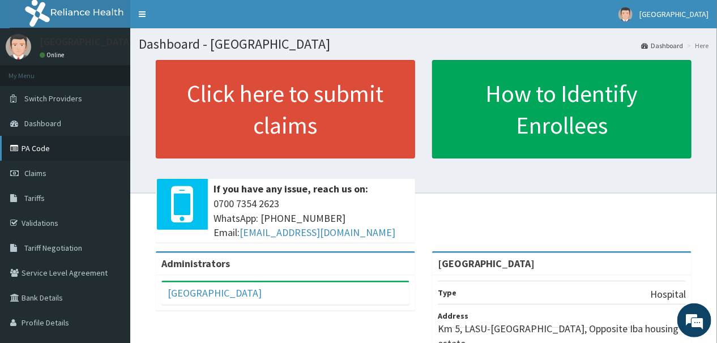
click at [38, 143] on link "PA Code" at bounding box center [65, 148] width 130 height 25
